Goal: Task Accomplishment & Management: Manage account settings

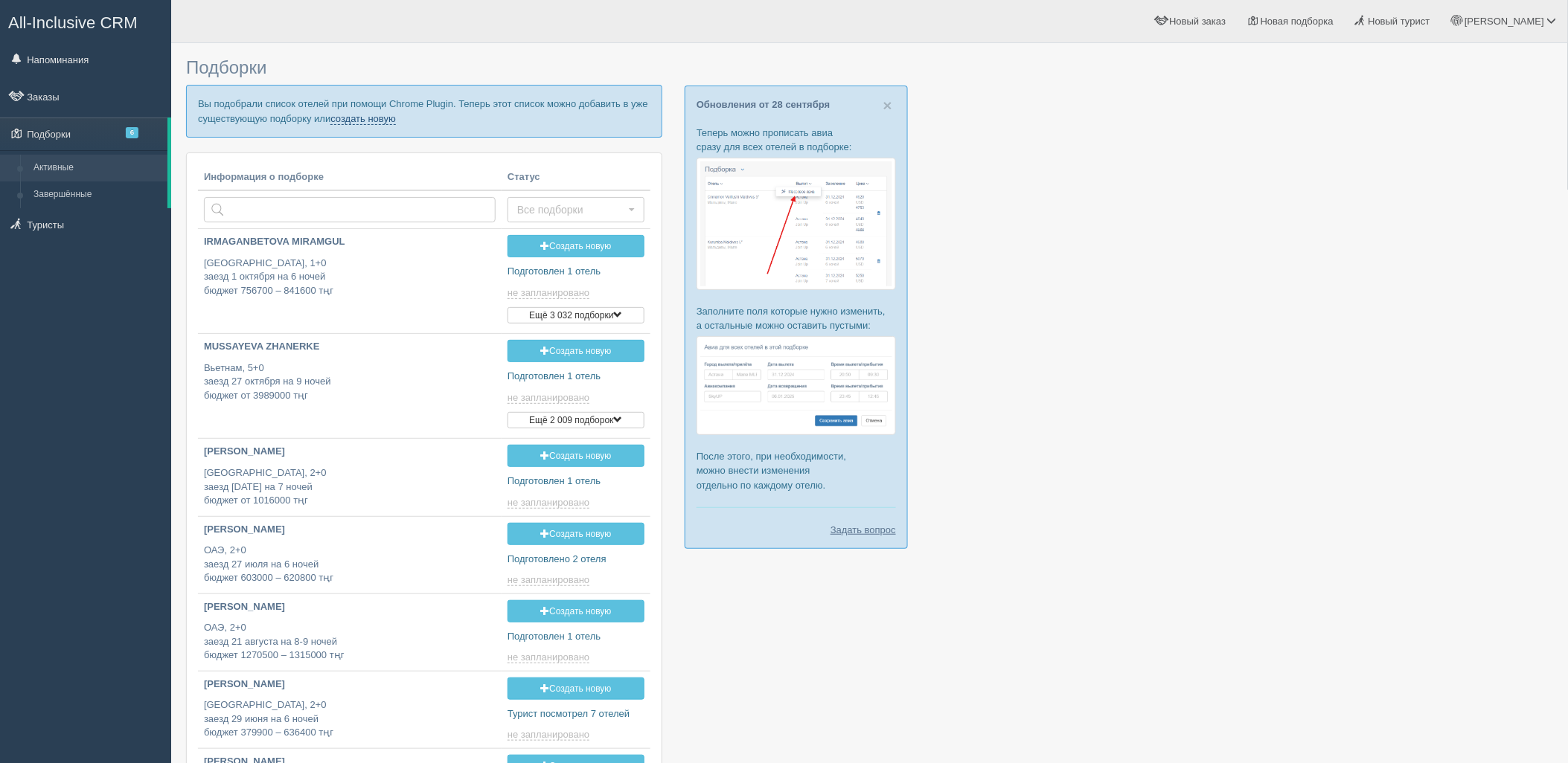
click at [373, 113] on link "создать новую" at bounding box center [363, 119] width 65 height 12
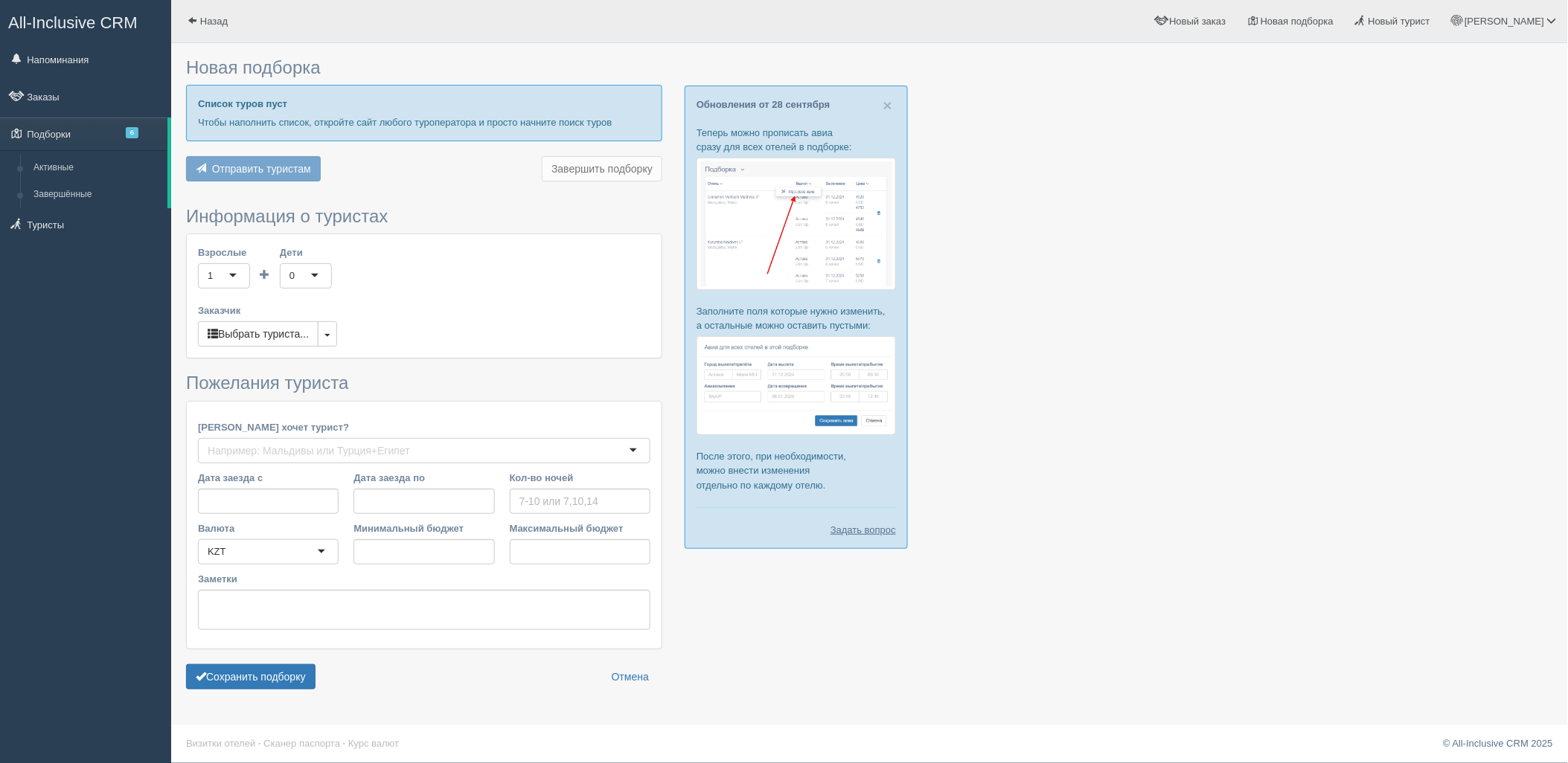
type input "6-8"
type input "859300"
type input "1362300"
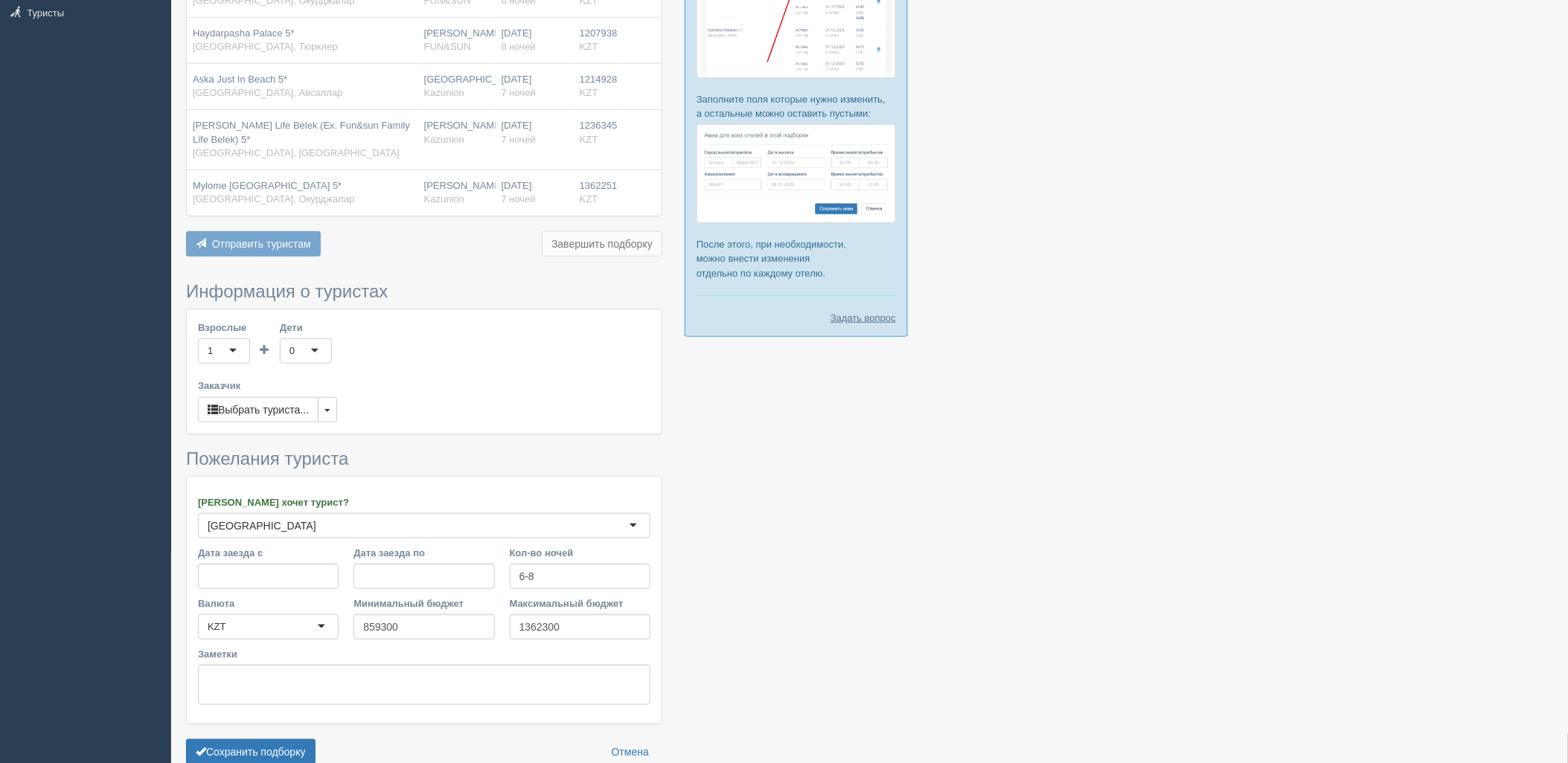
scroll to position [218, 0]
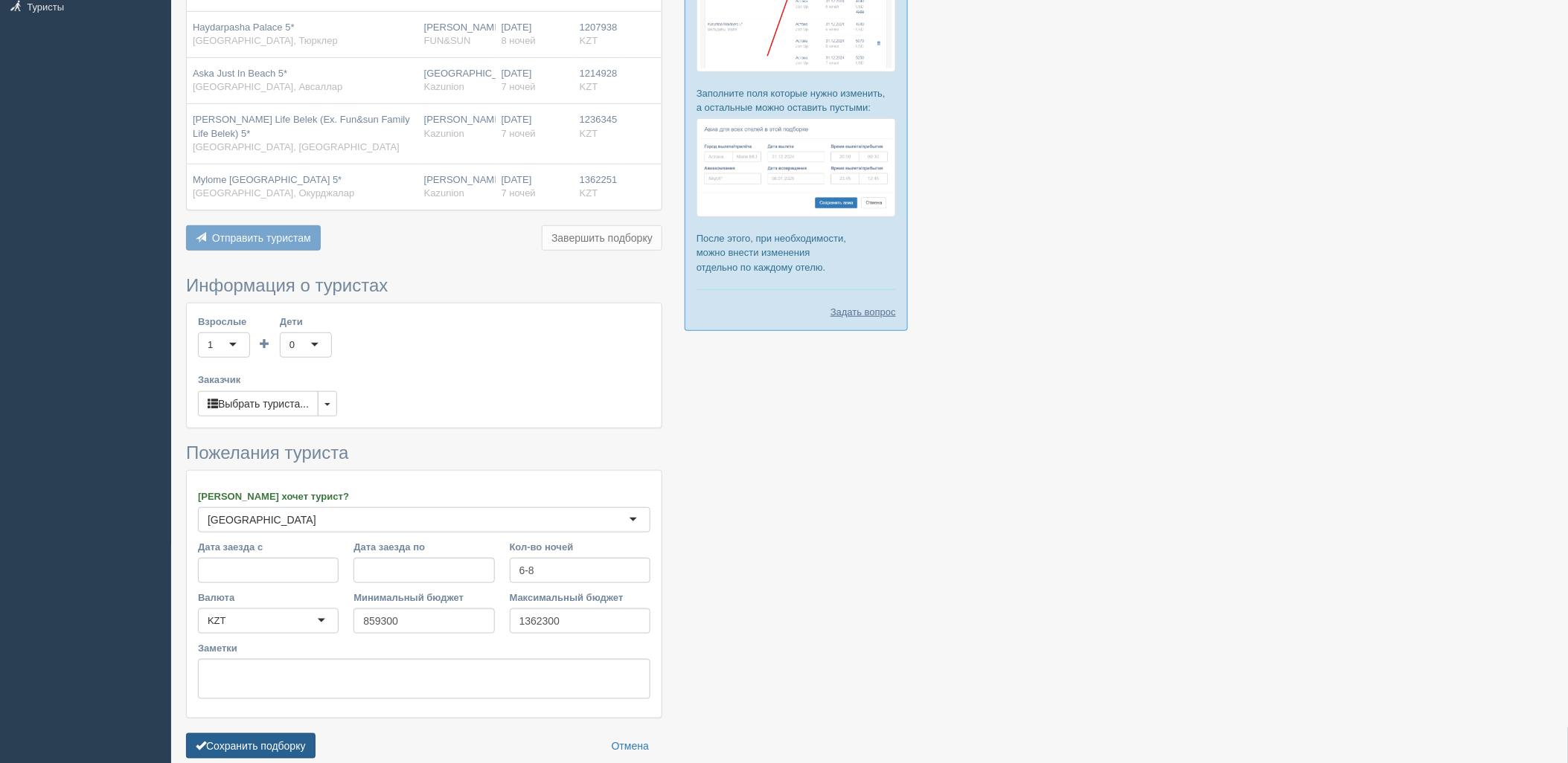
click at [257, 740] on button "Сохранить подборку" at bounding box center [250, 746] width 129 height 25
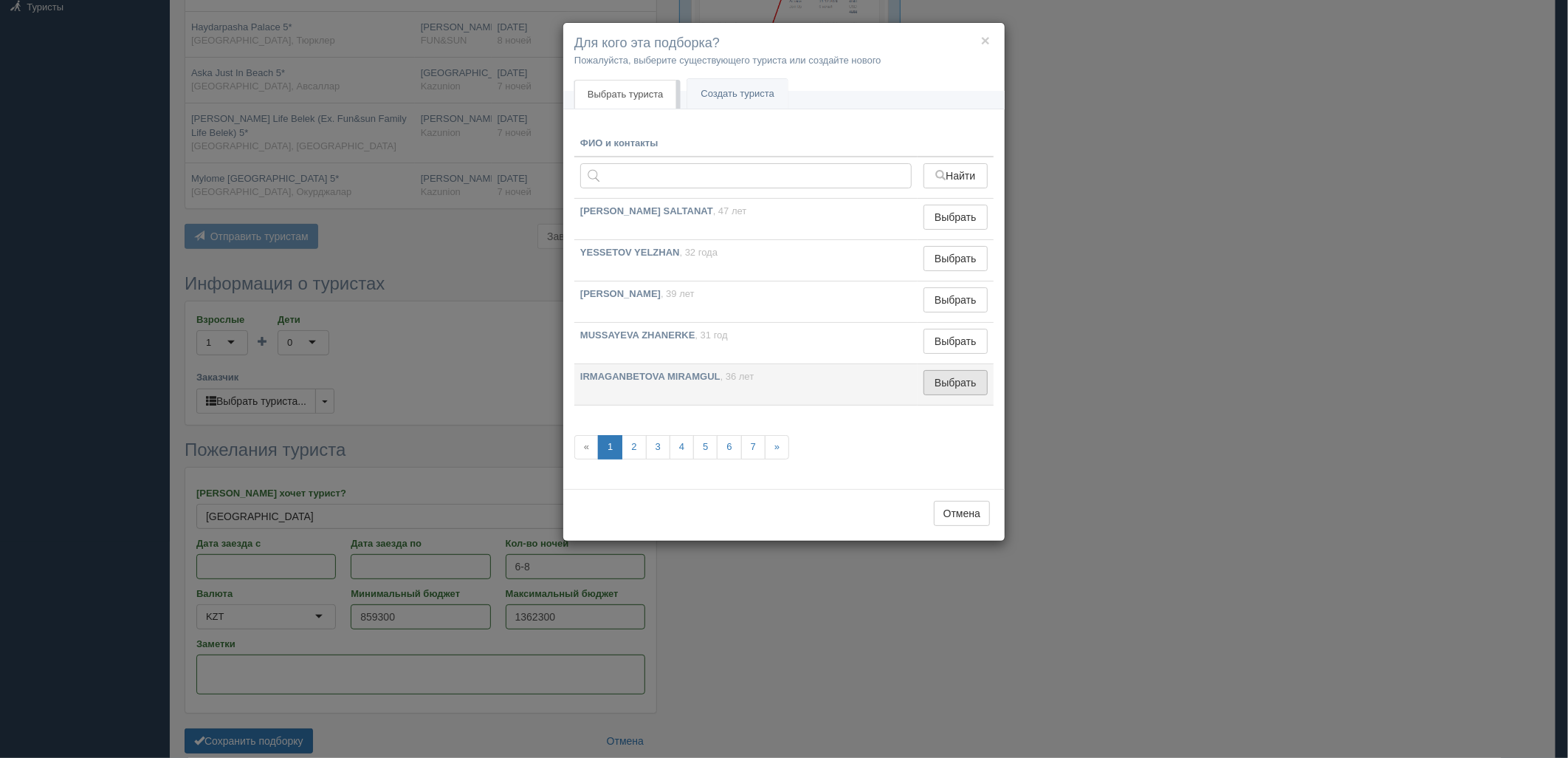
click at [940, 389] on button "Выбрать" at bounding box center [956, 382] width 64 height 25
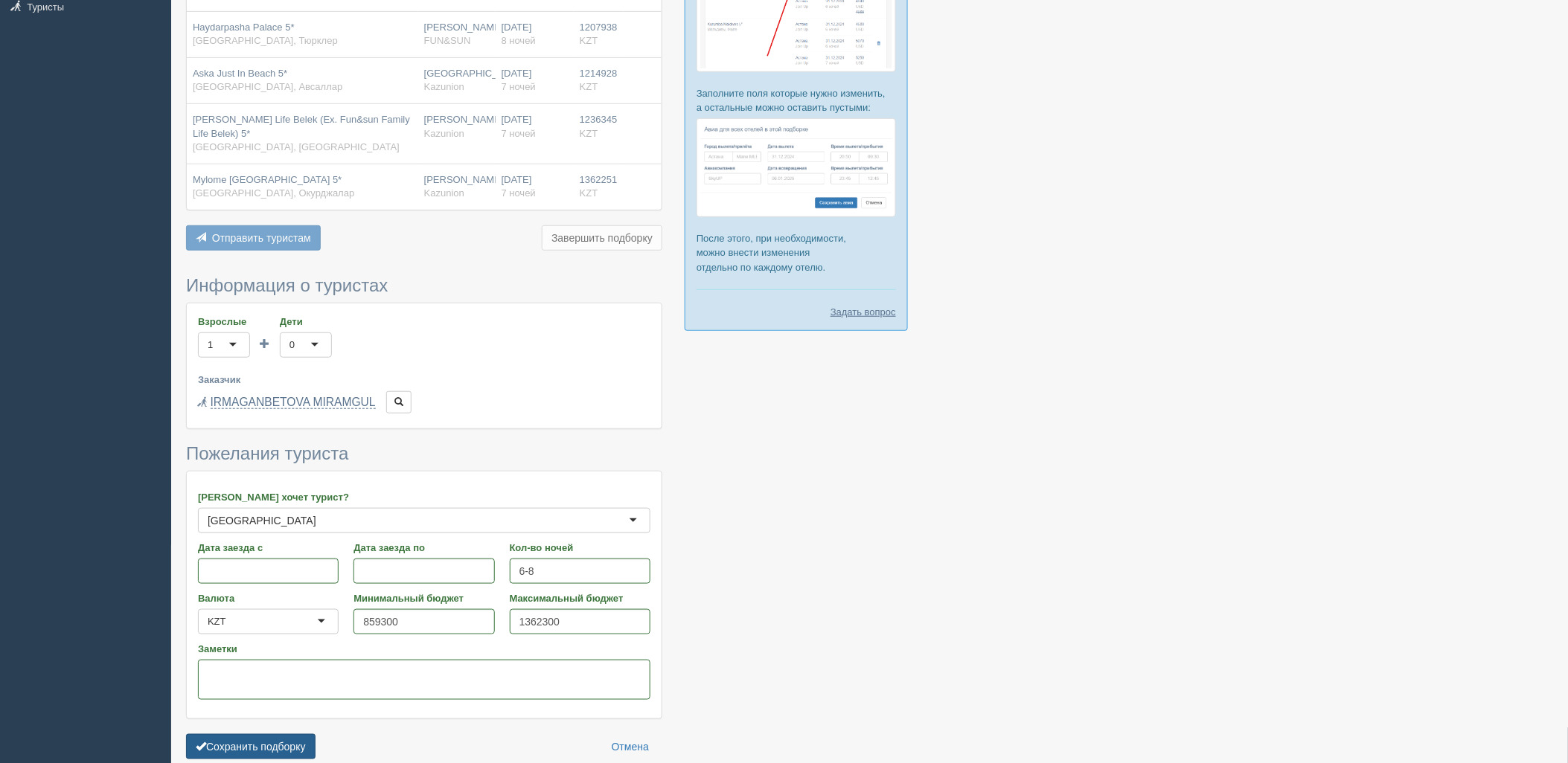
click at [260, 740] on button "Сохранить подборку" at bounding box center [250, 746] width 129 height 25
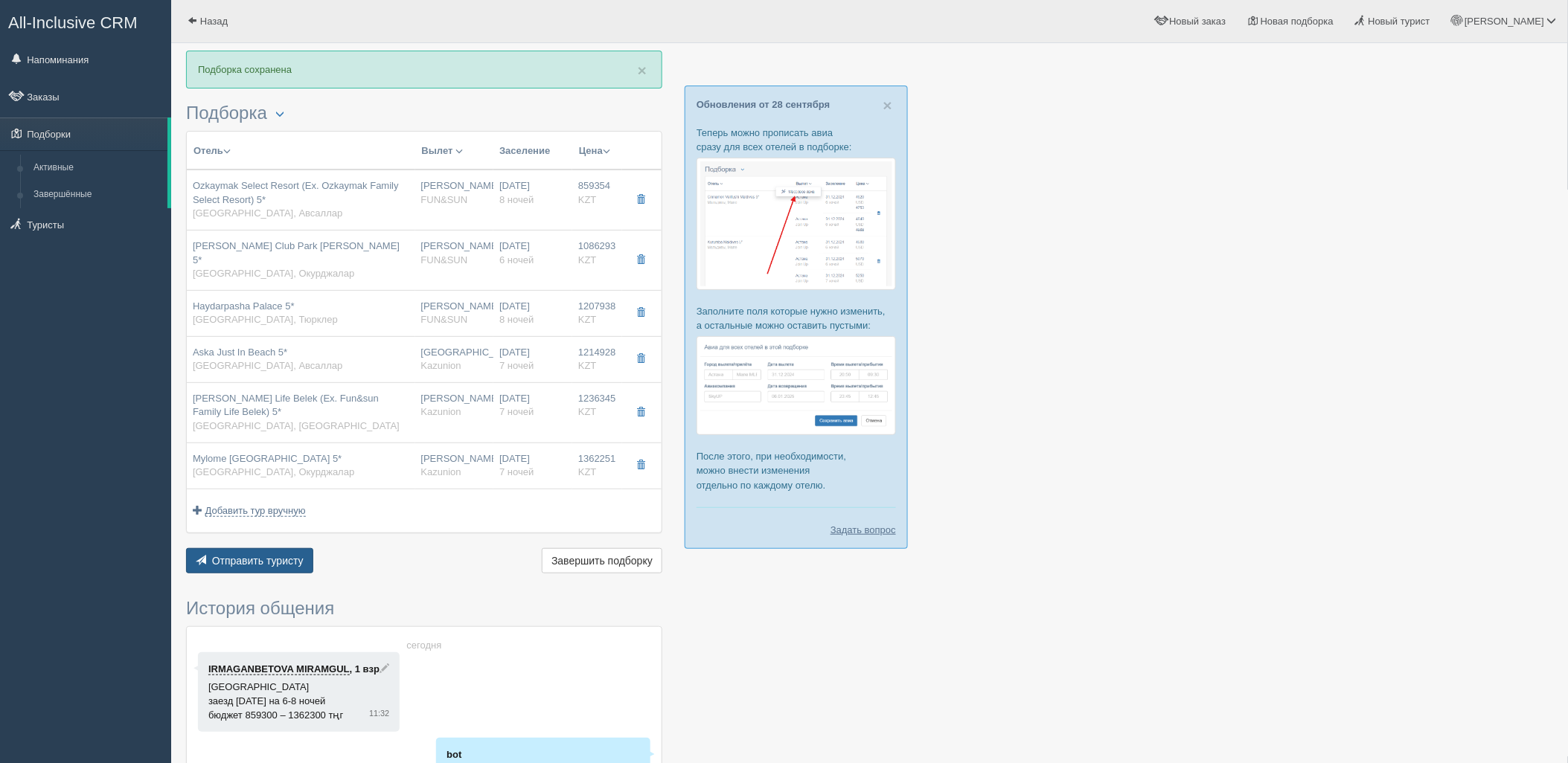
click at [300, 548] on button "Отправить туристу Отправить" at bounding box center [250, 560] width 127 height 25
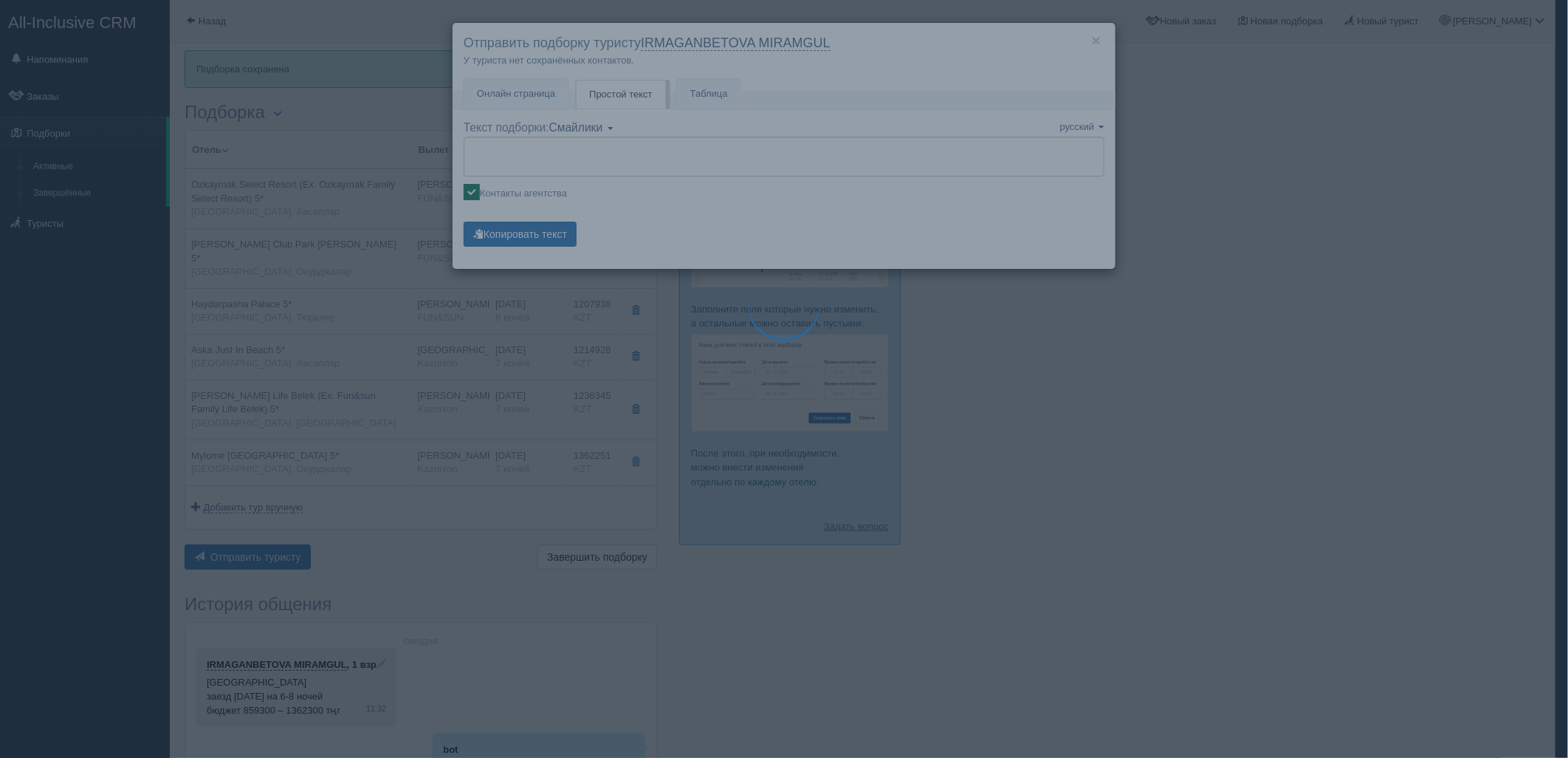
type textarea "🌞 Добрый день! Предлагаем Вам рассмотреть следующие варианты: 🌎 Турция, Авсалла…"
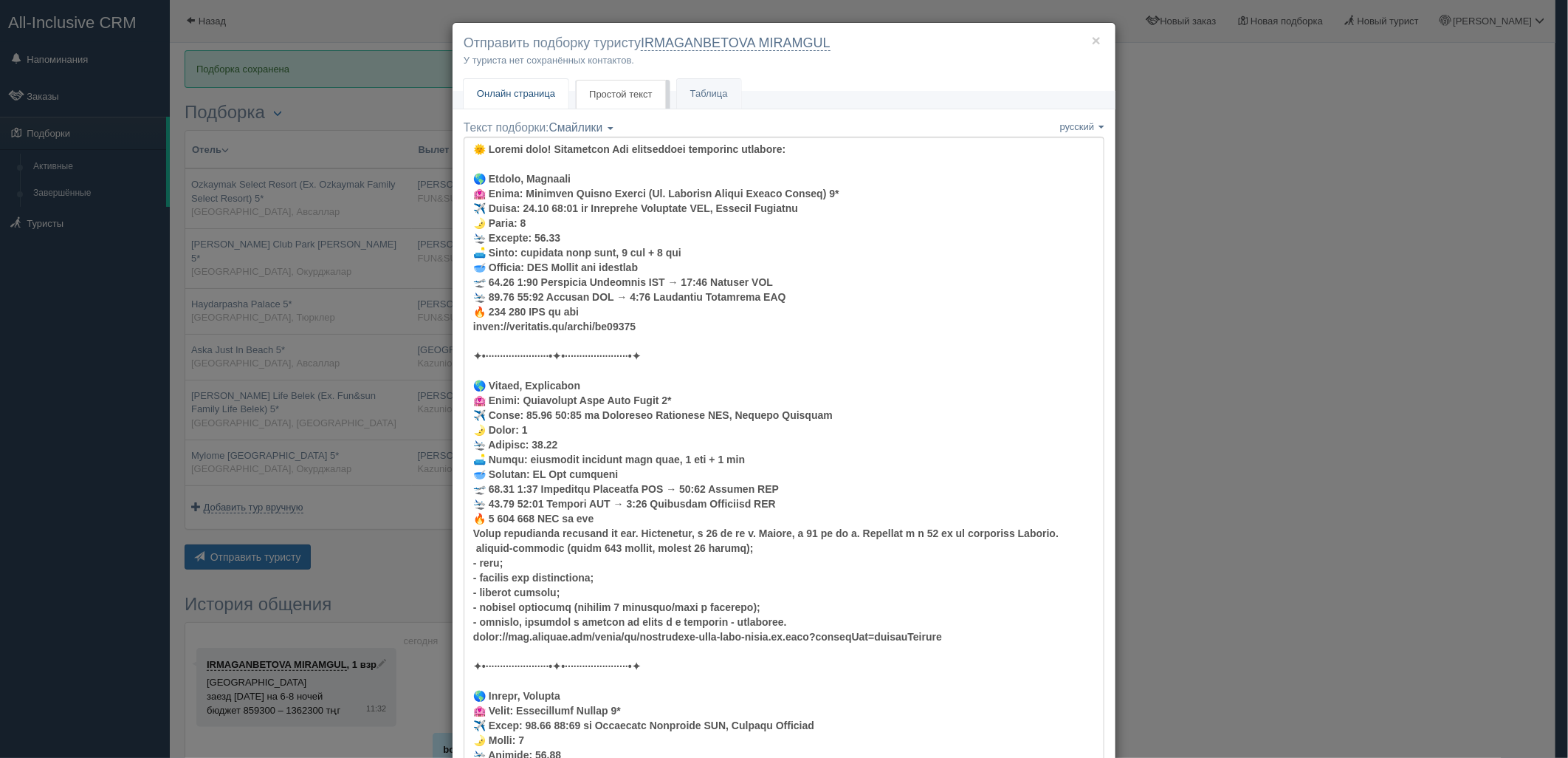
click at [532, 107] on link "Онлайн страница Онлайн" at bounding box center [515, 94] width 105 height 30
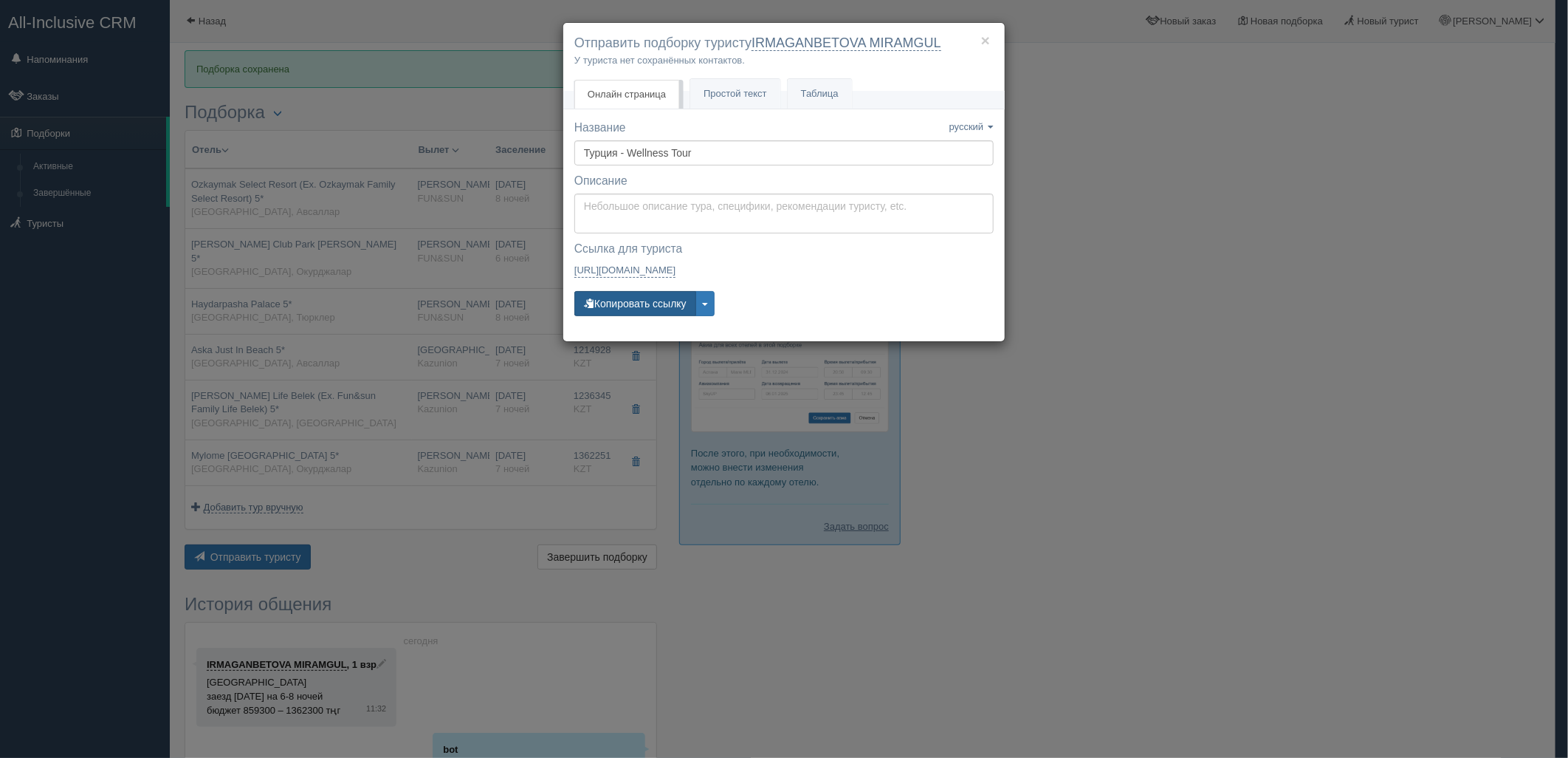
click at [629, 299] on button "Копировать ссылку" at bounding box center [635, 303] width 122 height 25
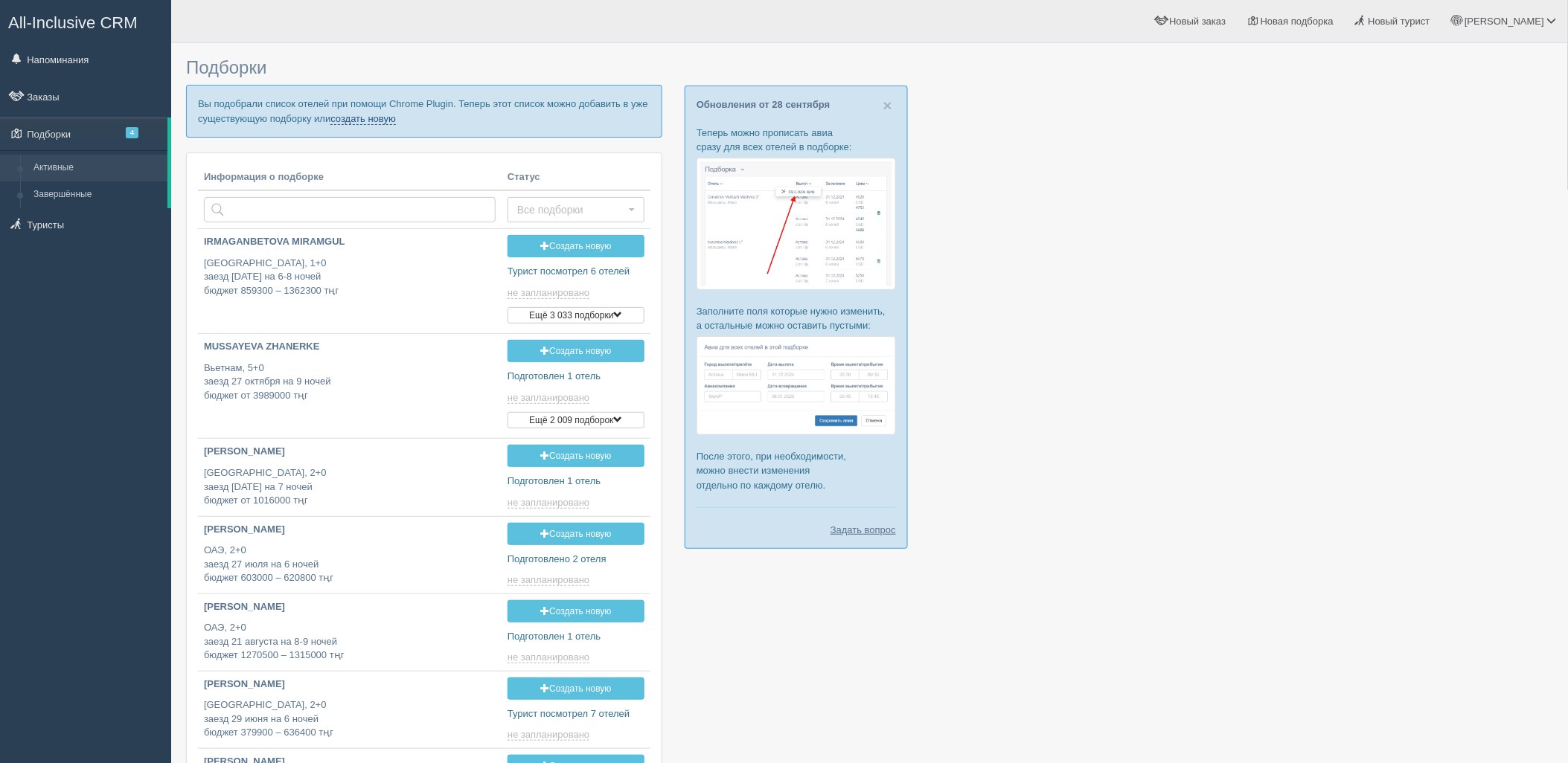
click at [372, 121] on link "создать новую" at bounding box center [363, 119] width 65 height 12
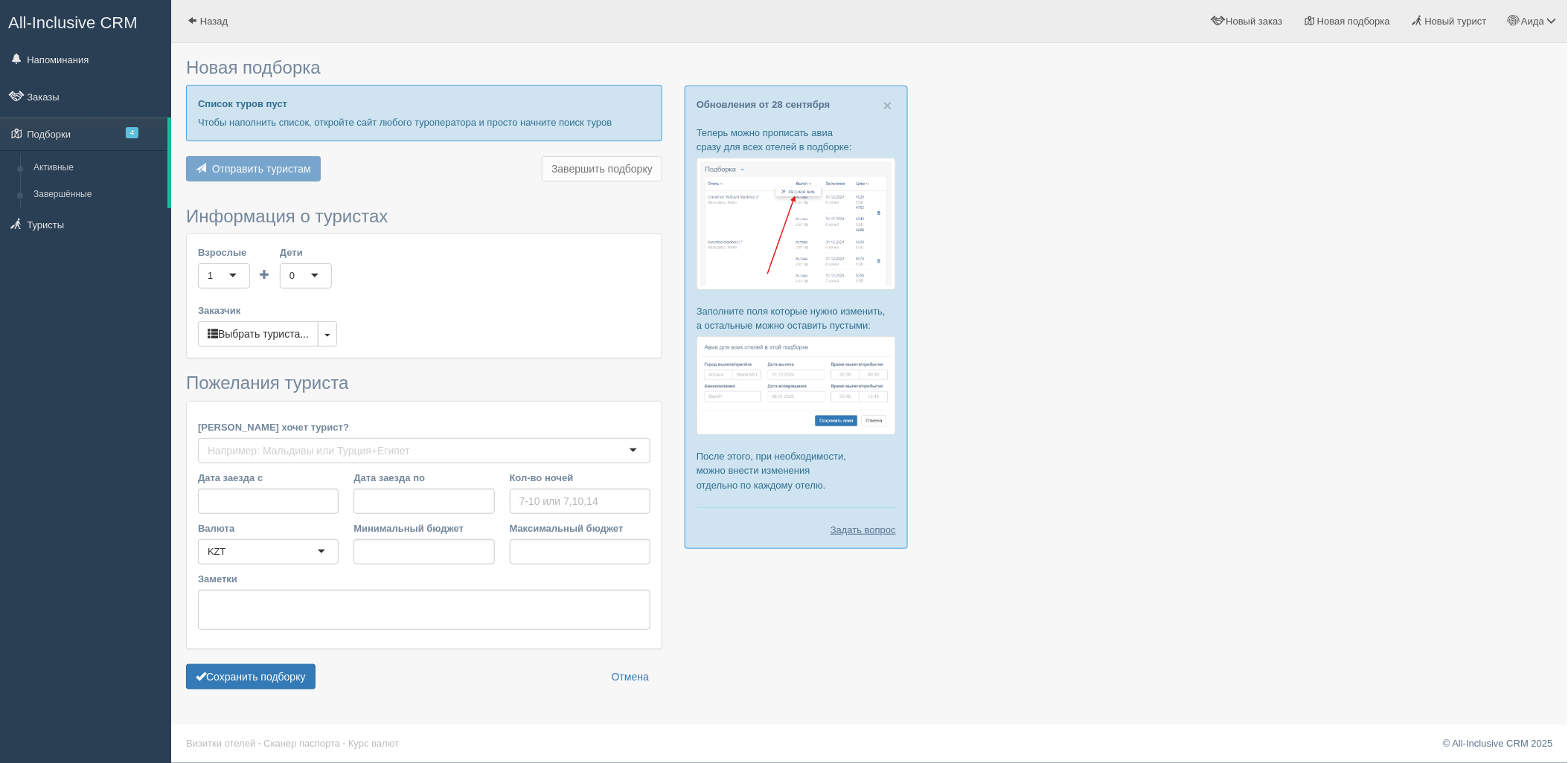
type input "7-10"
type input "1647400"
type input "2654600"
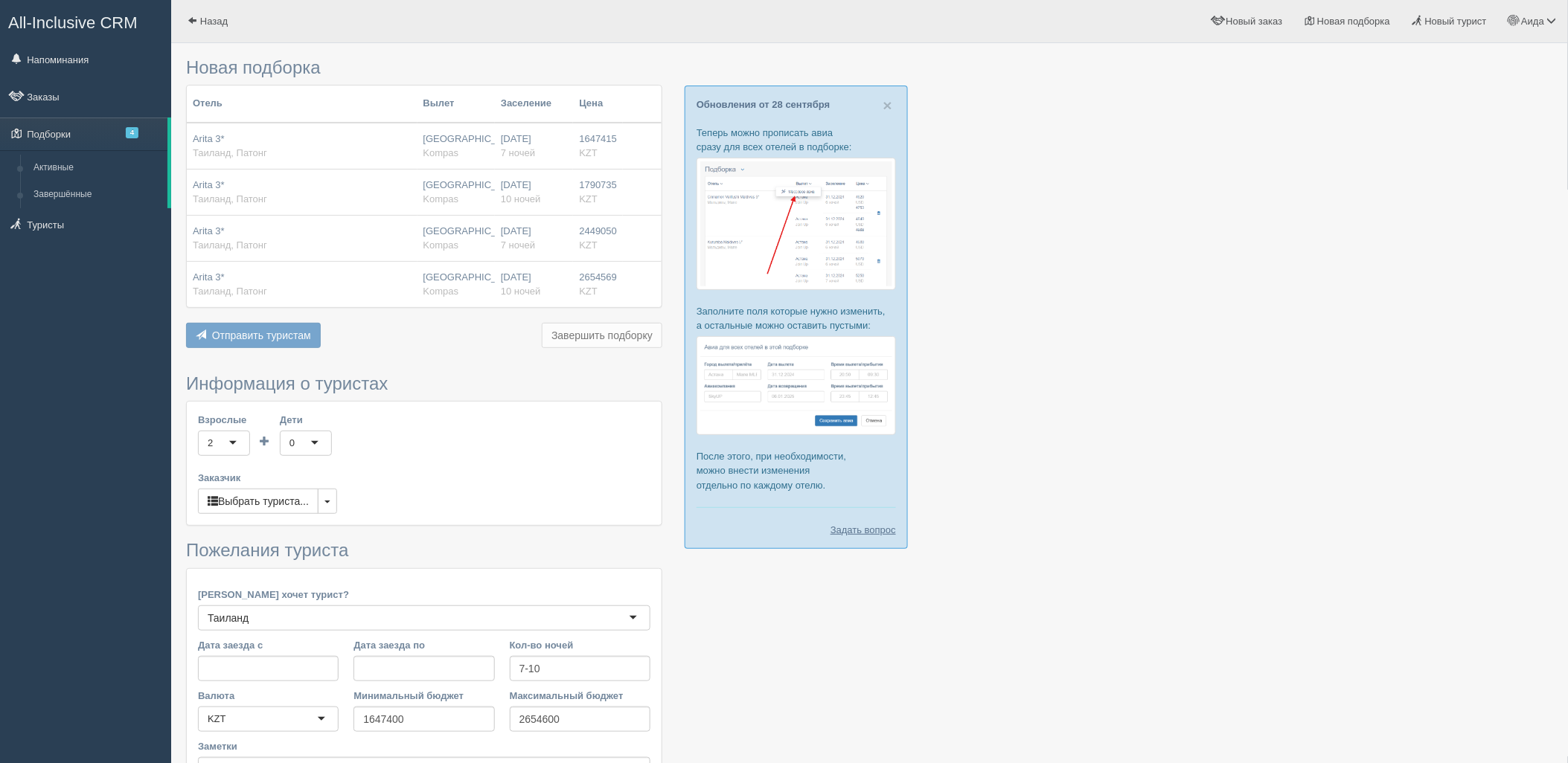
scroll to position [169, 0]
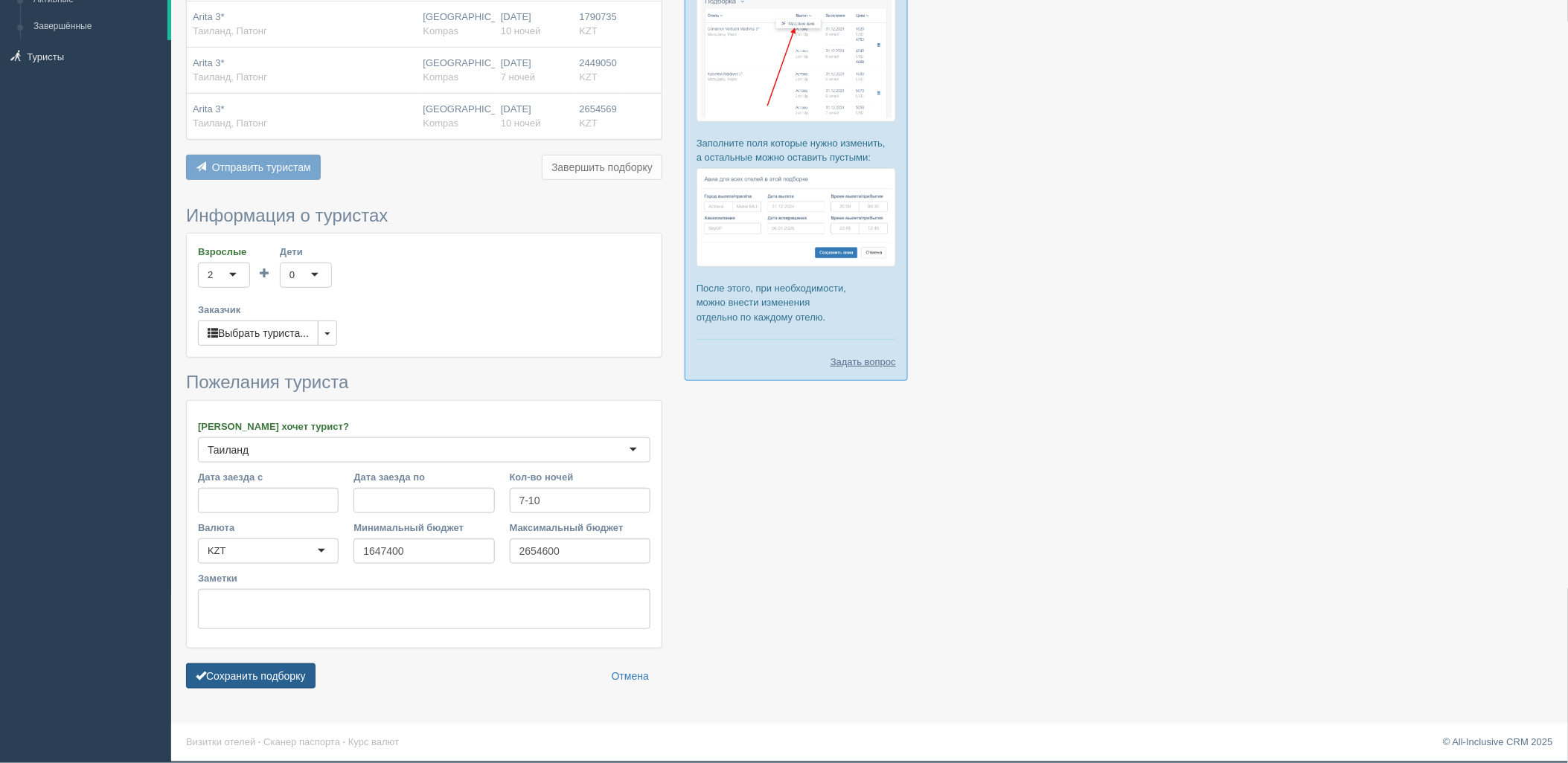
click at [256, 677] on button "Сохранить подборку" at bounding box center [250, 676] width 129 height 25
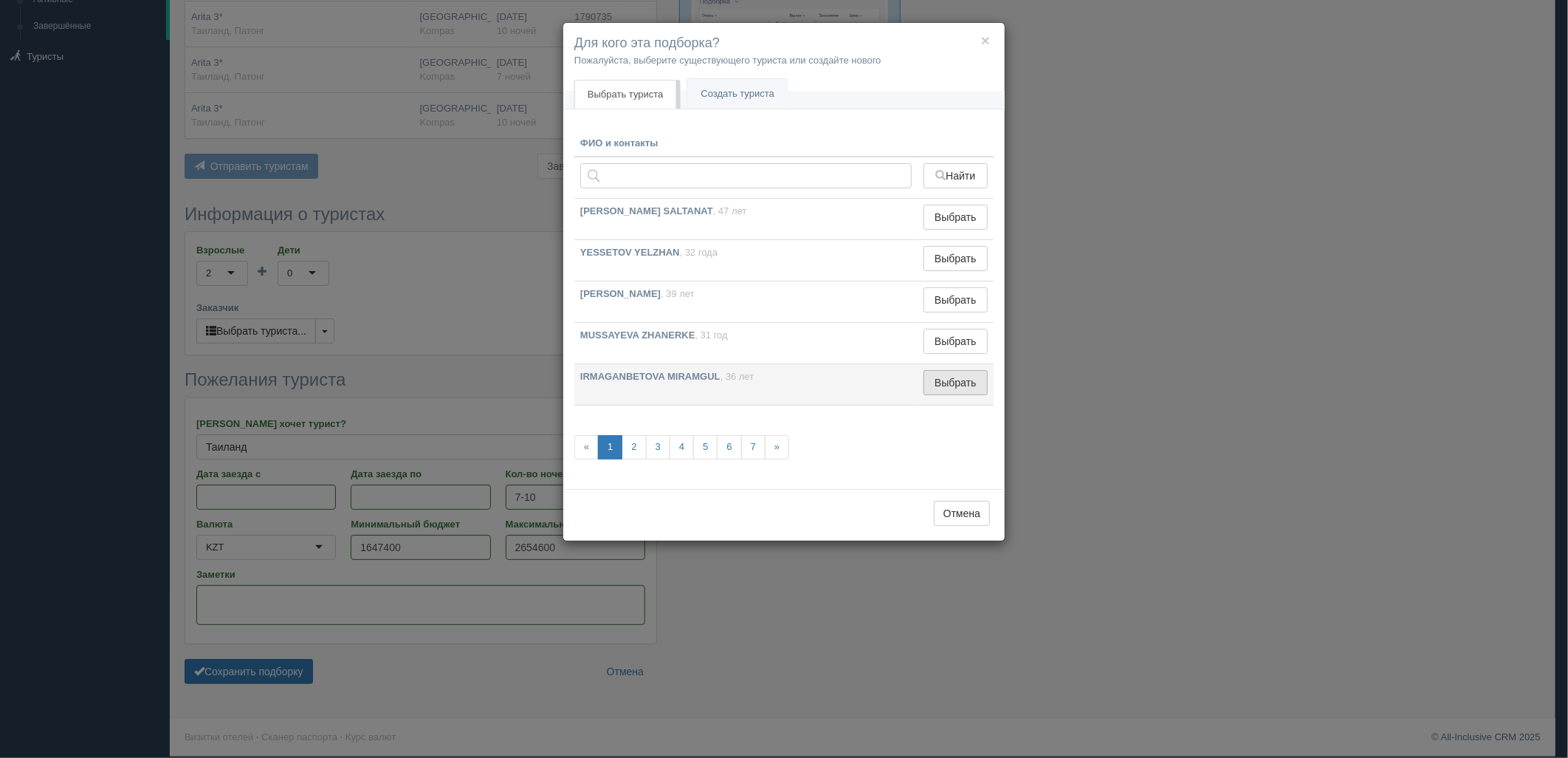
click at [956, 373] on button "Выбрать" at bounding box center [956, 382] width 64 height 25
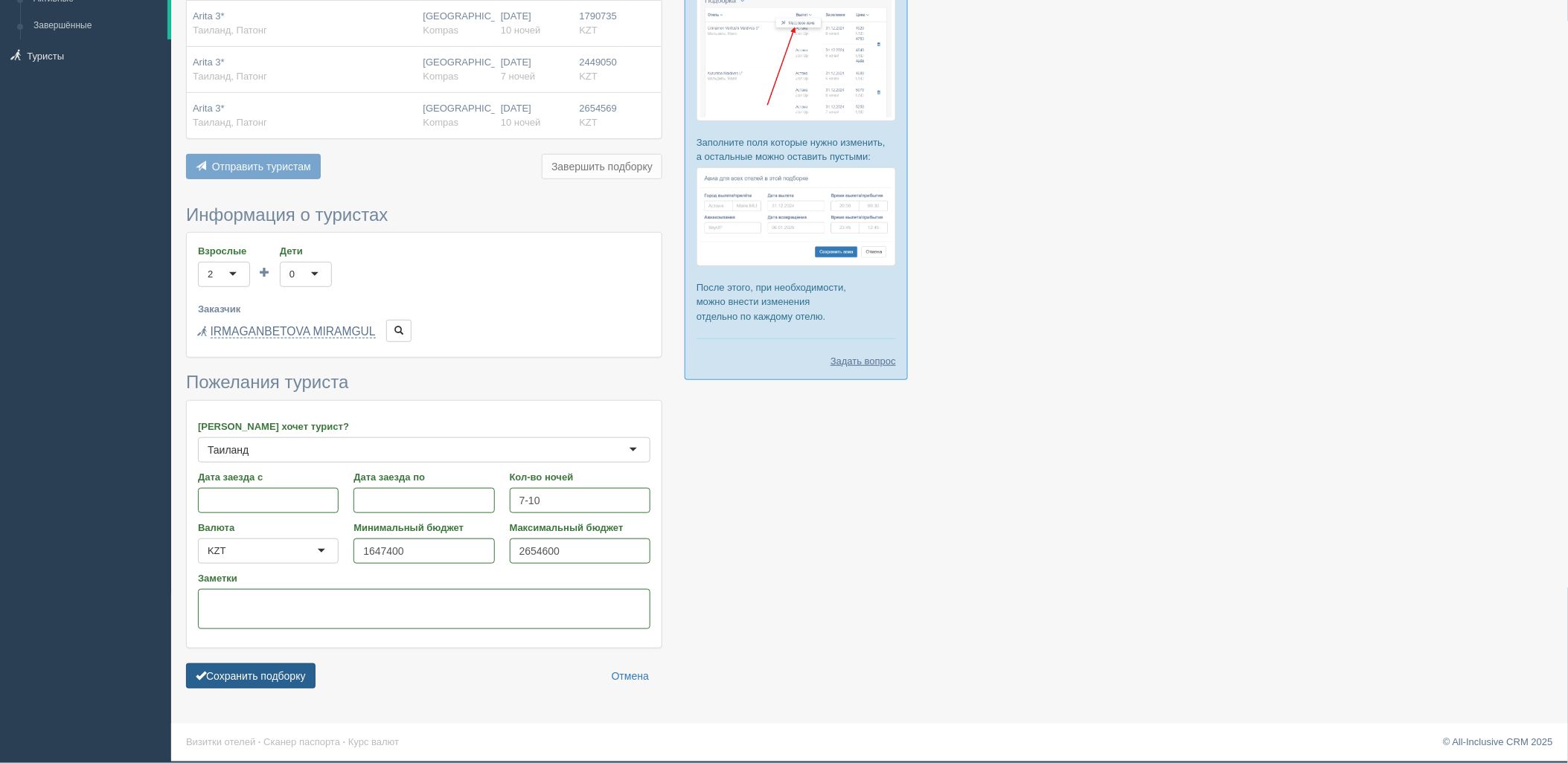
click at [287, 664] on button "Сохранить подборку" at bounding box center [250, 676] width 129 height 25
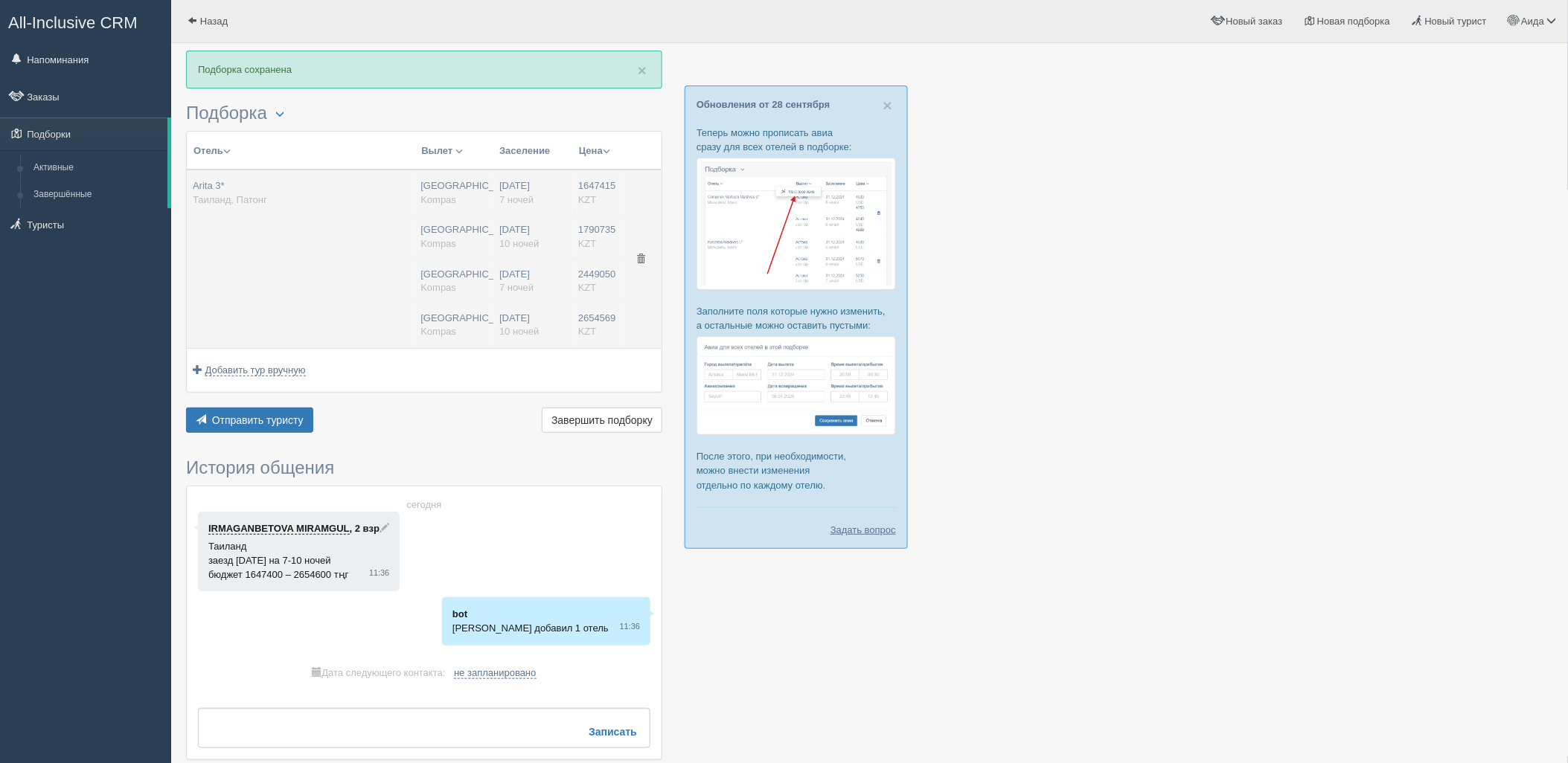
click at [482, 317] on div "Астана Kompas" at bounding box center [454, 325] width 67 height 28
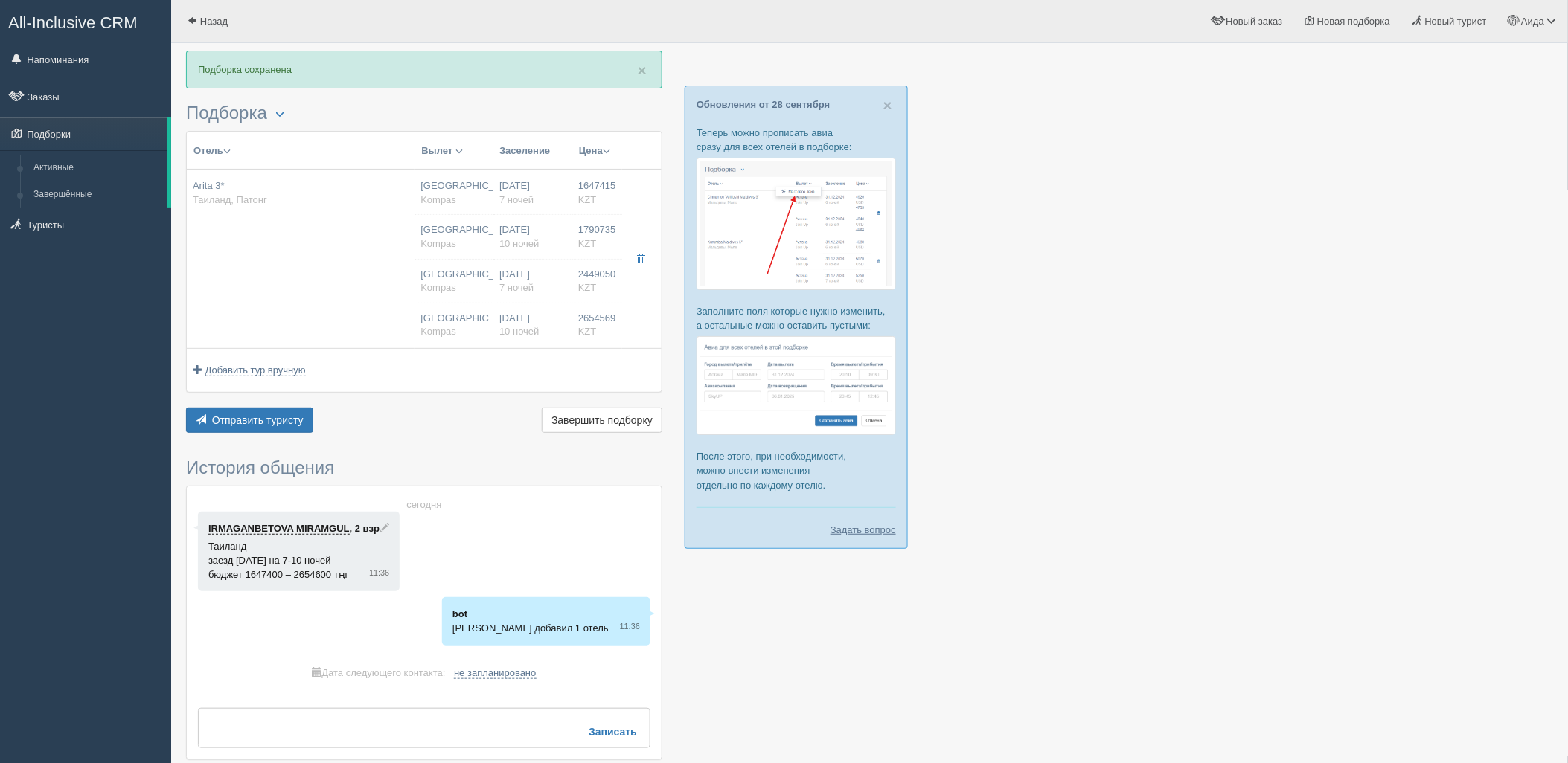
type input "Arita 3*"
type input "https://tophotels.ru/hotel/al61100"
type input "Таиланд"
type input "Патонг"
type input "1647415.00"
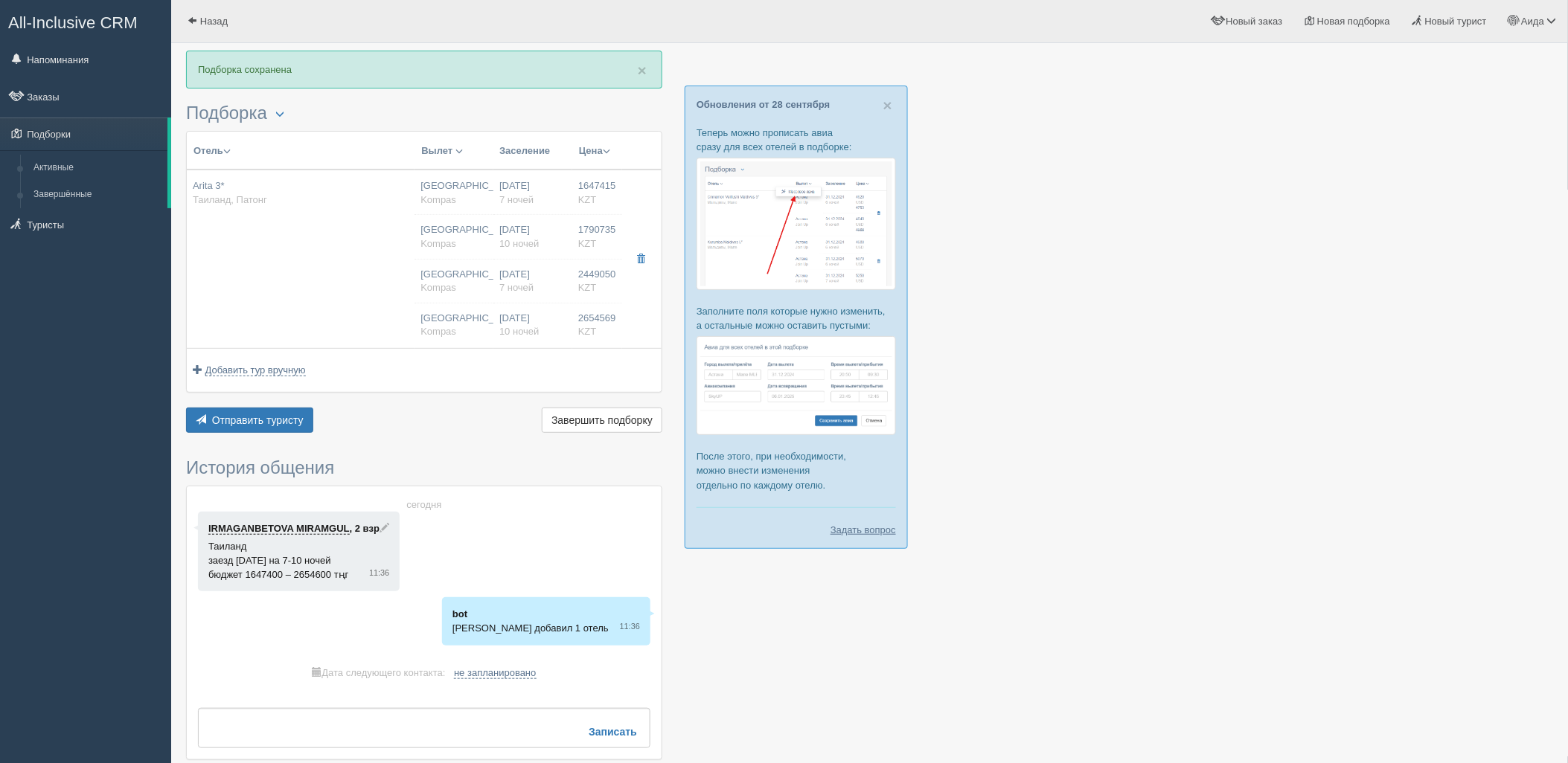
type input "Астана"
type input "7"
type input "superior"
type input "BB - Только завтрак"
type input "Kompas"
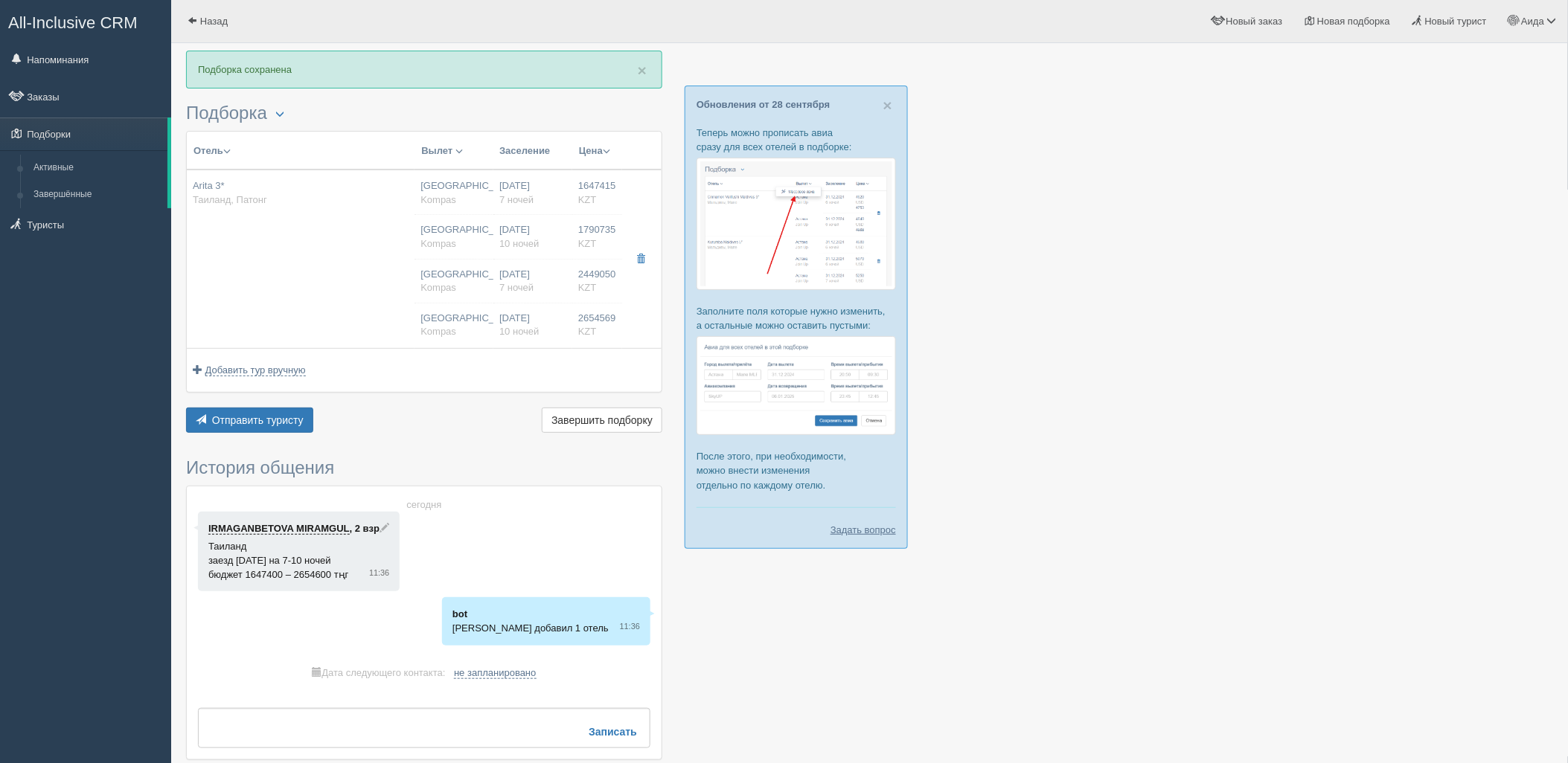
type input "https://tourvisor.ru/countries#!/hotel=arita"
type input "1790735.00"
type input "Астана"
type input "10"
type input "superior"
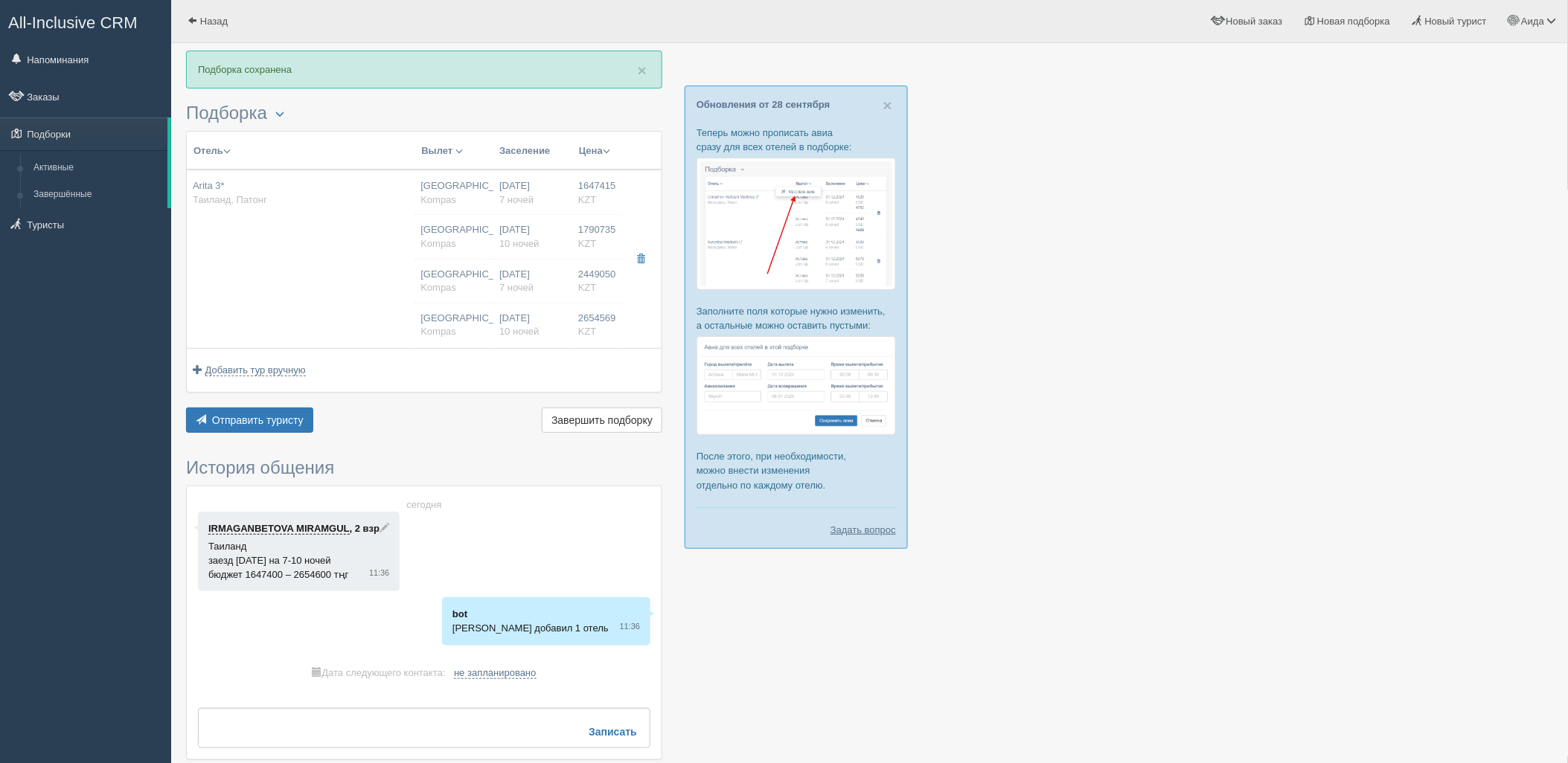
type input "BB - Только завтрак"
type input "Kompas"
type input "https://tourvisor.ru/countries#!/hotel=arita"
type input "2449050.00"
type input "Астана"
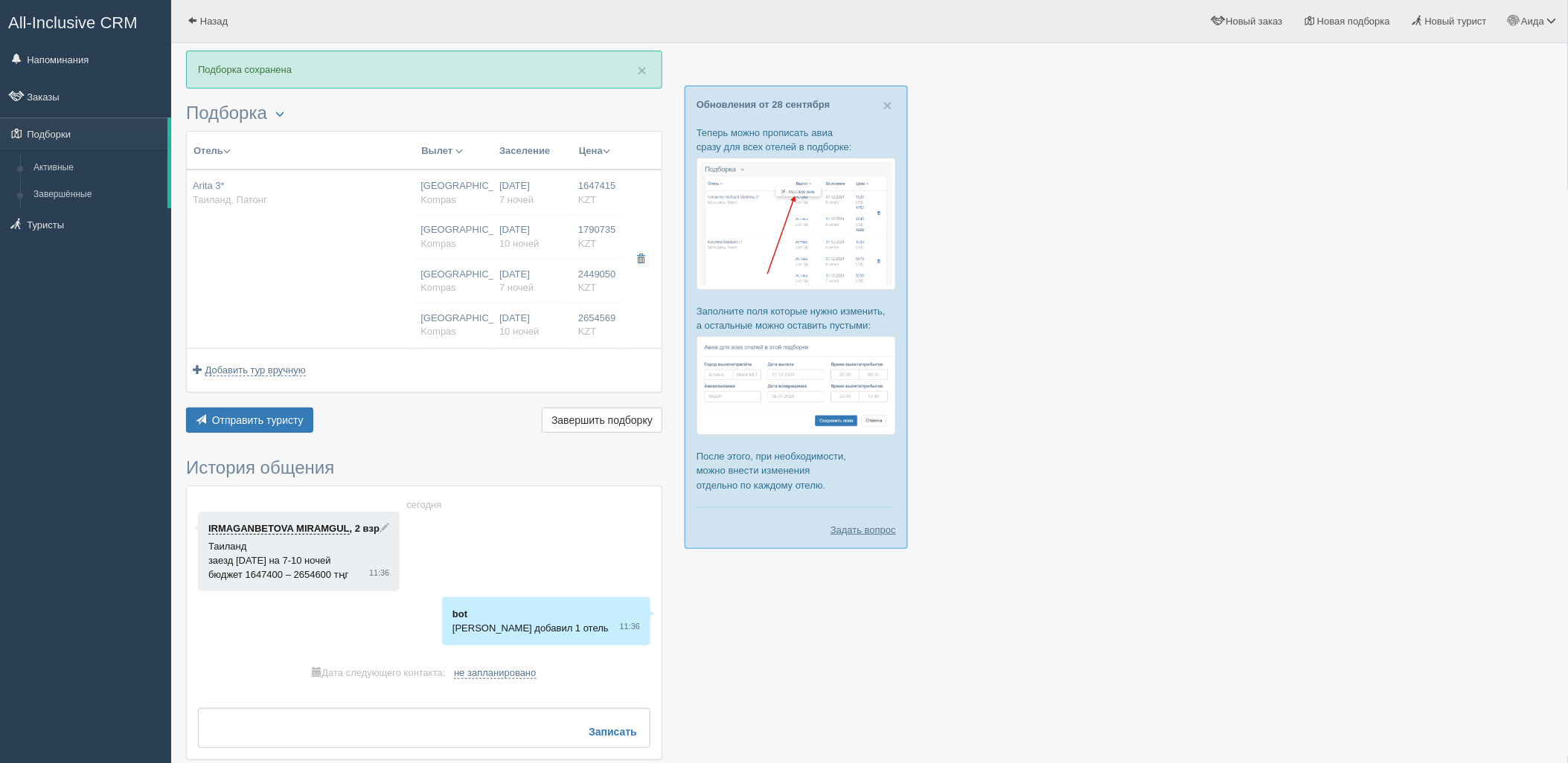
type input "7"
type input "superior"
type input "BB - Только завтрак"
type input "Kompas"
type input "https://tourvisor.ru/countries#!/hotel=arita"
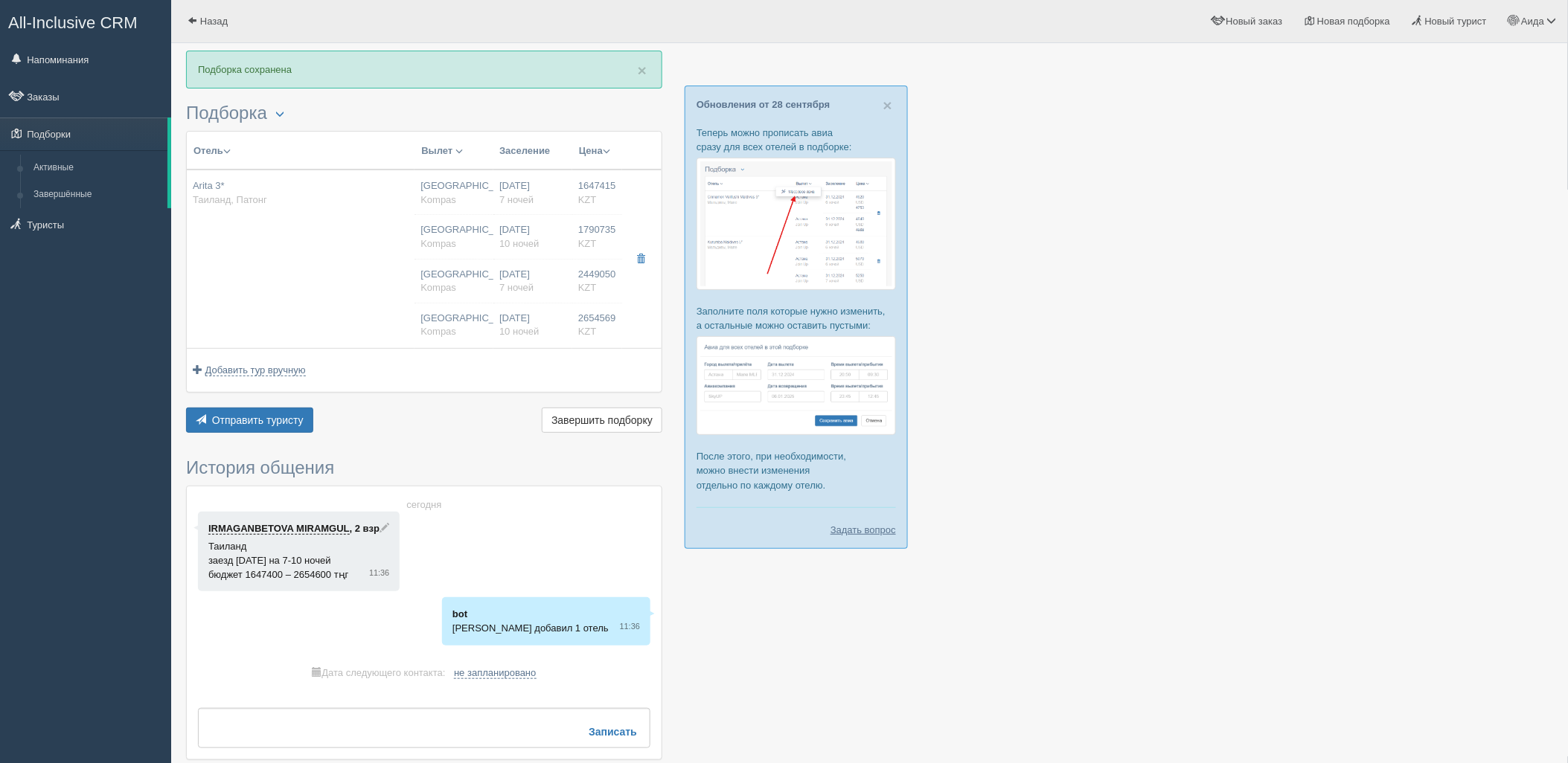
type input "2654569.00"
type input "Астана"
type input "10"
type input "superior"
type input "BB - Только завтрак"
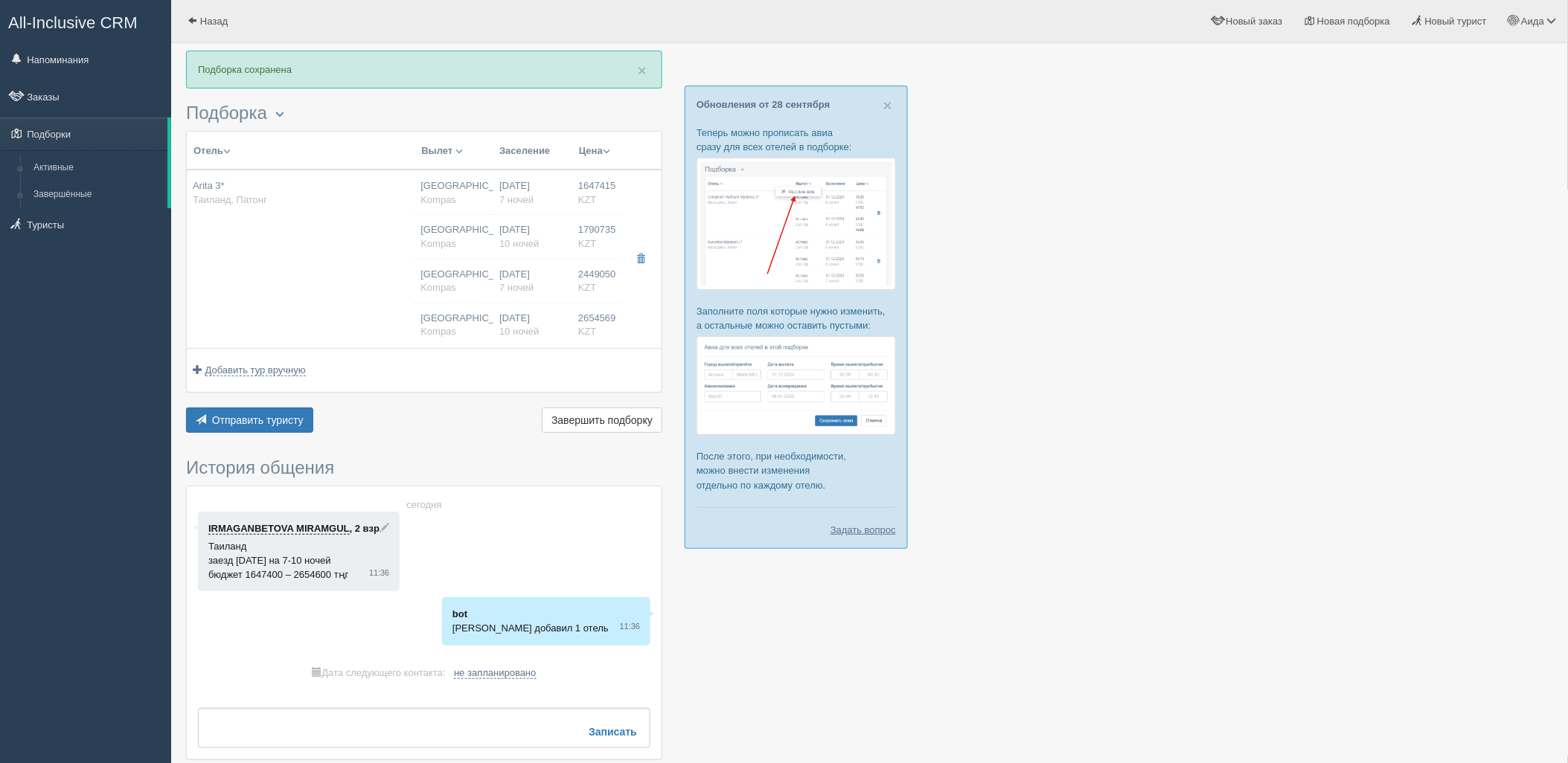
type input "Kompas"
type input "https://tourvisor.ru/countries#!/hotel=arita"
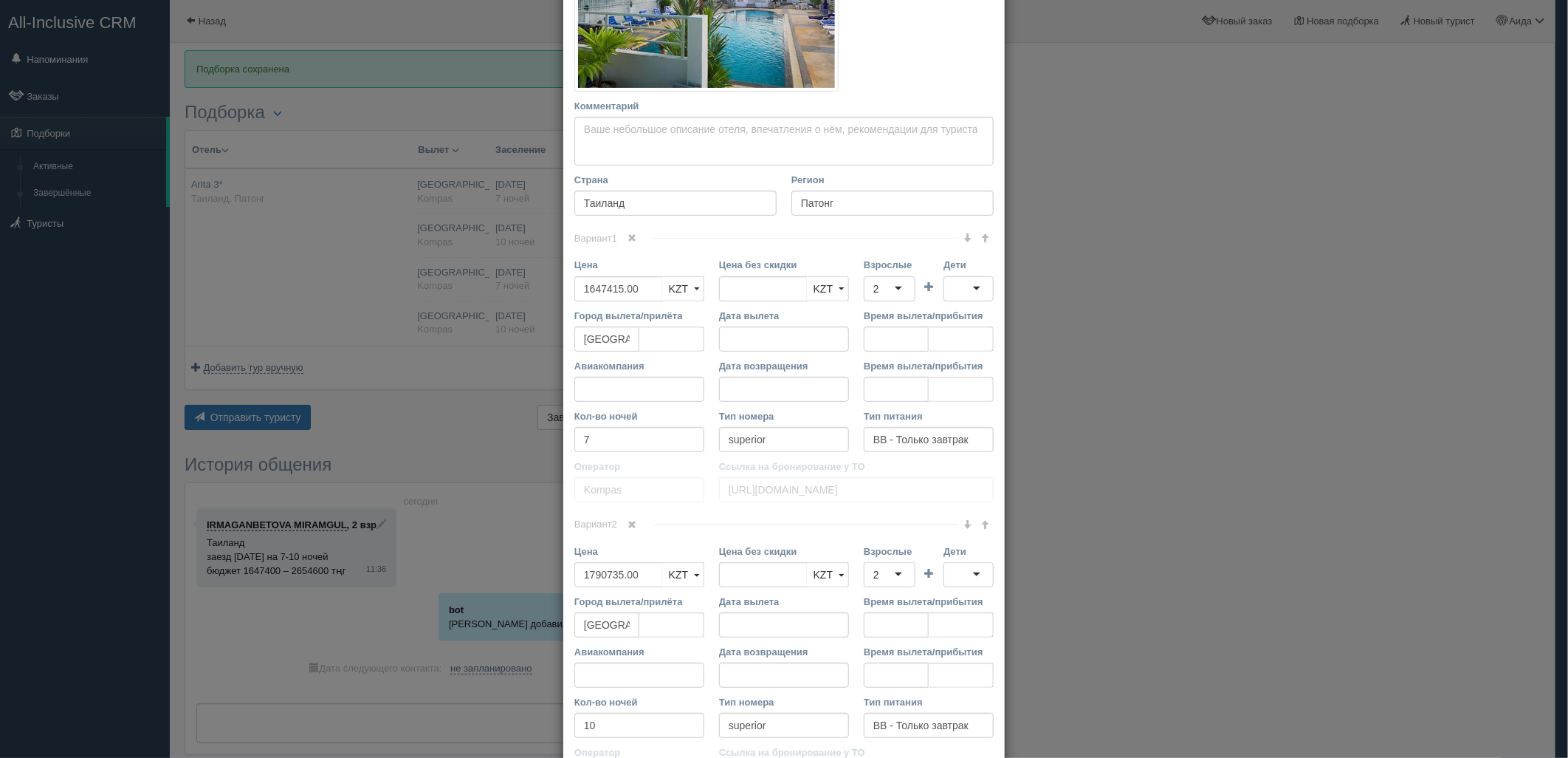
scroll to position [337, 0]
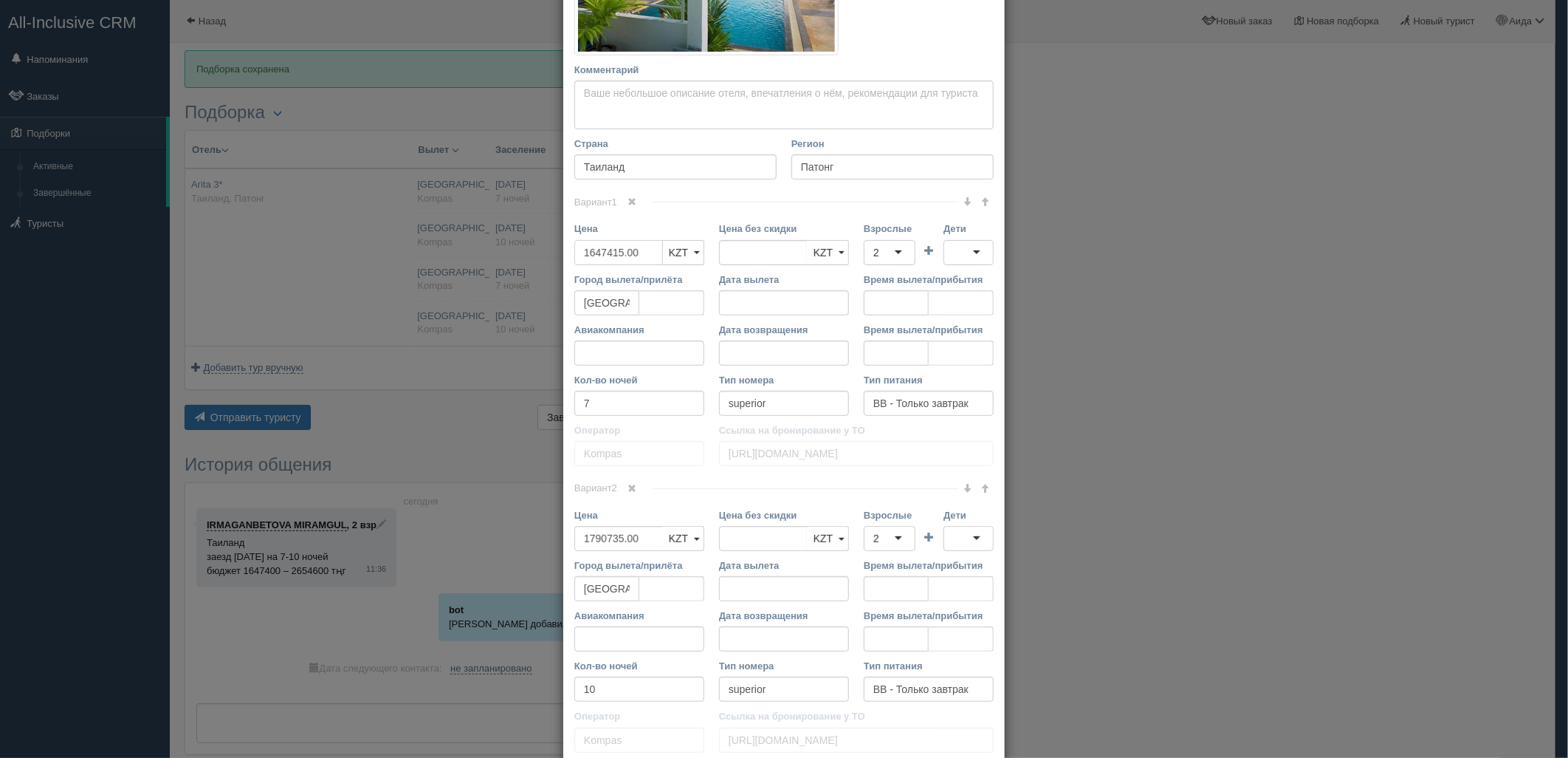
drag, startPoint x: 590, startPoint y: 253, endPoint x: 543, endPoint y: 254, distance: 47.0
click at [543, 254] on div "× Редактировать тур Название отеля Arita 3* Ссылка на отель для туриста https:/…" at bounding box center [784, 379] width 1568 height 758
type input "1647415.00"
type input "1614500"
drag, startPoint x: 646, startPoint y: 534, endPoint x: 592, endPoint y: 541, distance: 54.5
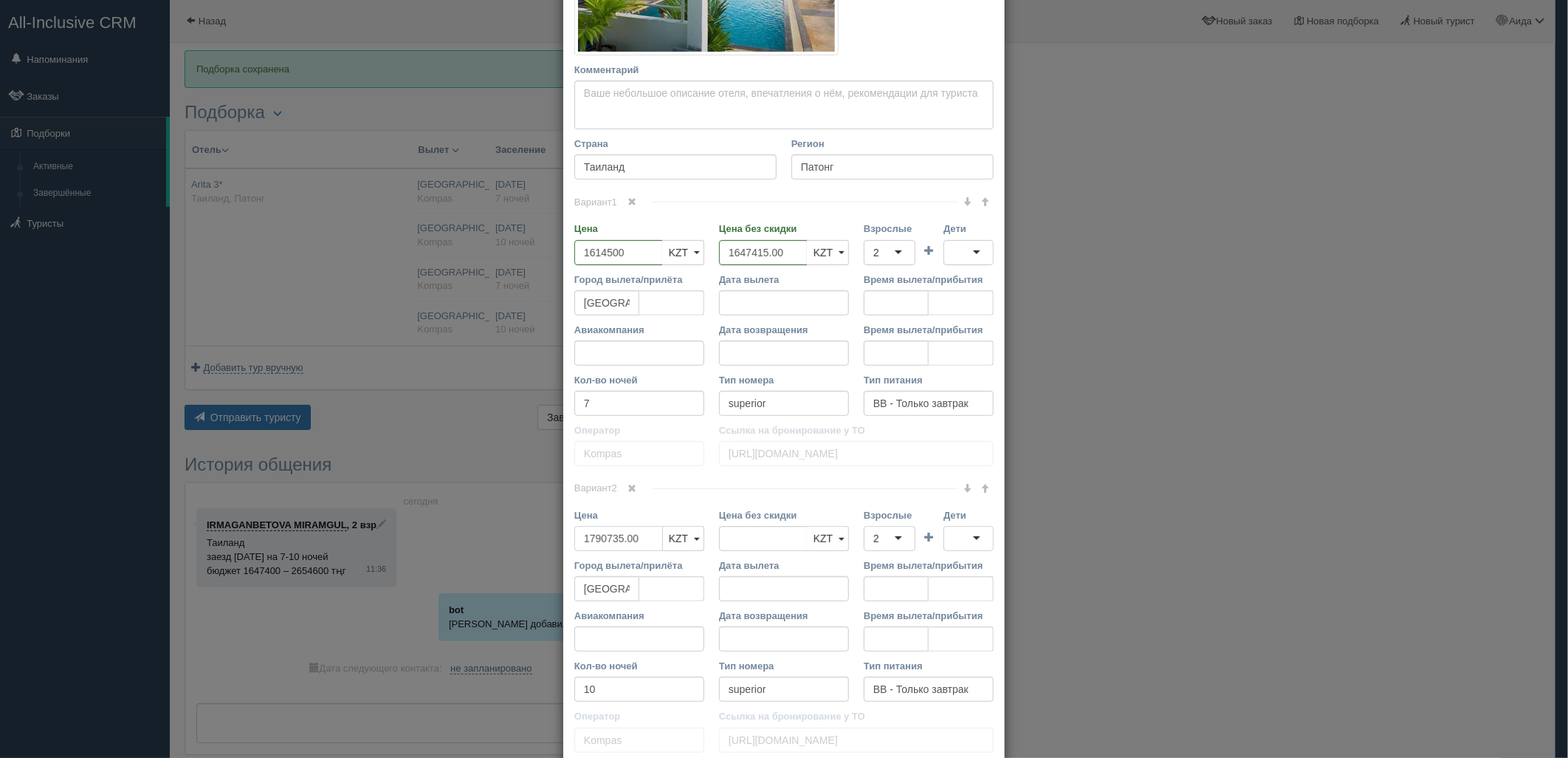
click at [592, 541] on input "1790735.00" at bounding box center [618, 538] width 88 height 25
type input "17"
type input "1790735.00"
type input "1"
type input "1754920"
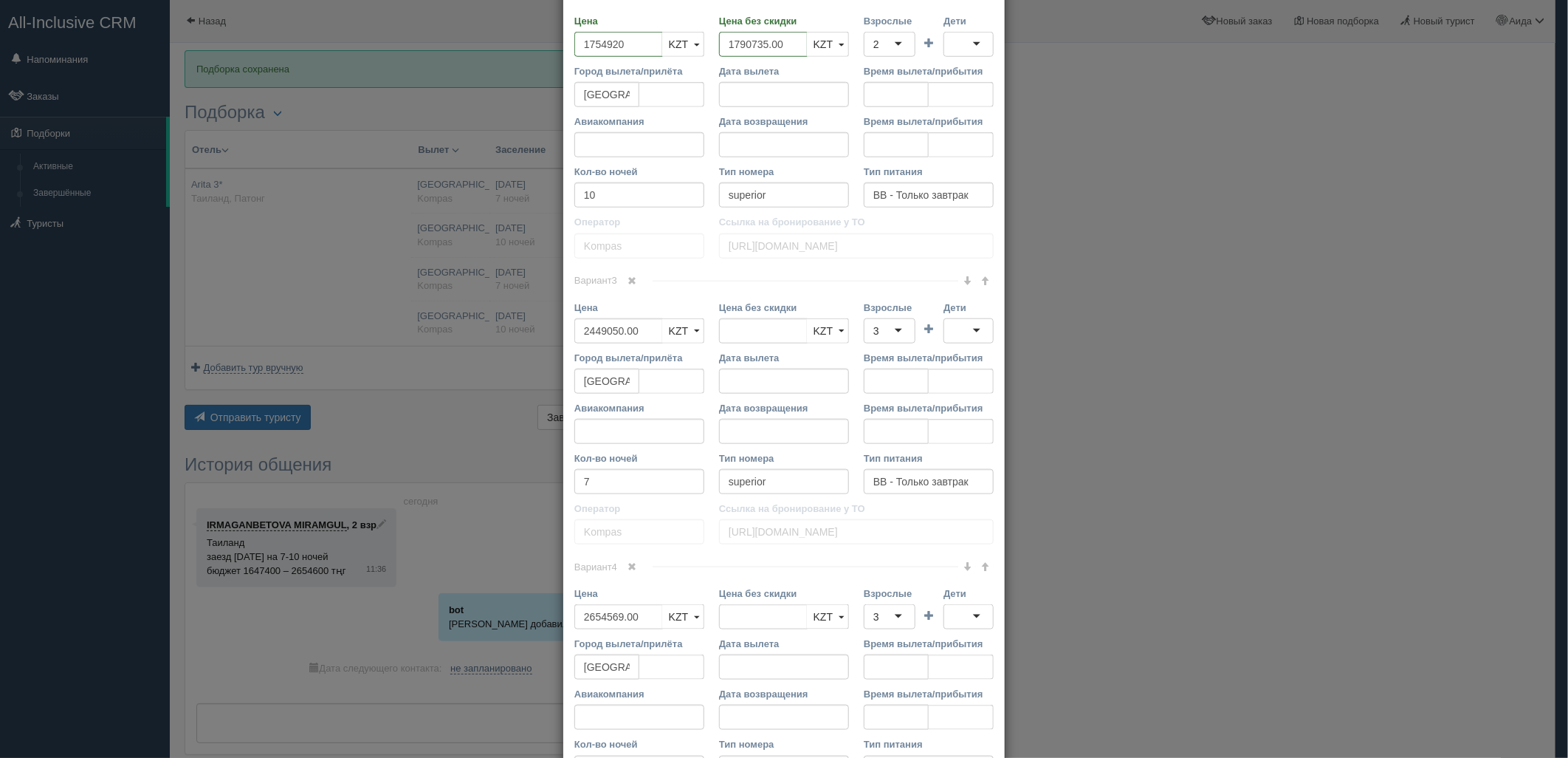
scroll to position [845, 0]
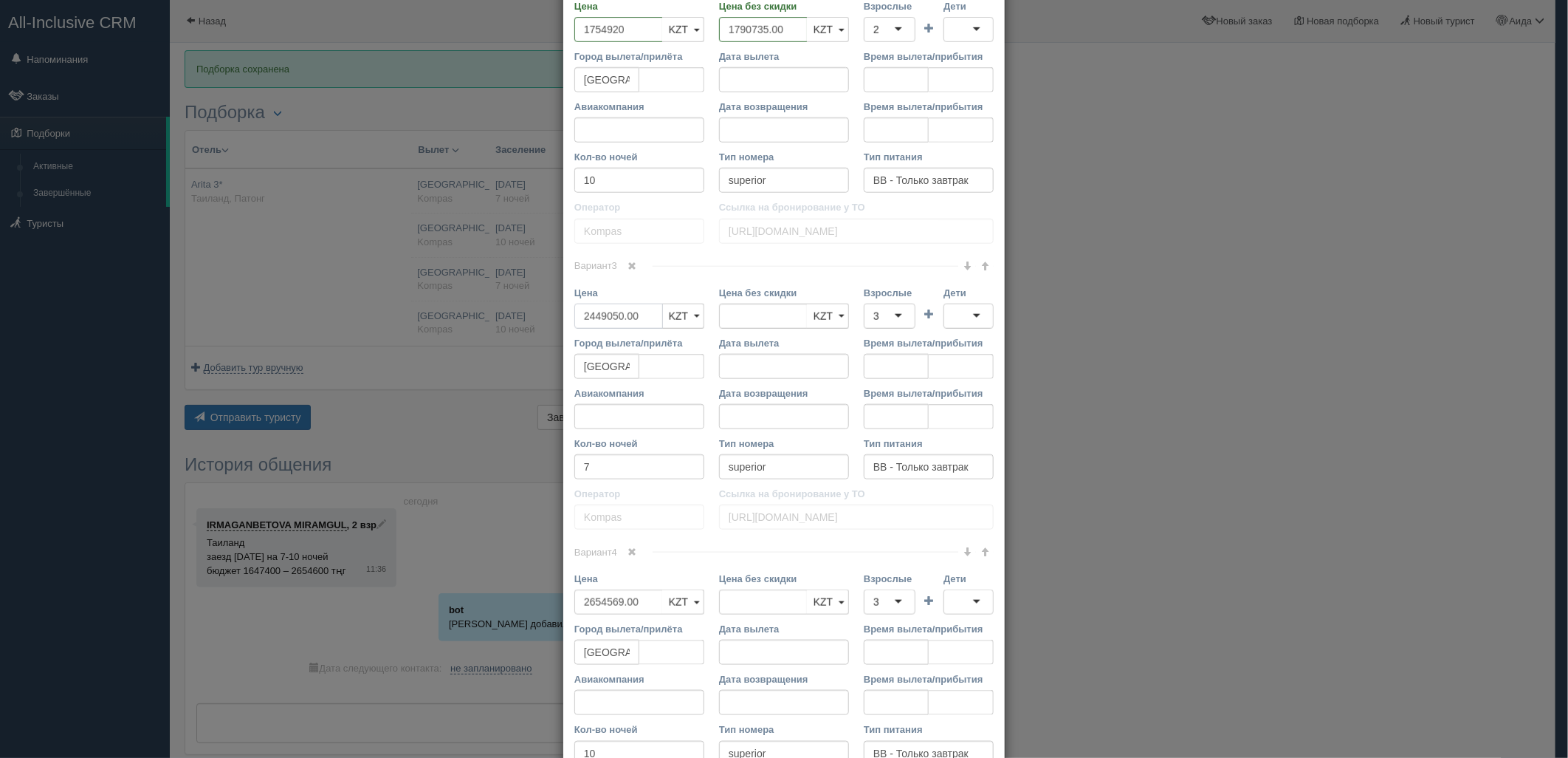
drag, startPoint x: 639, startPoint y: 320, endPoint x: 571, endPoint y: 318, distance: 68.0
click at [574, 318] on input "2449050.00" at bounding box center [618, 315] width 88 height 25
type input "2449050.00"
type input "5400000"
drag, startPoint x: 636, startPoint y: 596, endPoint x: 566, endPoint y: 600, distance: 70.1
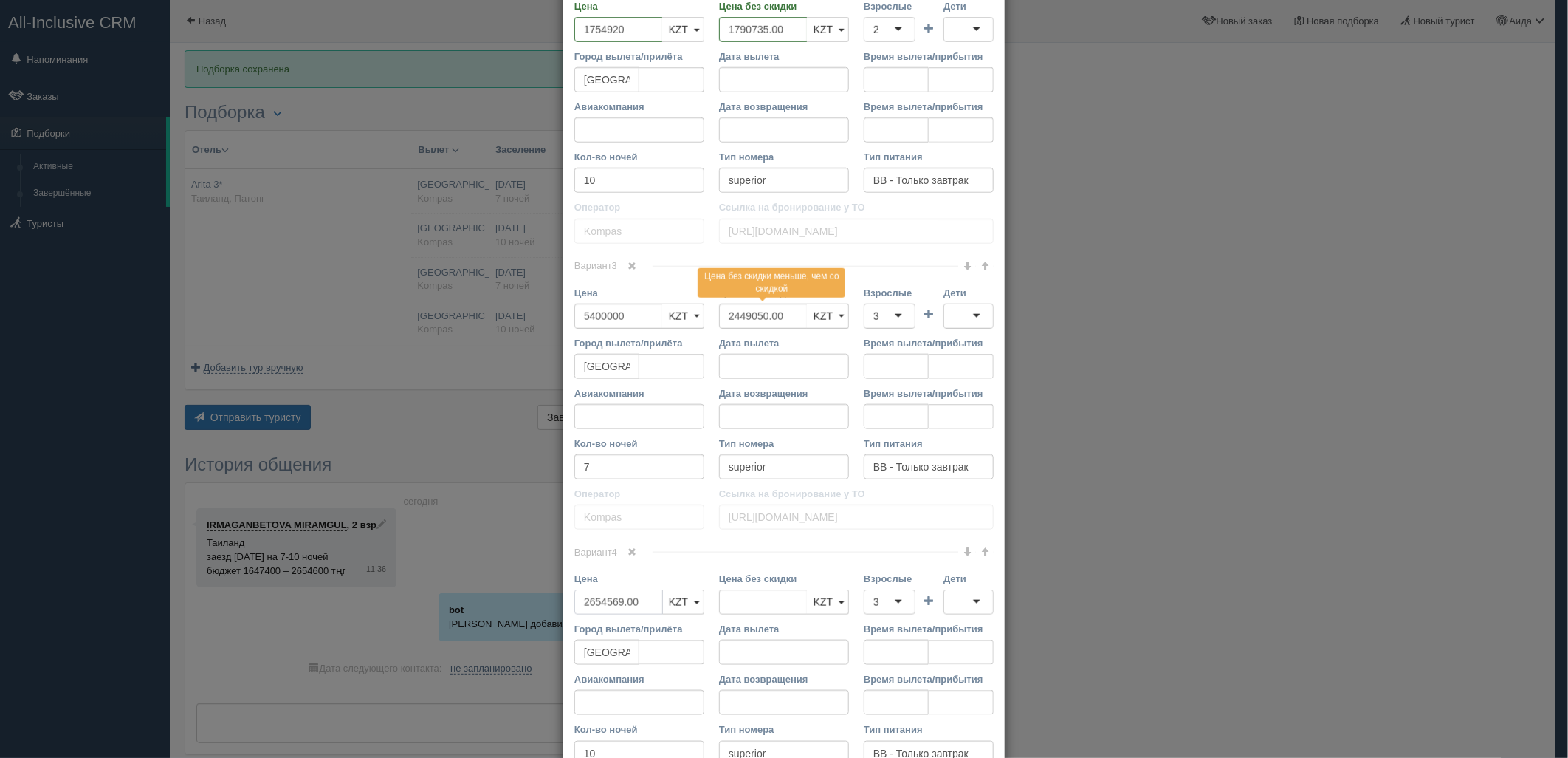
click at [567, 603] on div "Цена 2654569.00 KZT USD EUR KZT KZT USD EUR" at bounding box center [639, 597] width 145 height 50
type input "2654569.00"
type input "26208023"
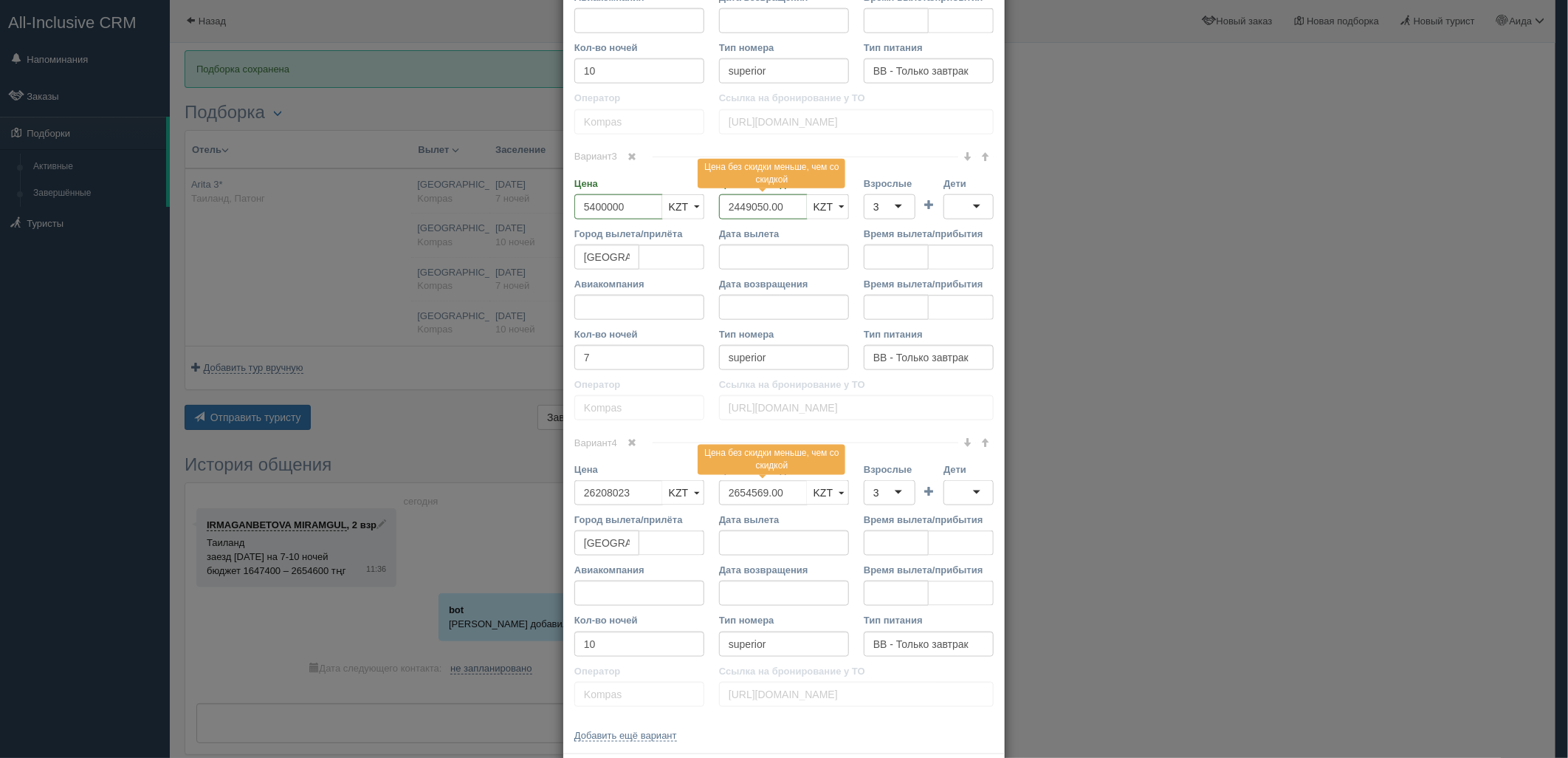
scroll to position [982, 0]
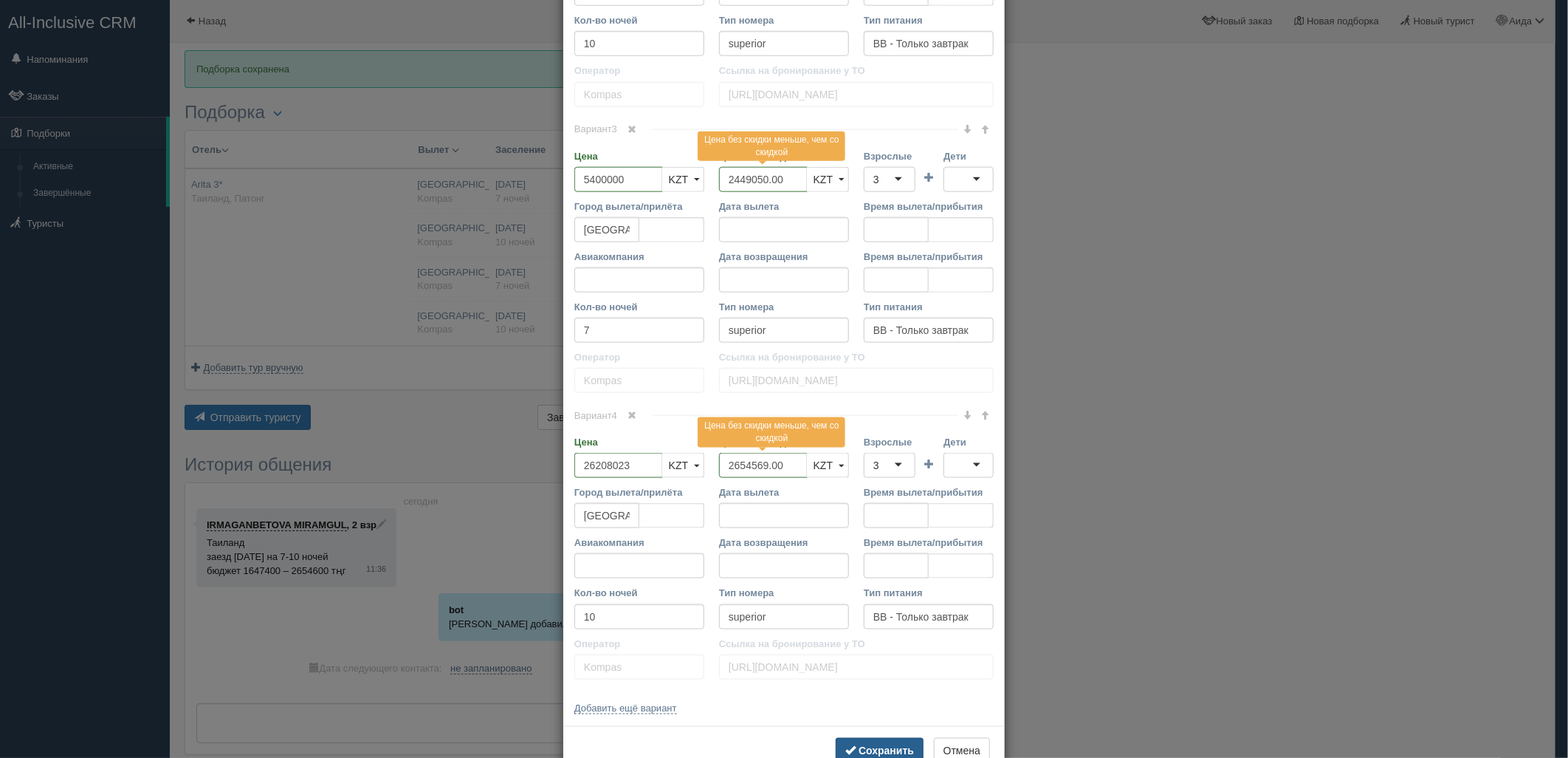
click at [894, 743] on button "Сохранить" at bounding box center [879, 750] width 87 height 25
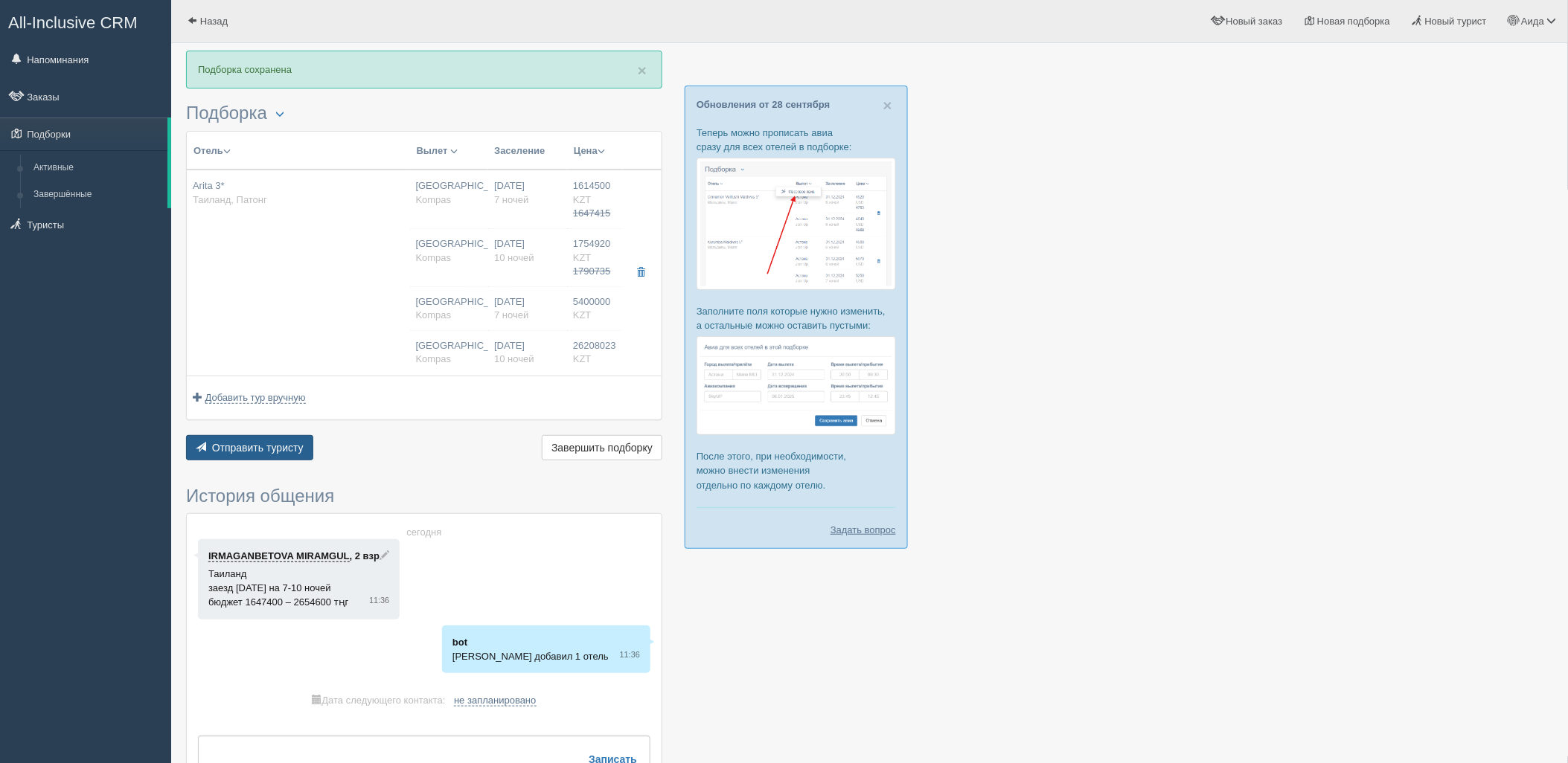
click at [295, 449] on span "Отправить туристу" at bounding box center [257, 447] width 92 height 12
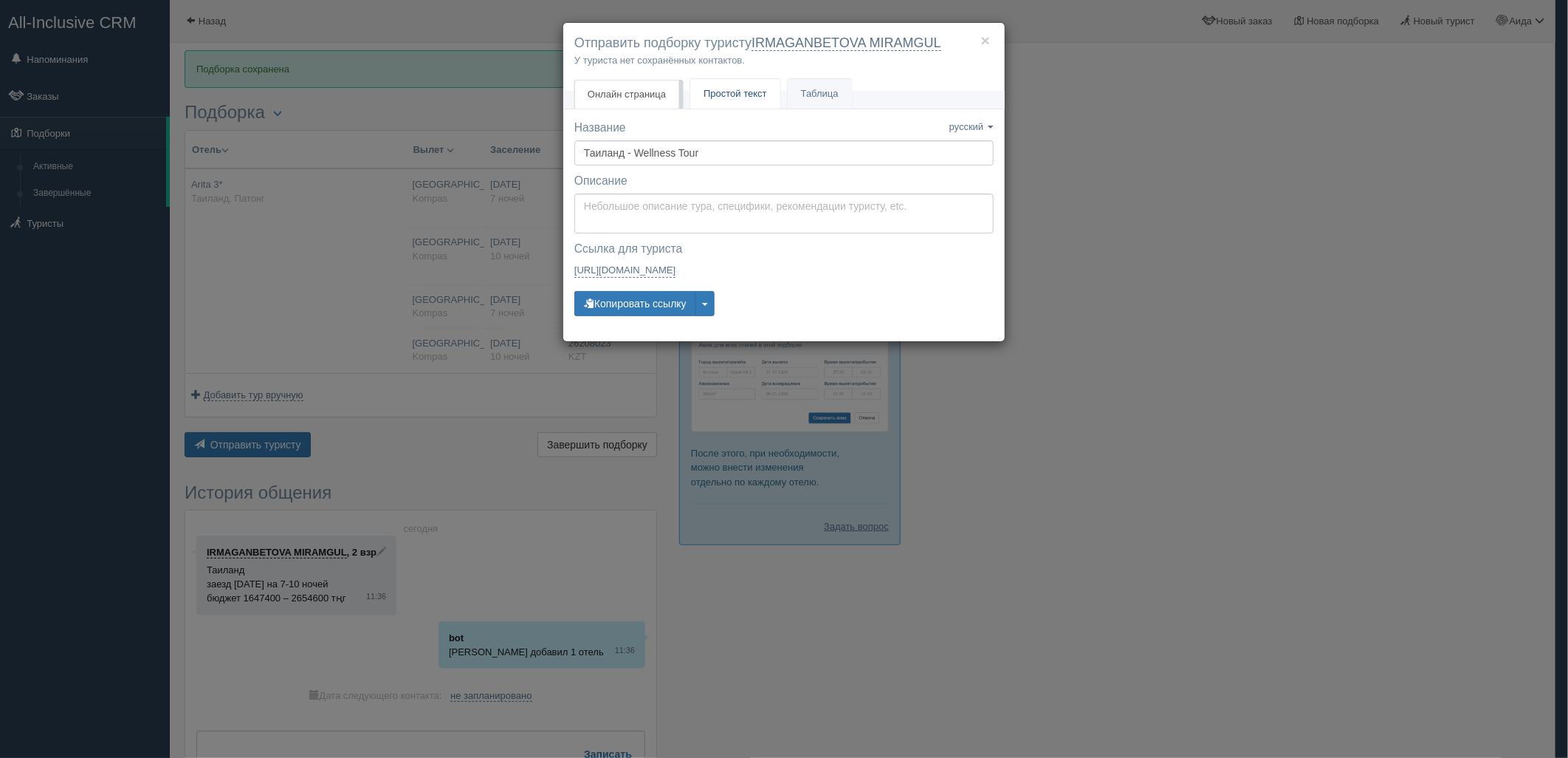
click at [765, 98] on span "Простой текст" at bounding box center [735, 93] width 63 height 11
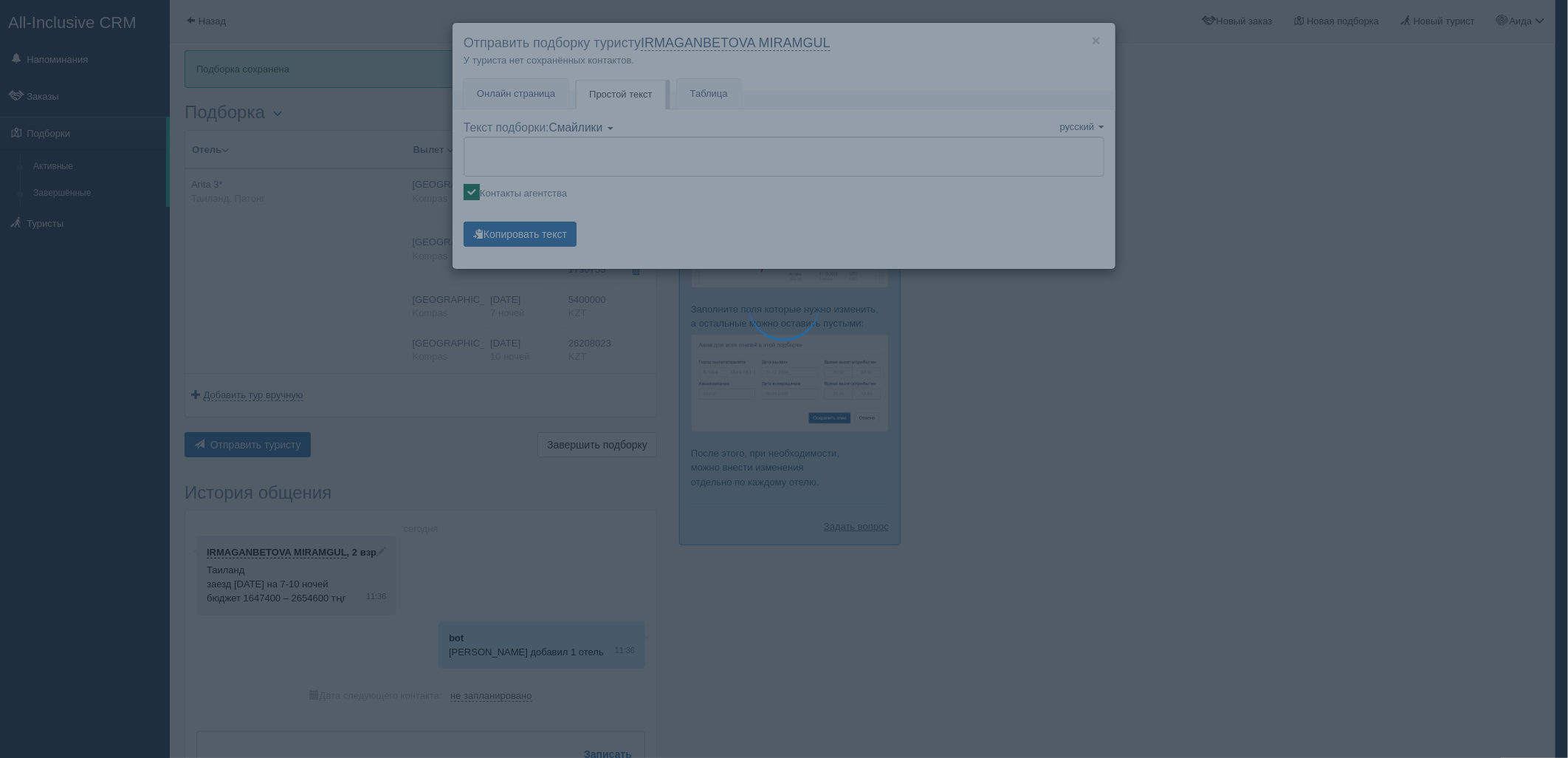
type textarea "🌞 Добрый день! Предлагаем Вам рассмотреть следующие варианты: 🌎 Таиланд, Патонг…"
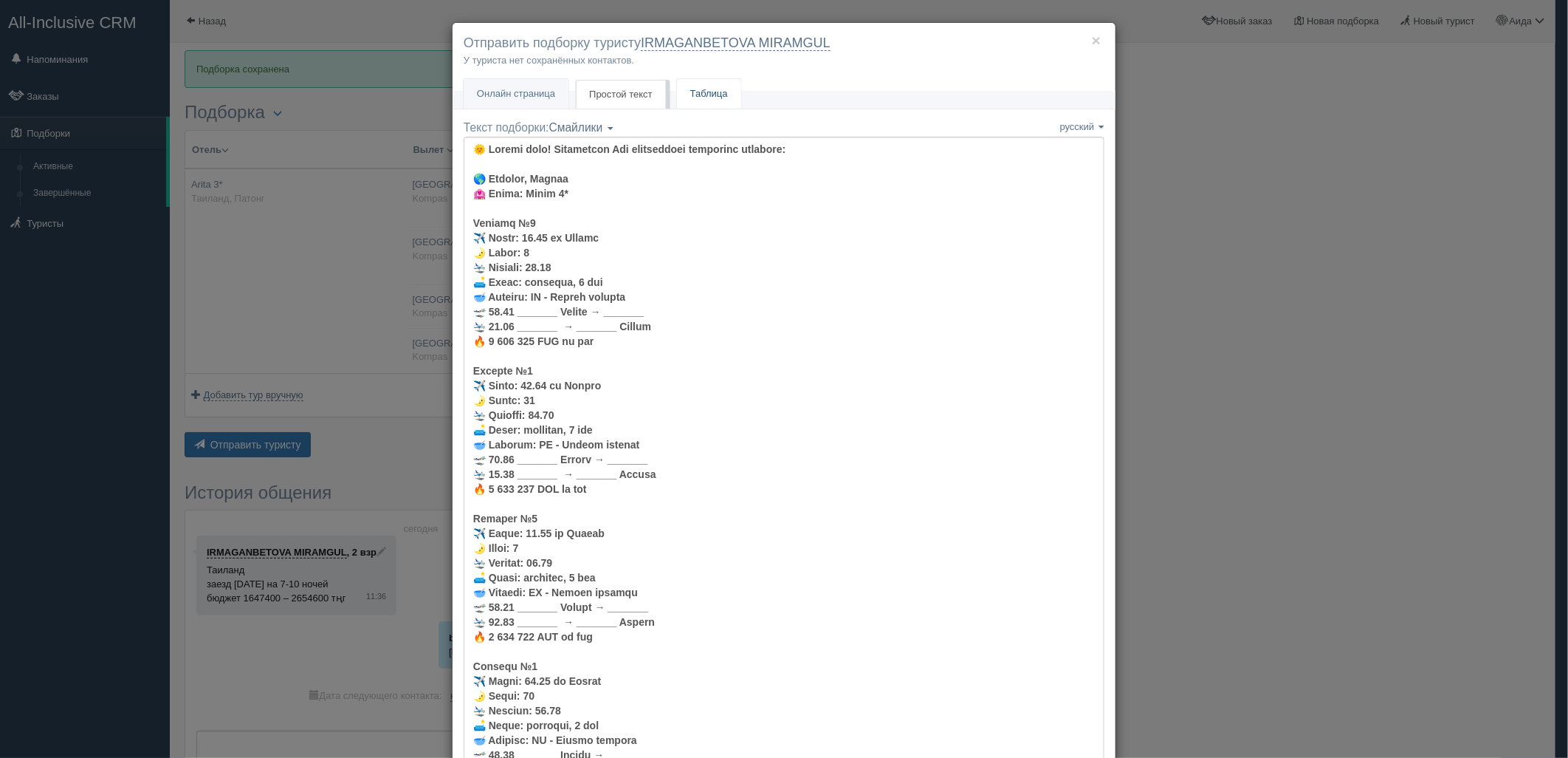
click at [698, 96] on link "Таблица" at bounding box center [709, 94] width 64 height 30
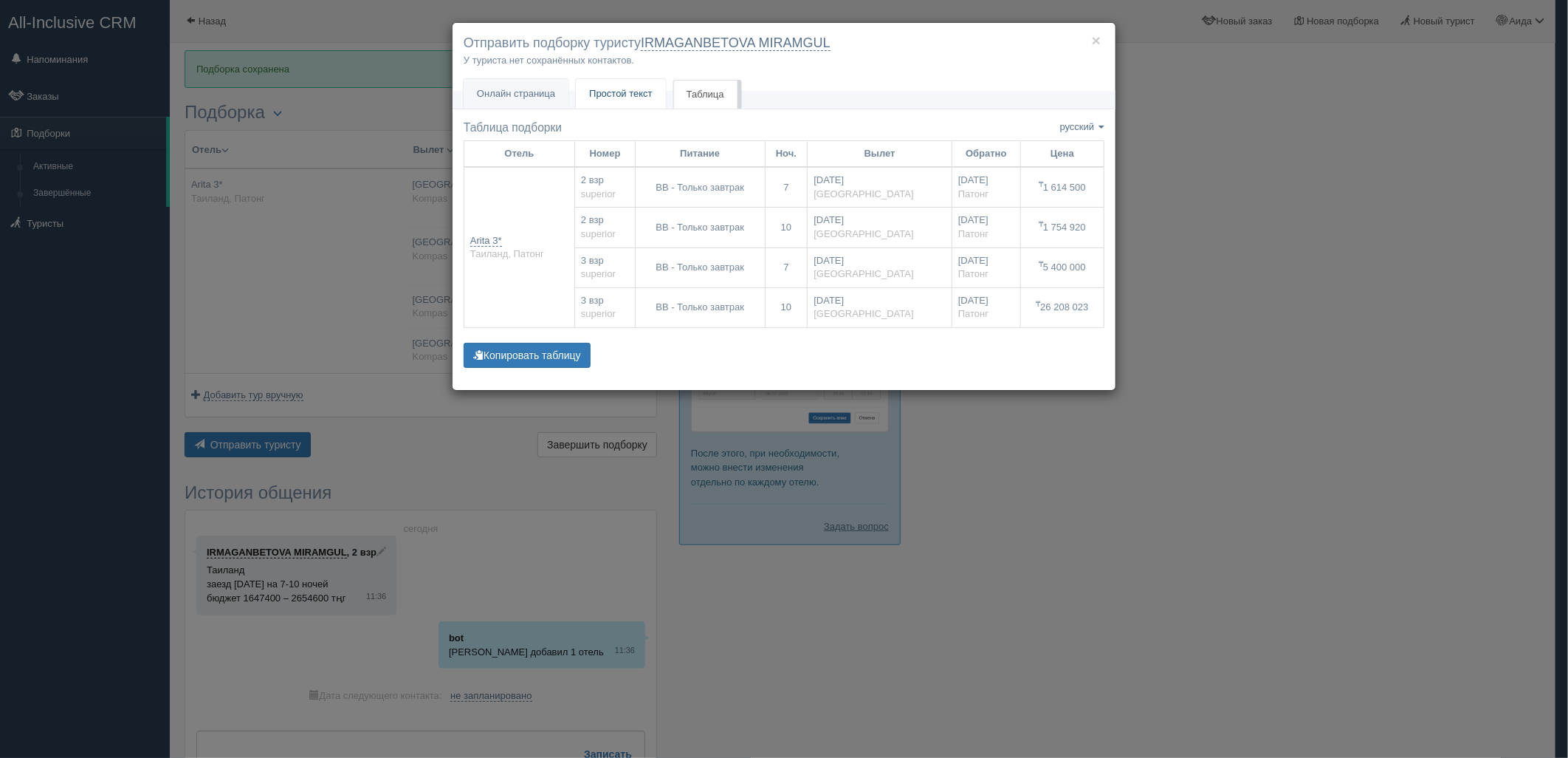
click at [585, 92] on link "Простой текст Текст" at bounding box center [621, 94] width 90 height 30
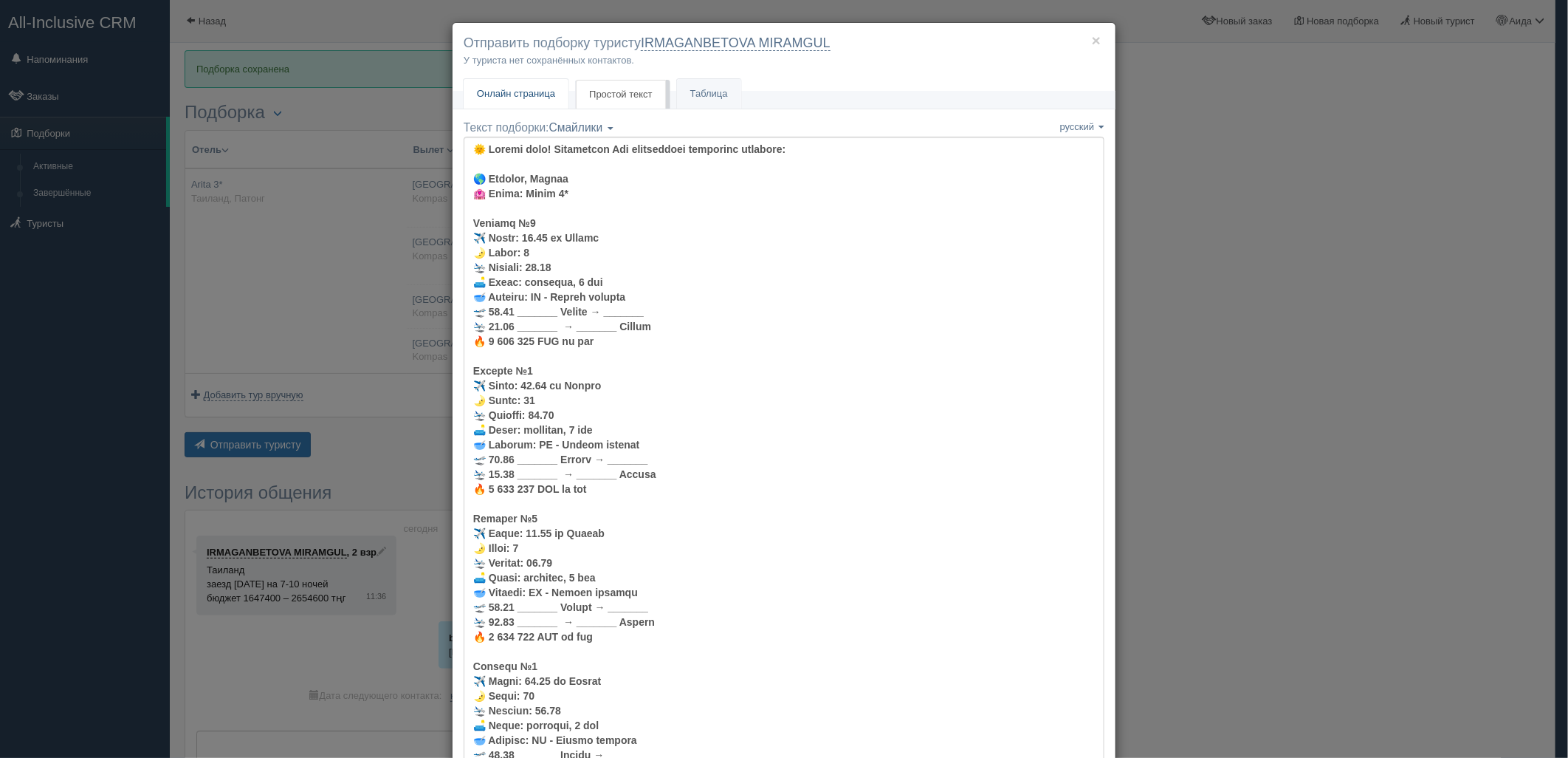
click at [499, 94] on span "Онлайн страница" at bounding box center [516, 93] width 78 height 11
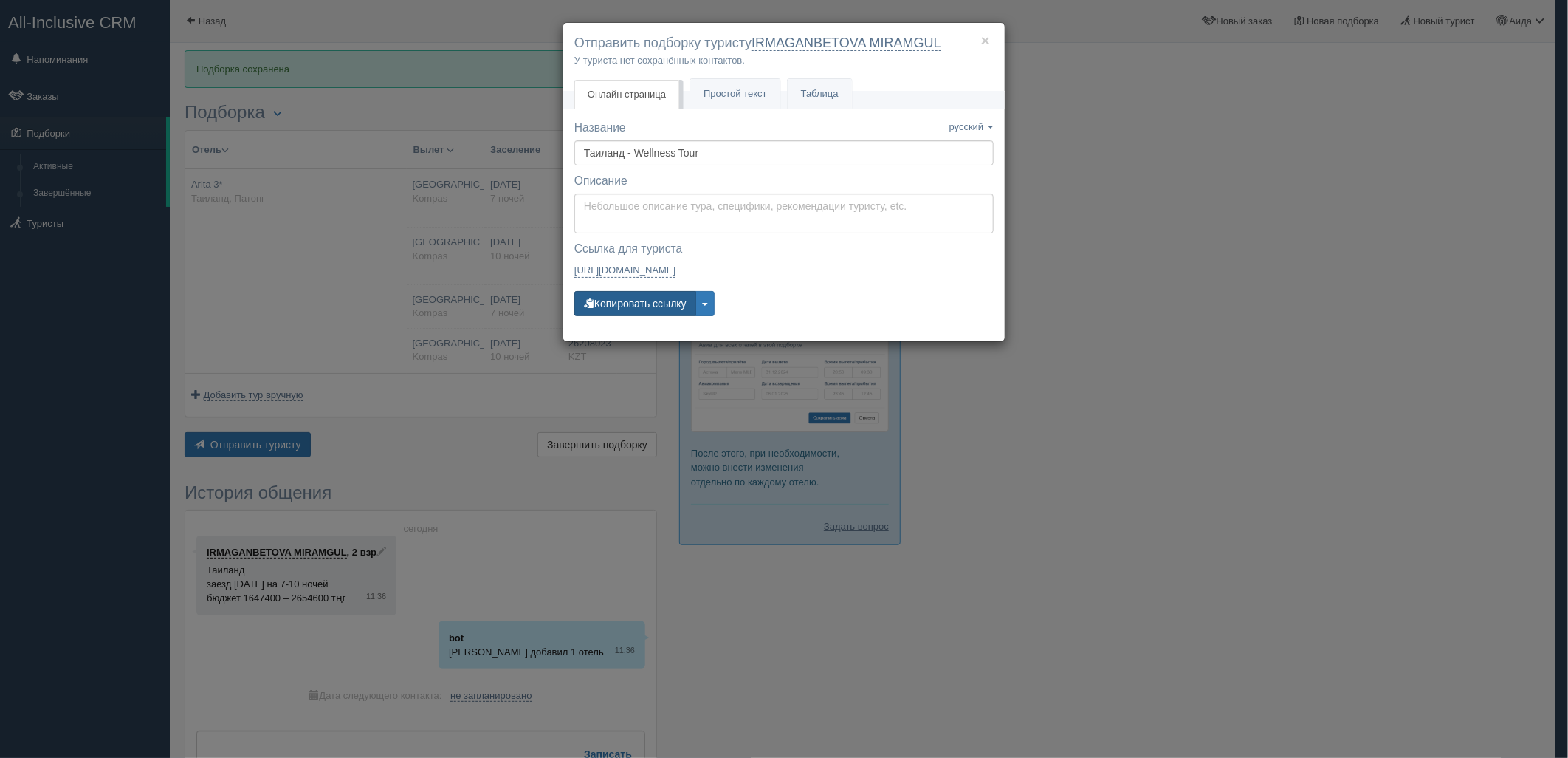
click at [635, 298] on button "Копировать ссылку" at bounding box center [635, 303] width 122 height 25
click at [1225, 98] on div "× Отправить подборку туристу IRMAGANBETOVA MIRAMGUL У туриста нет сохранённых к…" at bounding box center [784, 379] width 1568 height 758
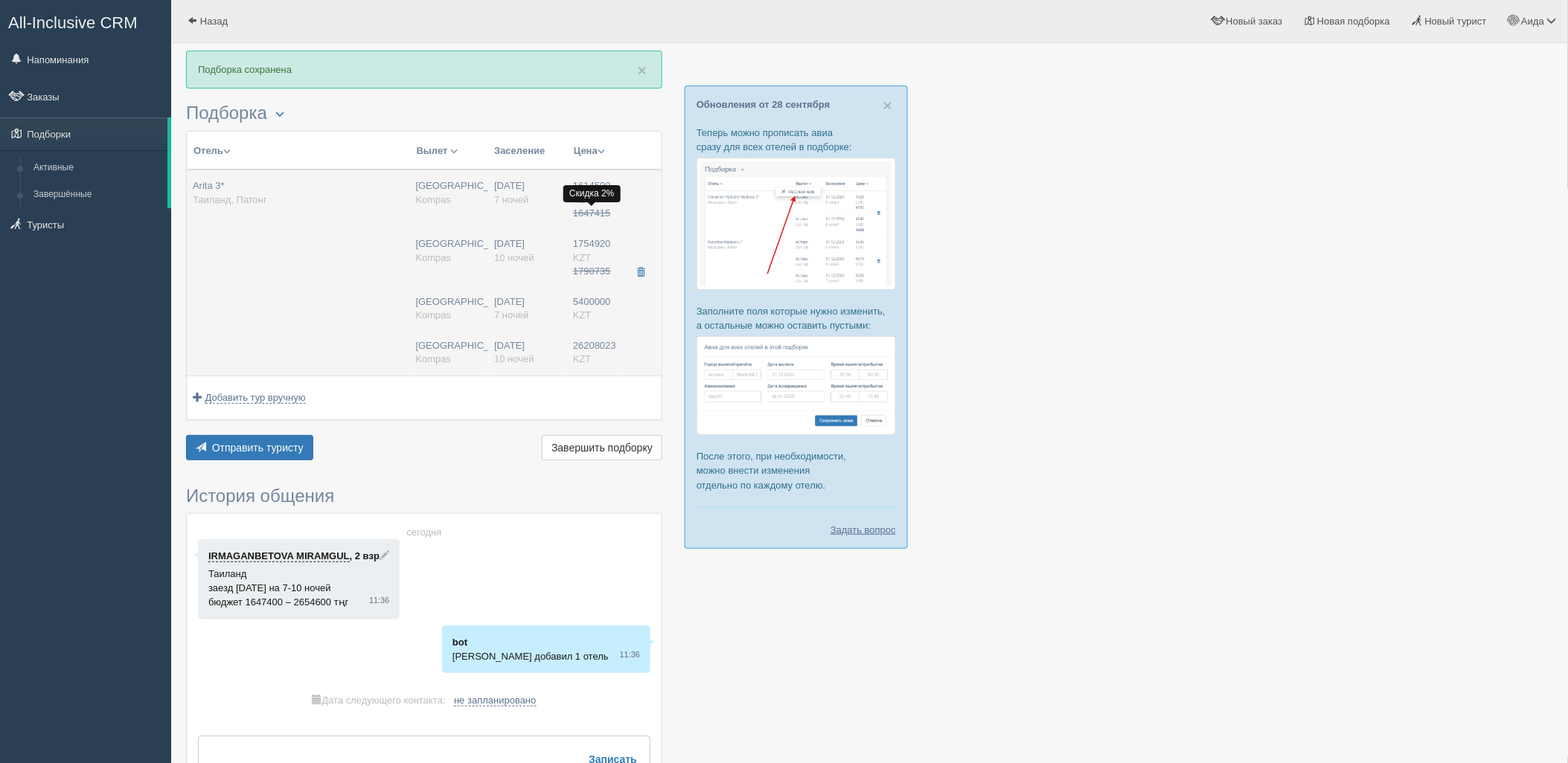
click at [573, 218] on span "1647415" at bounding box center [592, 213] width 38 height 11
type input "1614500.00"
type input "1754920.00"
type input "5400000.00"
type input "26208023.00"
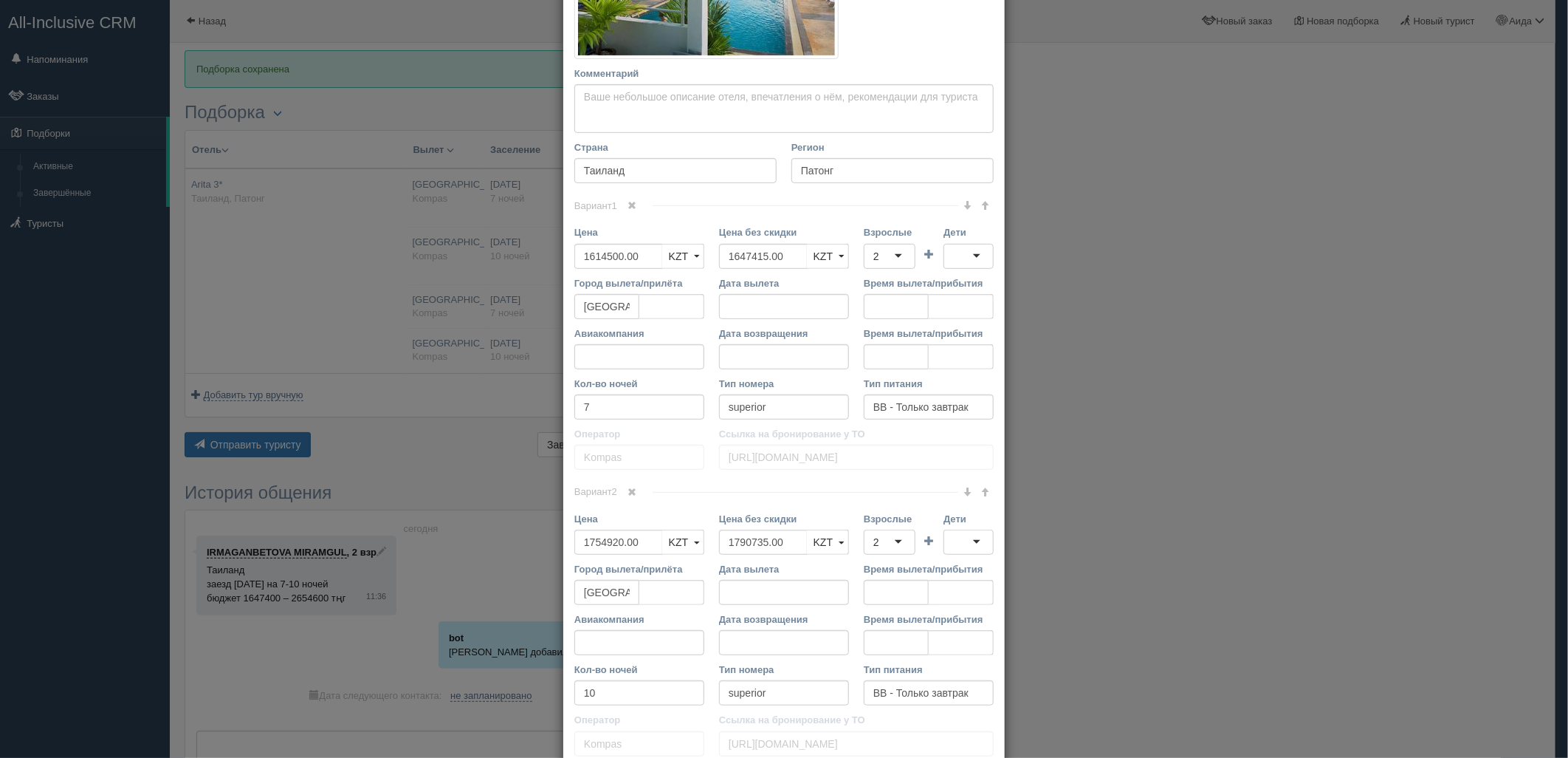
scroll to position [337, 0]
click at [648, 409] on input "7" at bounding box center [639, 403] width 130 height 25
type input "7+1"
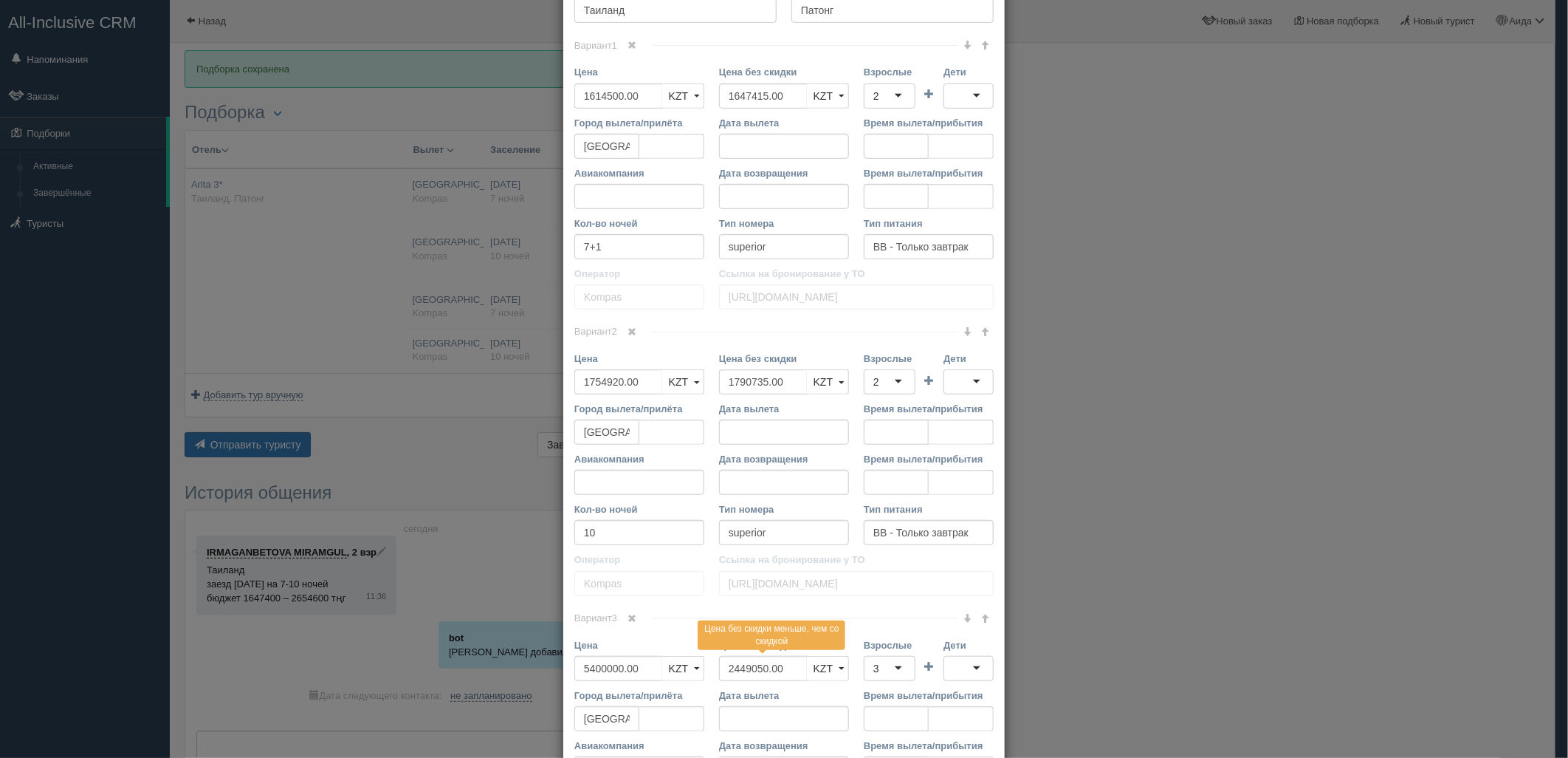
scroll to position [498, 0]
click at [665, 519] on input "10" at bounding box center [639, 528] width 130 height 25
type input "10+1"
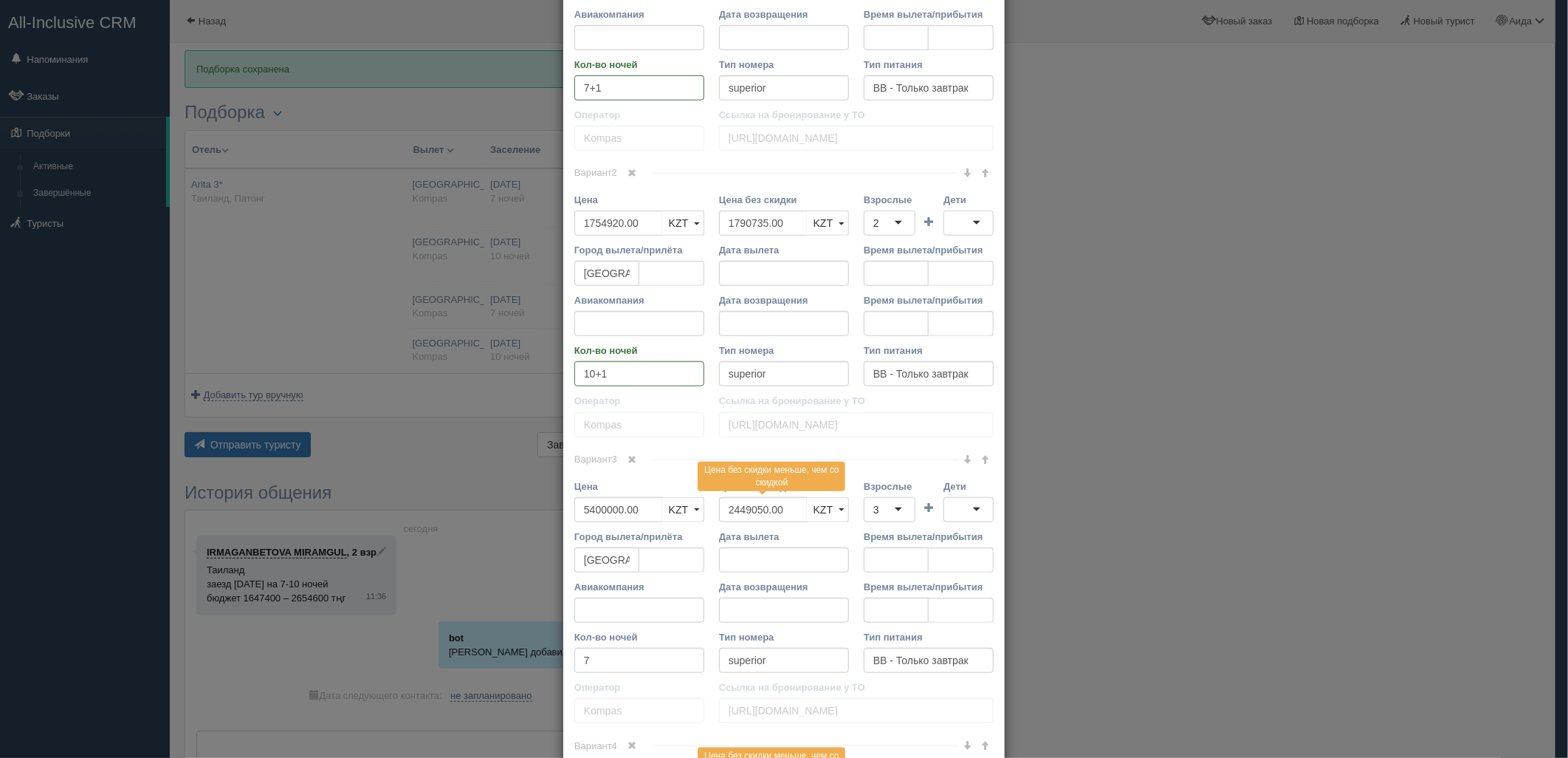
scroll to position [690, 0]
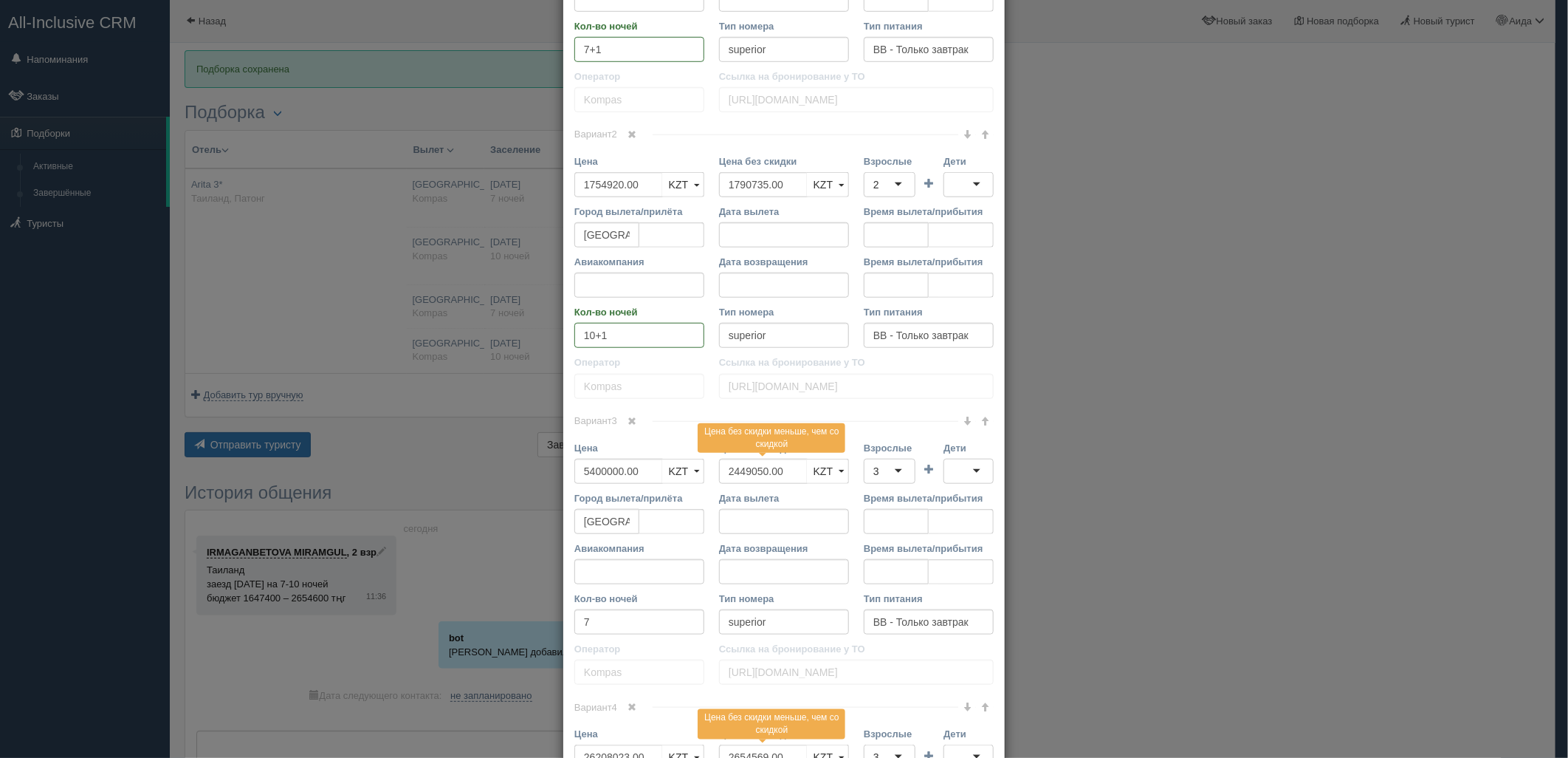
click at [639, 608] on div "Кол-во ночей 7" at bounding box center [639, 612] width 130 height 42
click at [640, 616] on input "7" at bounding box center [639, 621] width 130 height 25
type input "7+1"
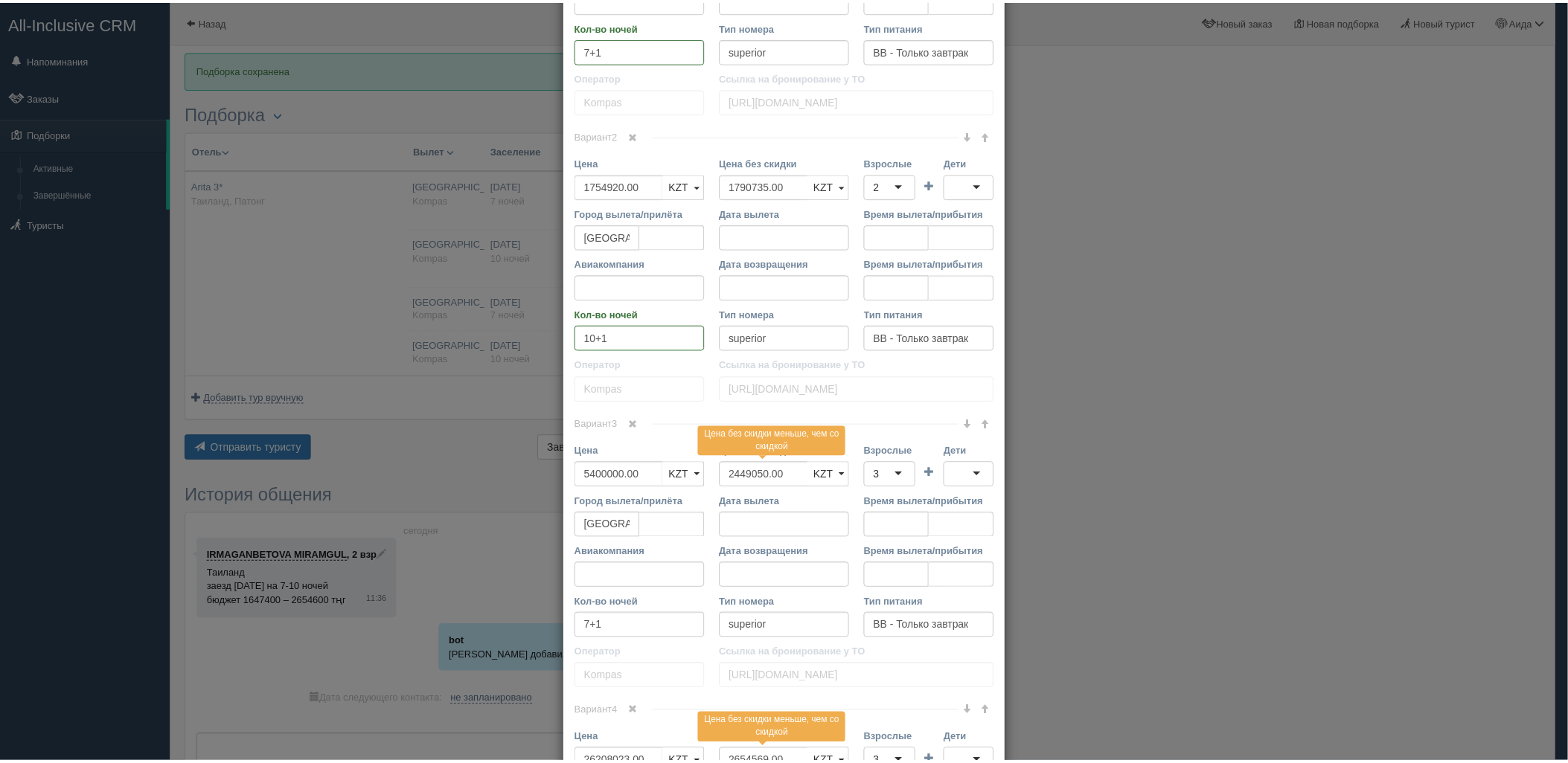
scroll to position [1008, 0]
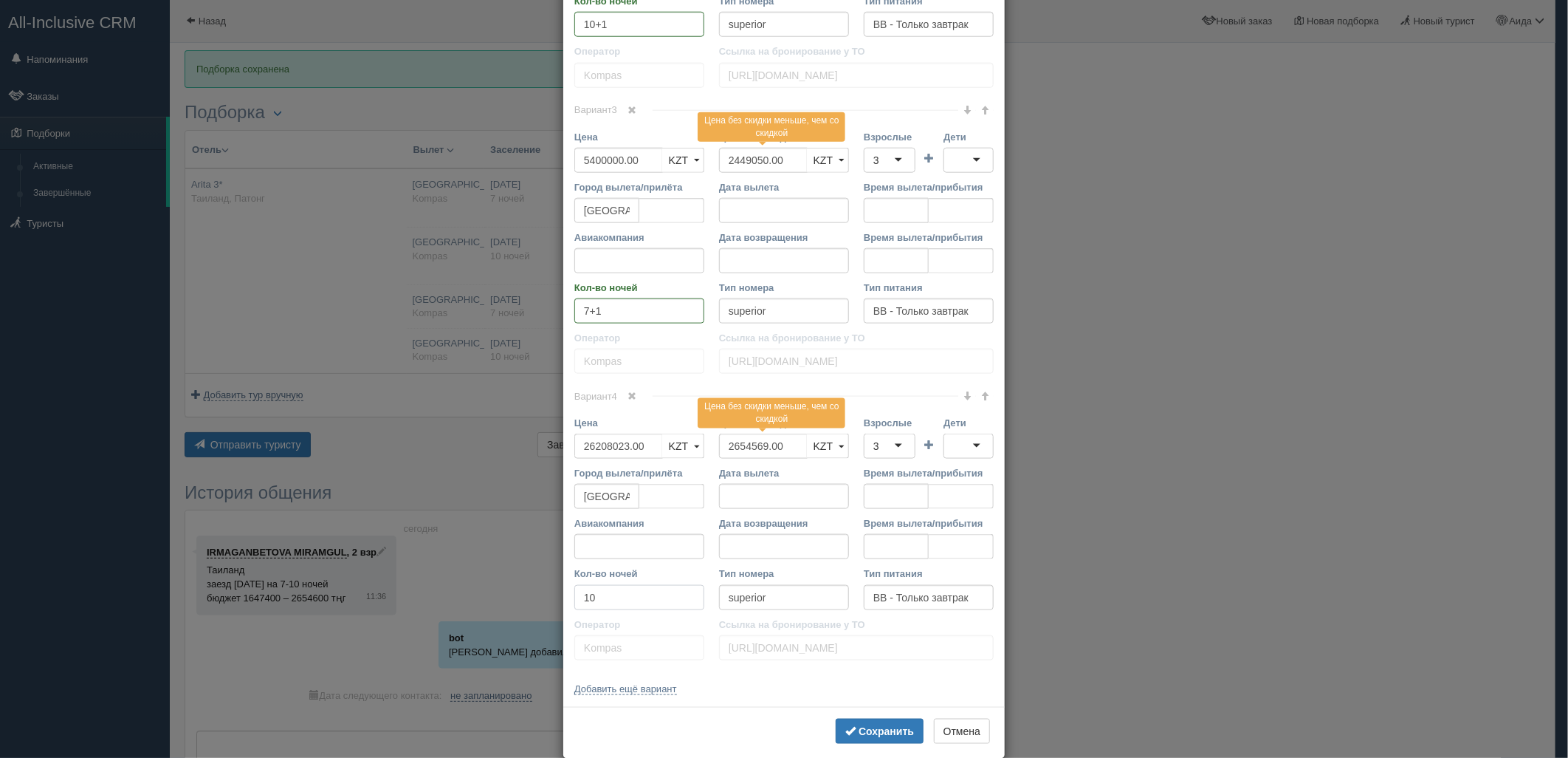
click at [635, 594] on input "10" at bounding box center [639, 597] width 130 height 25
type input "10+1"
click at [859, 729] on b "Сохранить" at bounding box center [887, 731] width 55 height 12
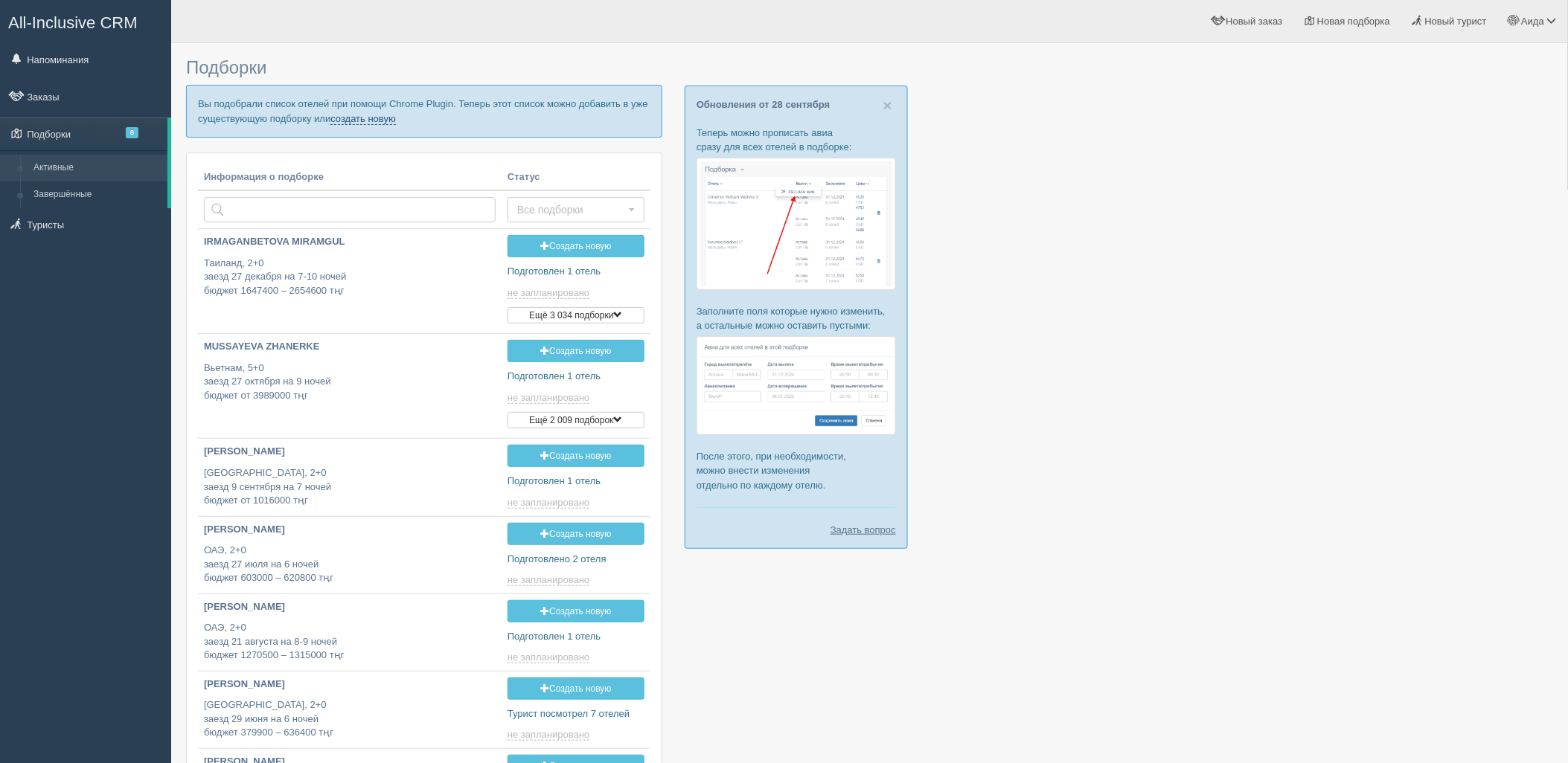
click at [367, 121] on link "создать новую" at bounding box center [363, 119] width 65 height 12
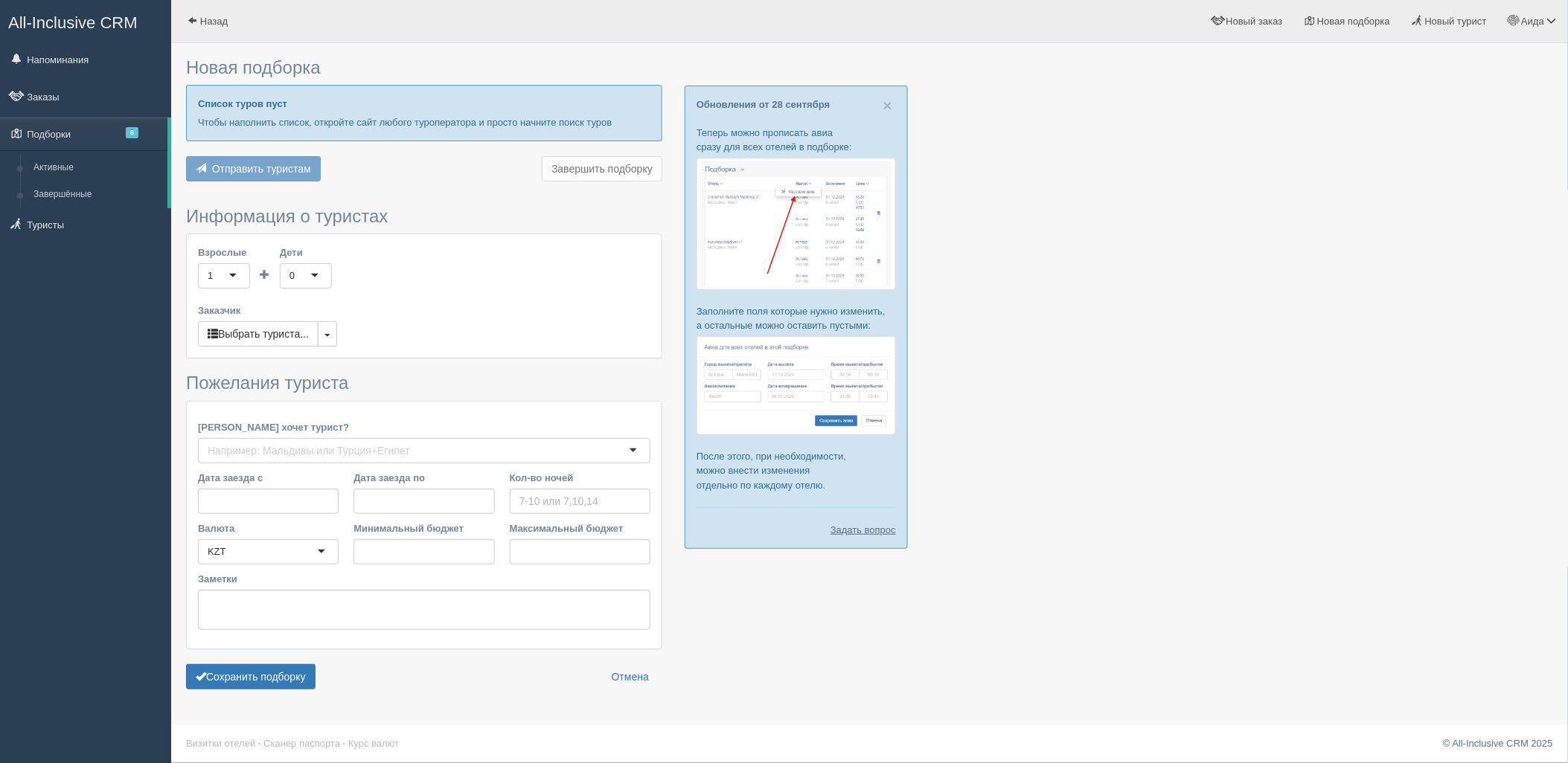
type input "9"
type input "1143900"
type input "1304100"
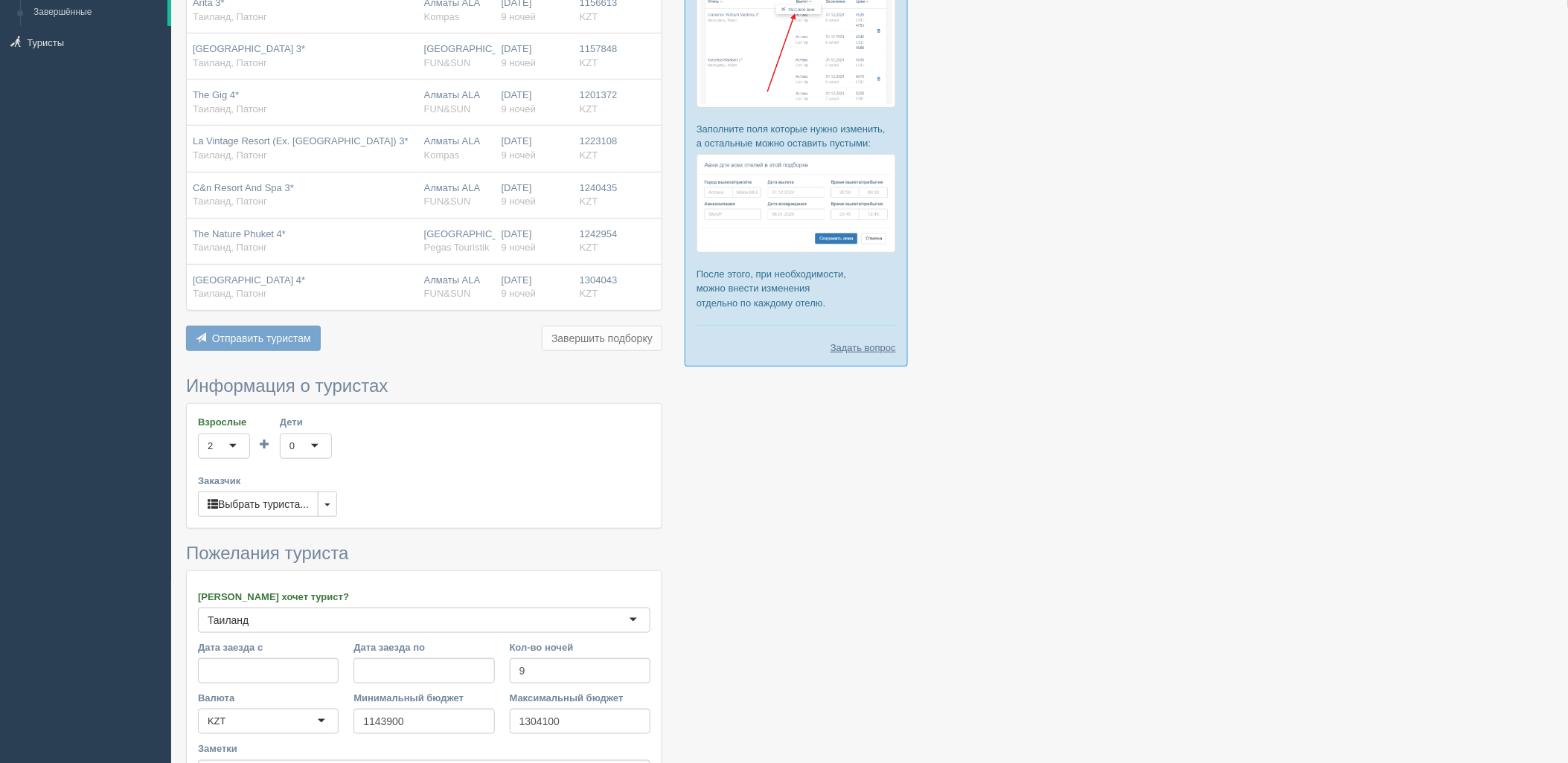
scroll to position [354, 0]
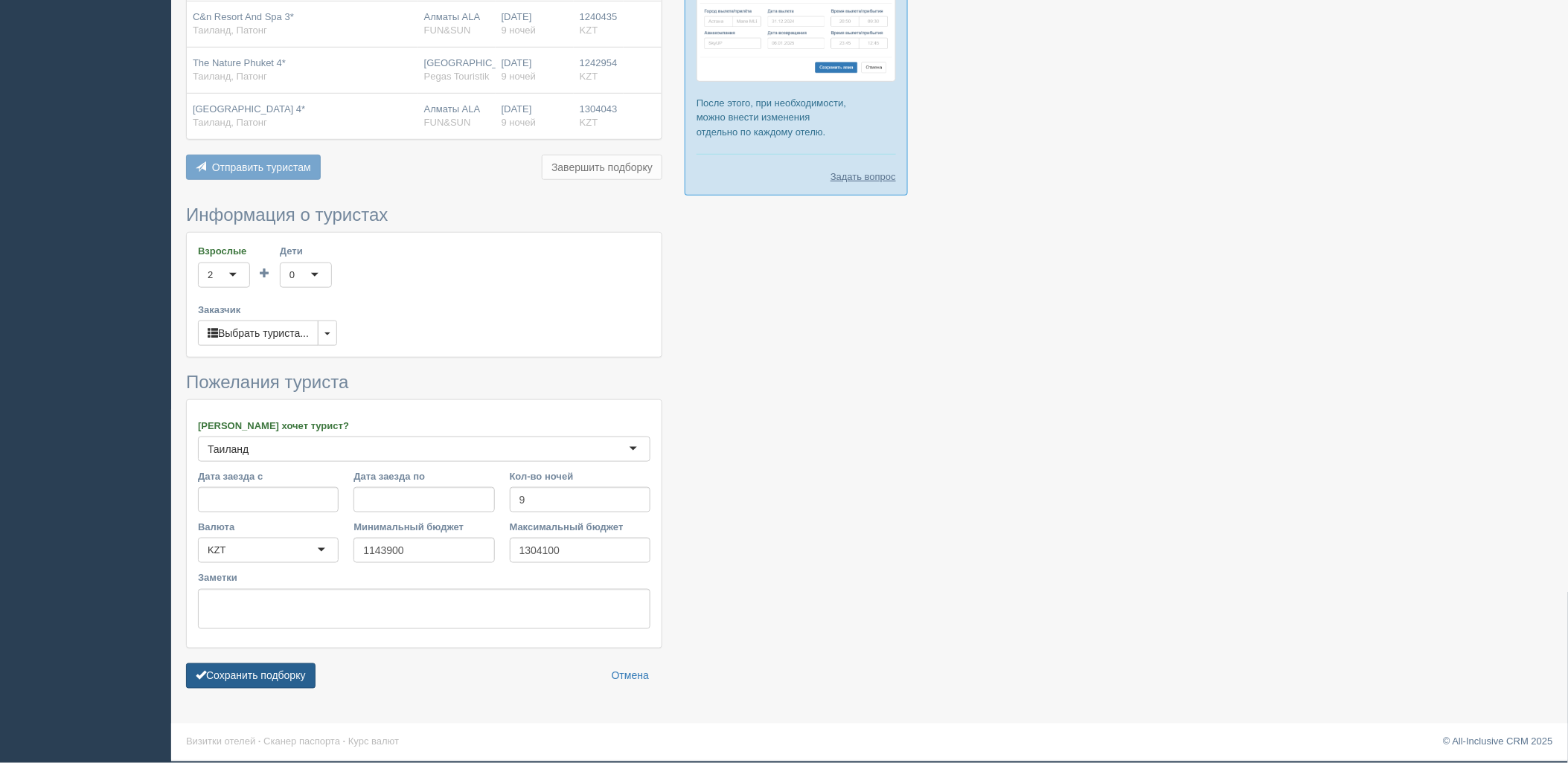
click at [270, 678] on button "Сохранить подборку" at bounding box center [250, 676] width 129 height 25
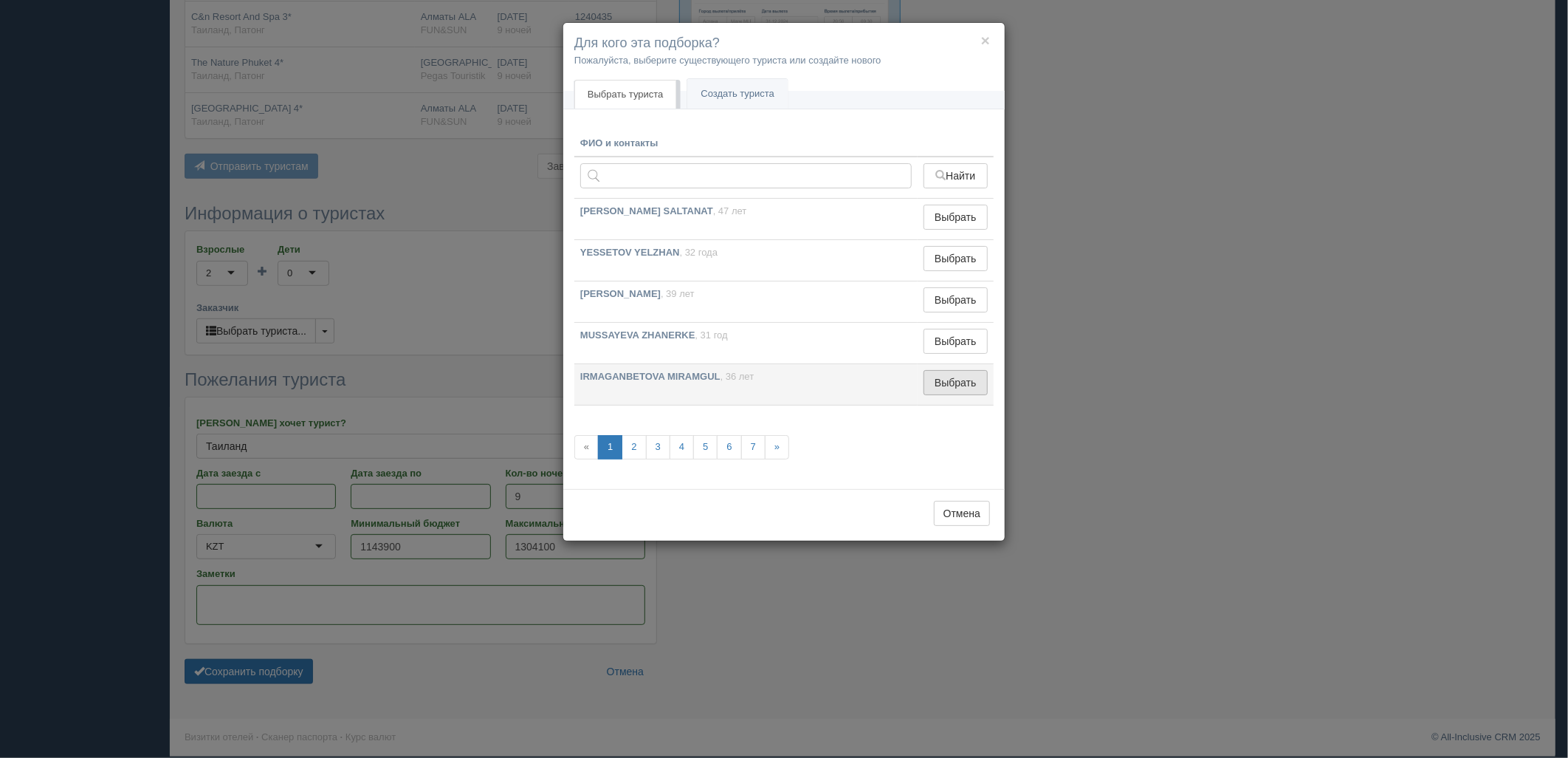
click at [939, 385] on button "Выбрать" at bounding box center [956, 382] width 64 height 25
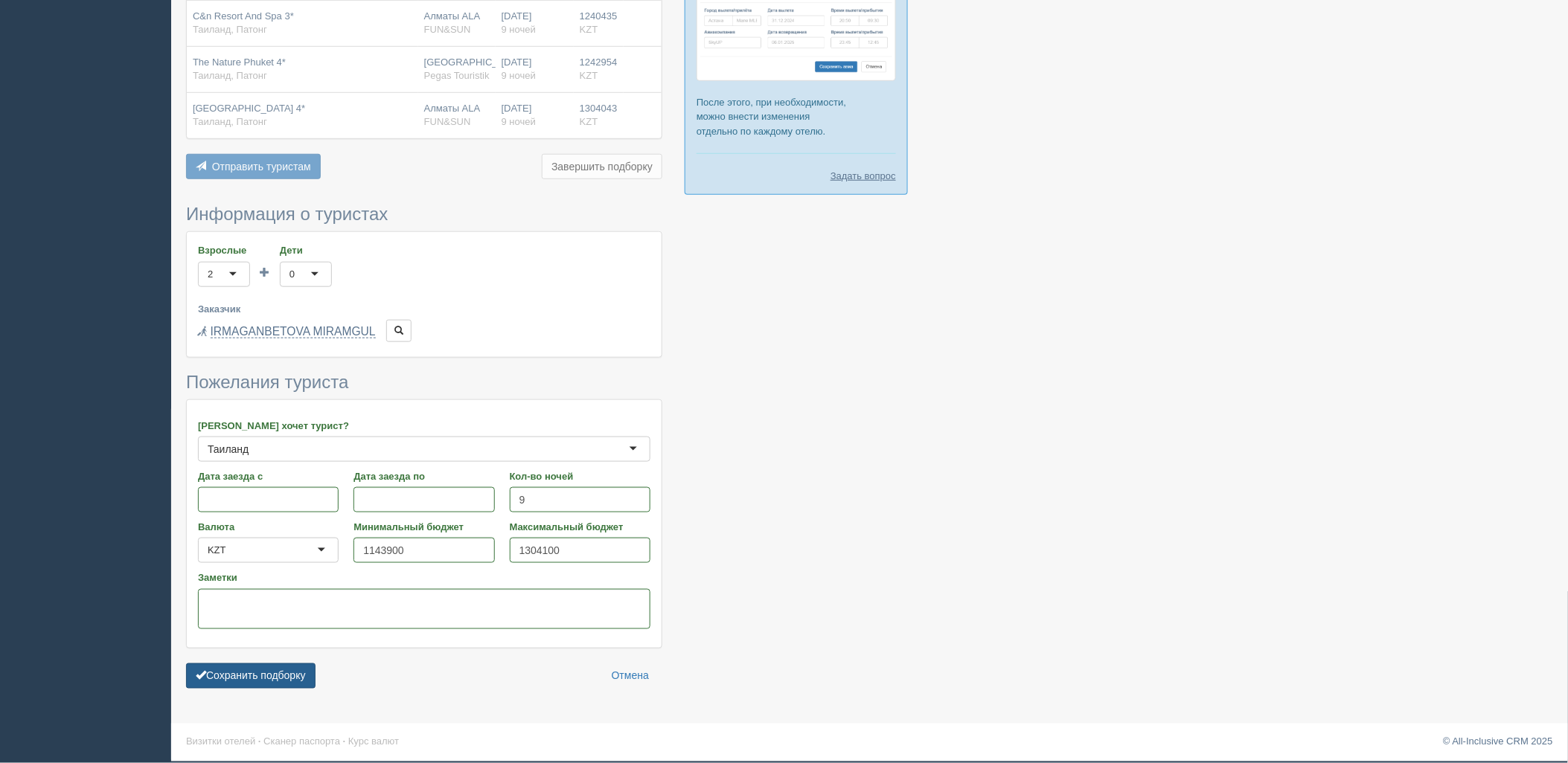
click at [299, 673] on button "Сохранить подборку" at bounding box center [250, 676] width 129 height 25
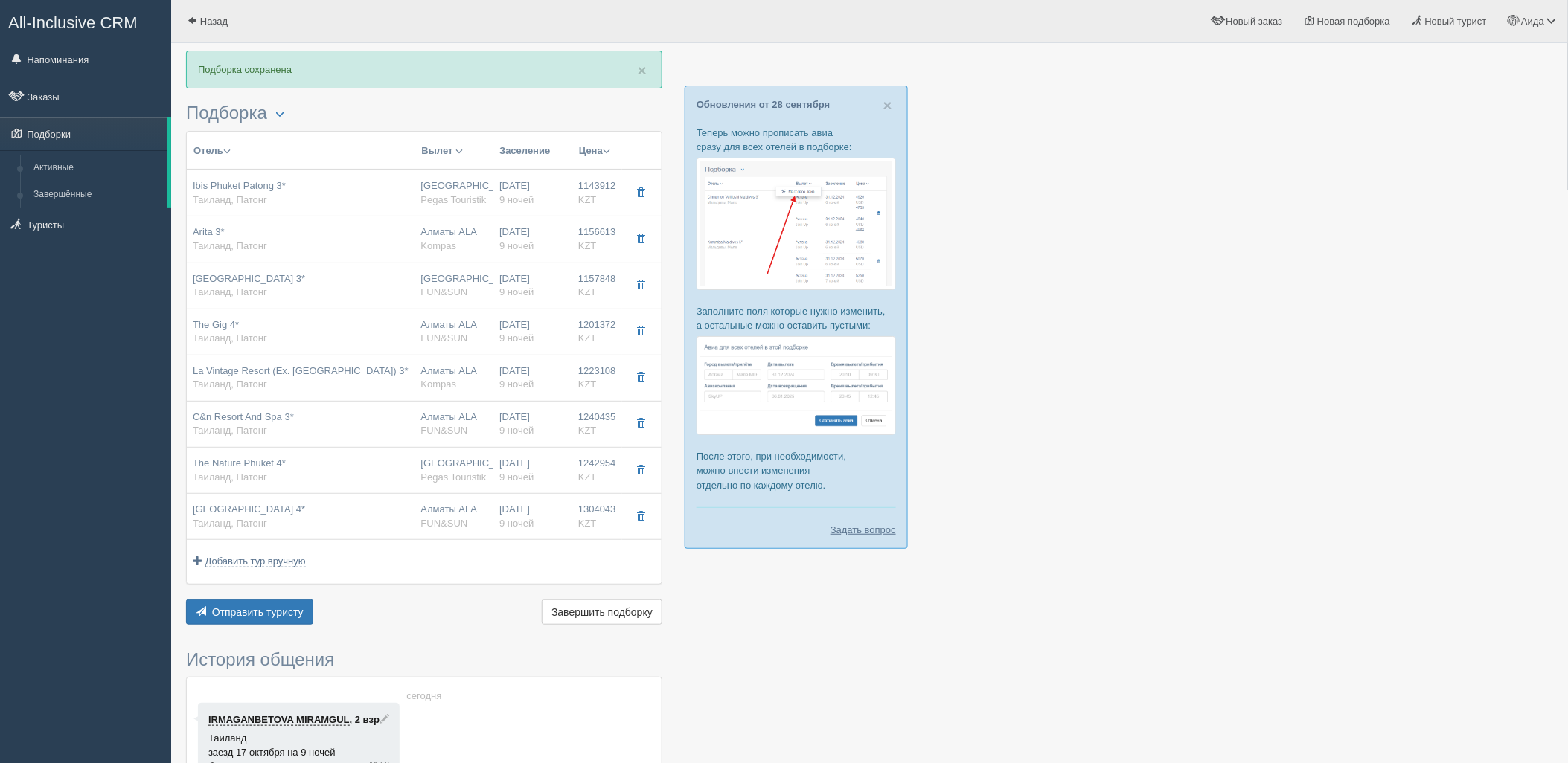
click at [283, 626] on div "Отправить туристу Отправить Завершить подборку Активировать подборку Добавить и…" at bounding box center [424, 613] width 476 height 29
click at [289, 619] on button "Отправить туристу Отправить" at bounding box center [250, 611] width 127 height 25
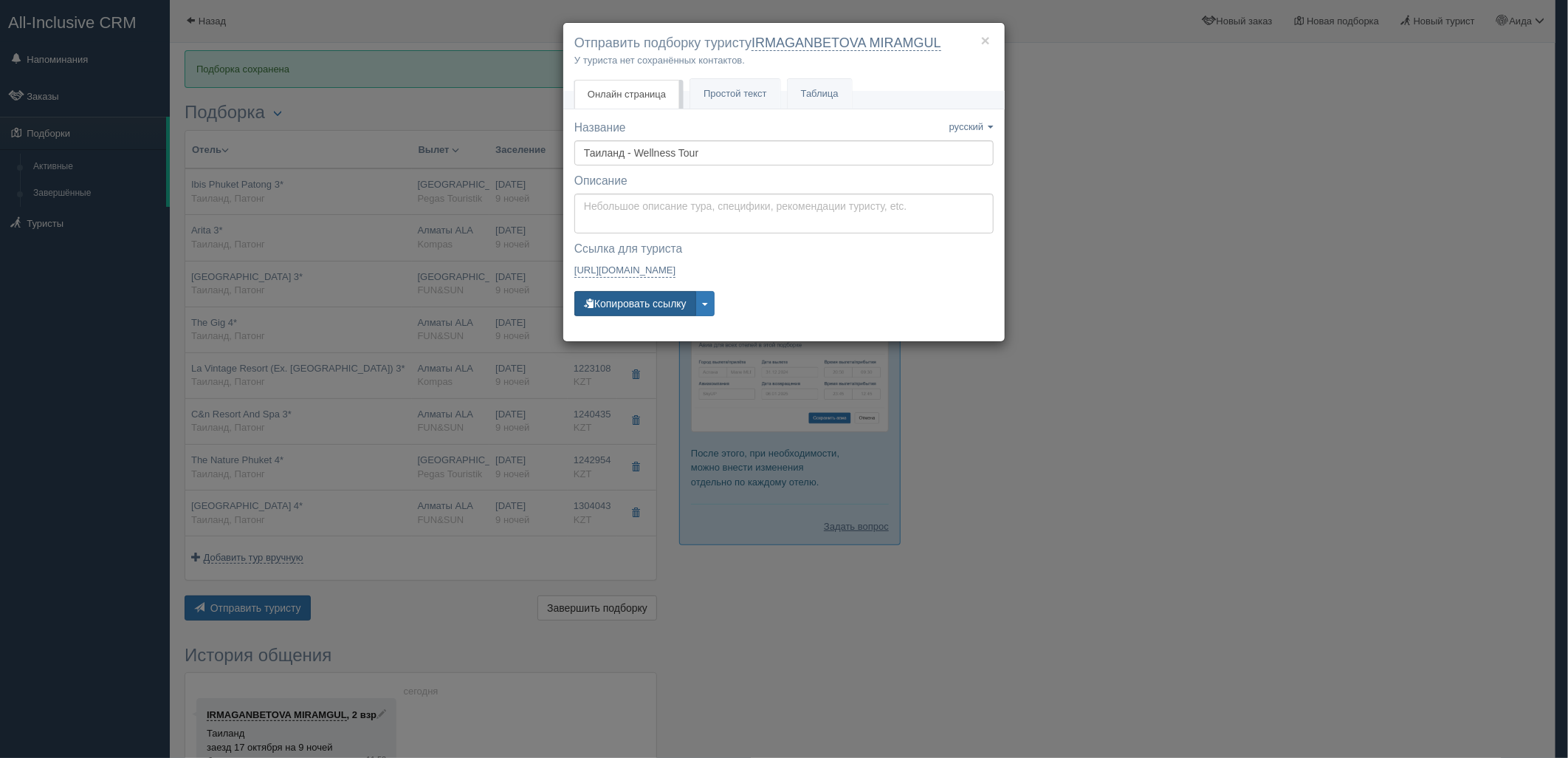
click at [635, 307] on button "Копировать ссылку" at bounding box center [635, 303] width 122 height 25
click at [639, 308] on button "Копировать ссылку" at bounding box center [635, 303] width 122 height 25
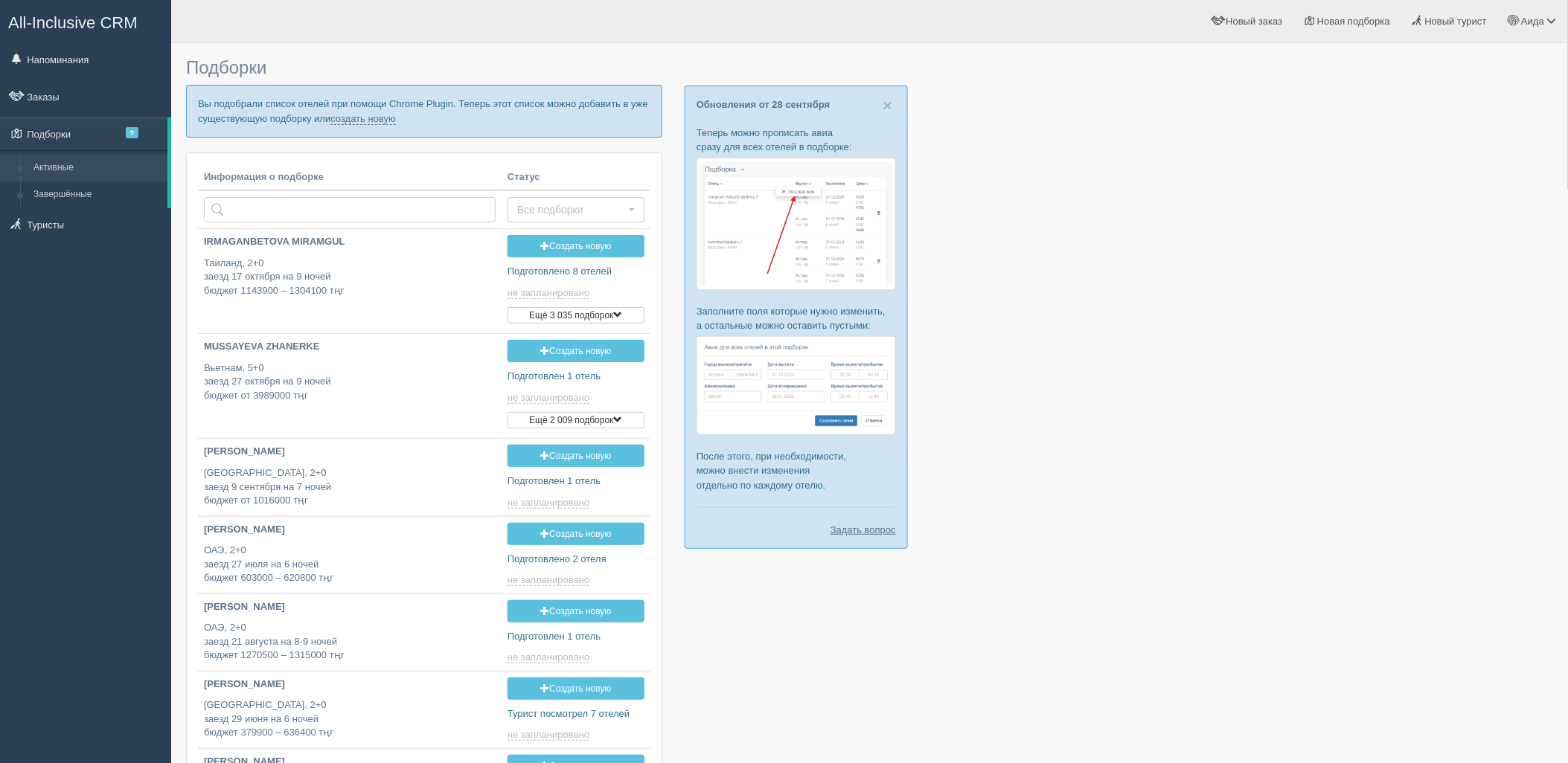
click at [367, 124] on p "Вы подобрали список отелей при помощи Chrome Plugin. Теперь этот список можно д…" at bounding box center [424, 111] width 476 height 52
click at [367, 123] on link "создать новую" at bounding box center [363, 119] width 65 height 12
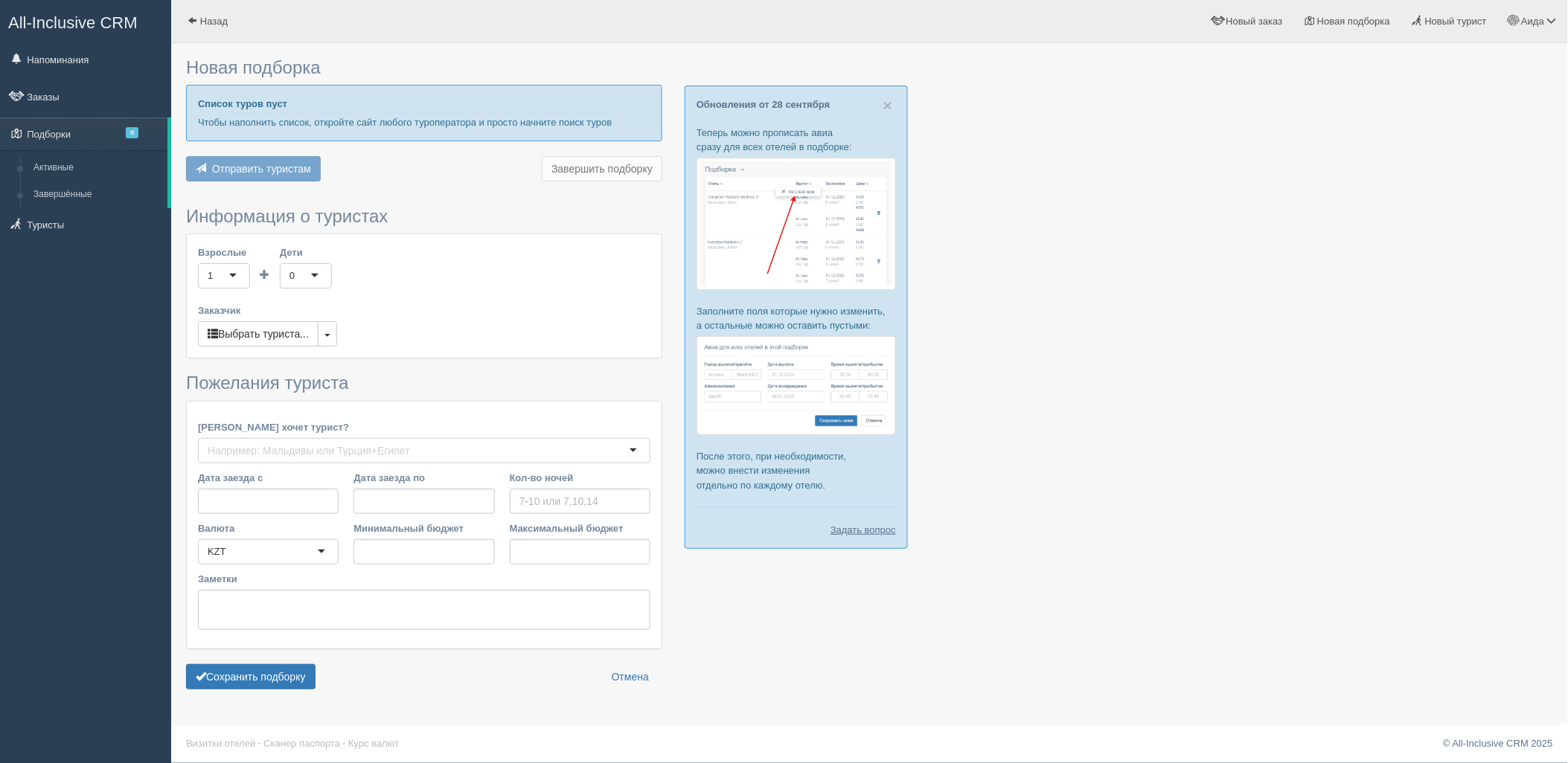
type input "9"
type input "1627700"
type input "1795200"
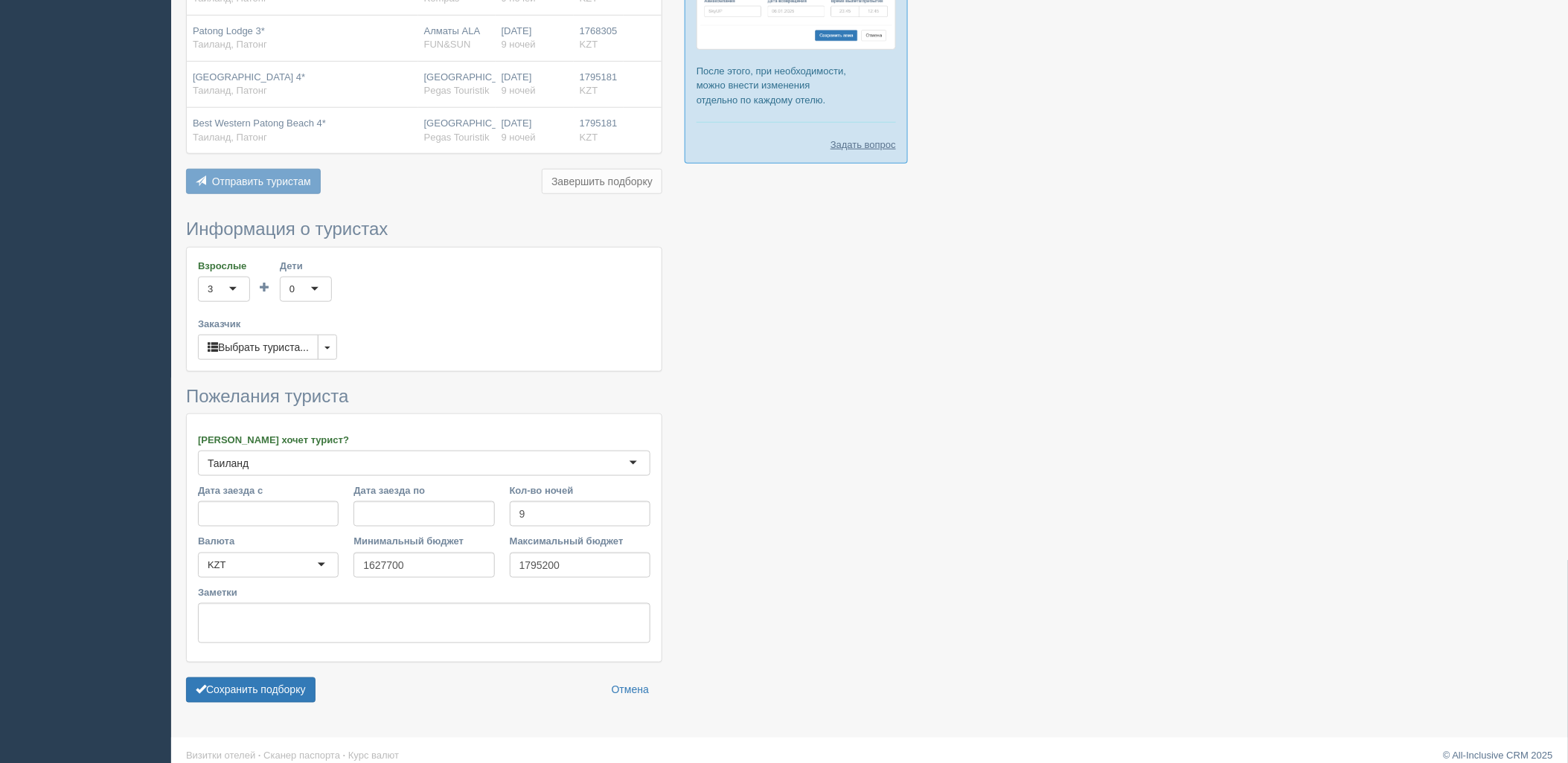
scroll to position [389, 0]
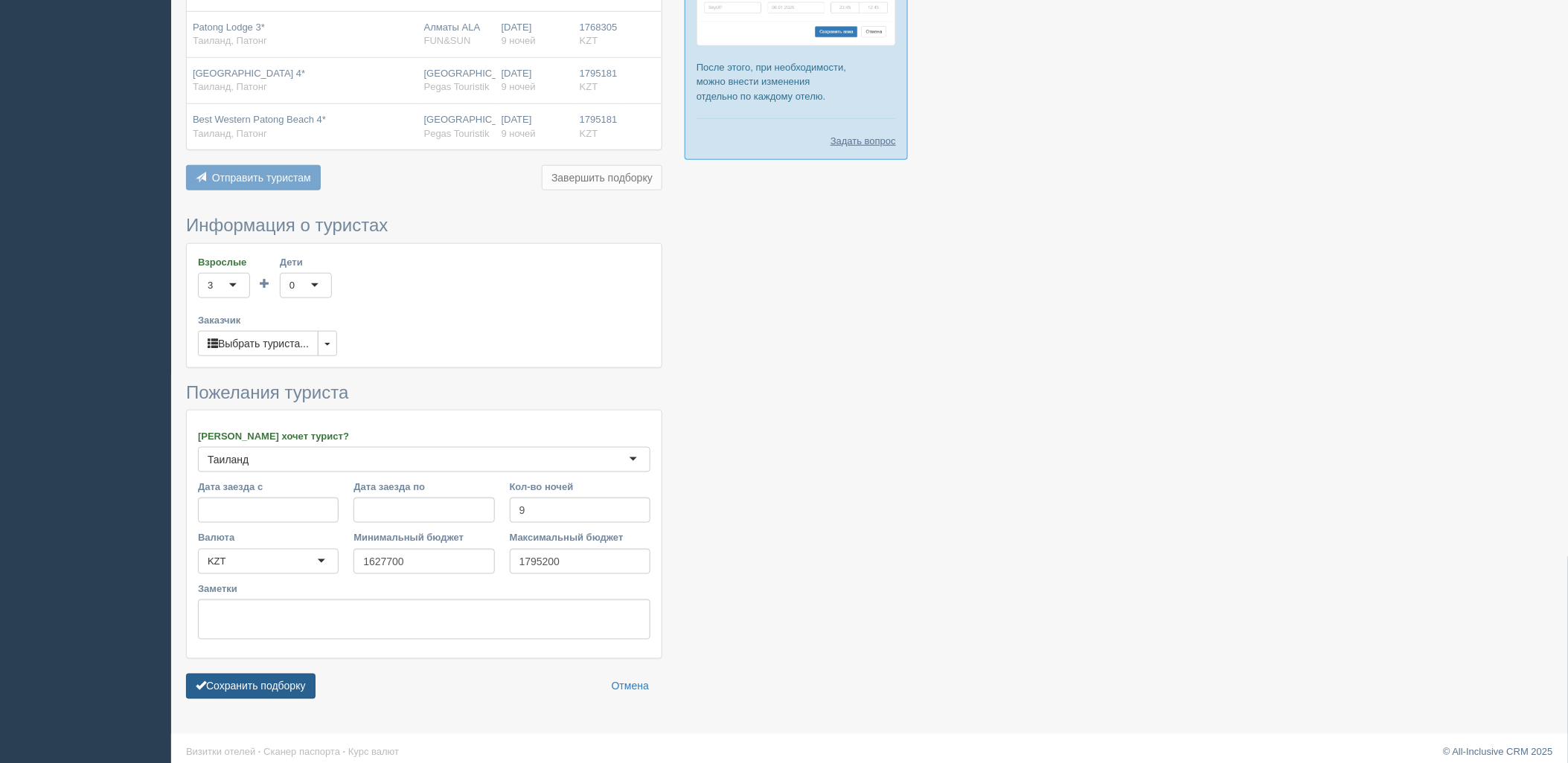
click at [301, 674] on form "Информация о туристах Взрослые 3 3 1 2 3 4 5 6 7 8 9 10 11 12 13 14 15 16 17 18…" at bounding box center [424, 460] width 476 height 490
click at [304, 682] on button "Сохранить подборку" at bounding box center [250, 686] width 129 height 25
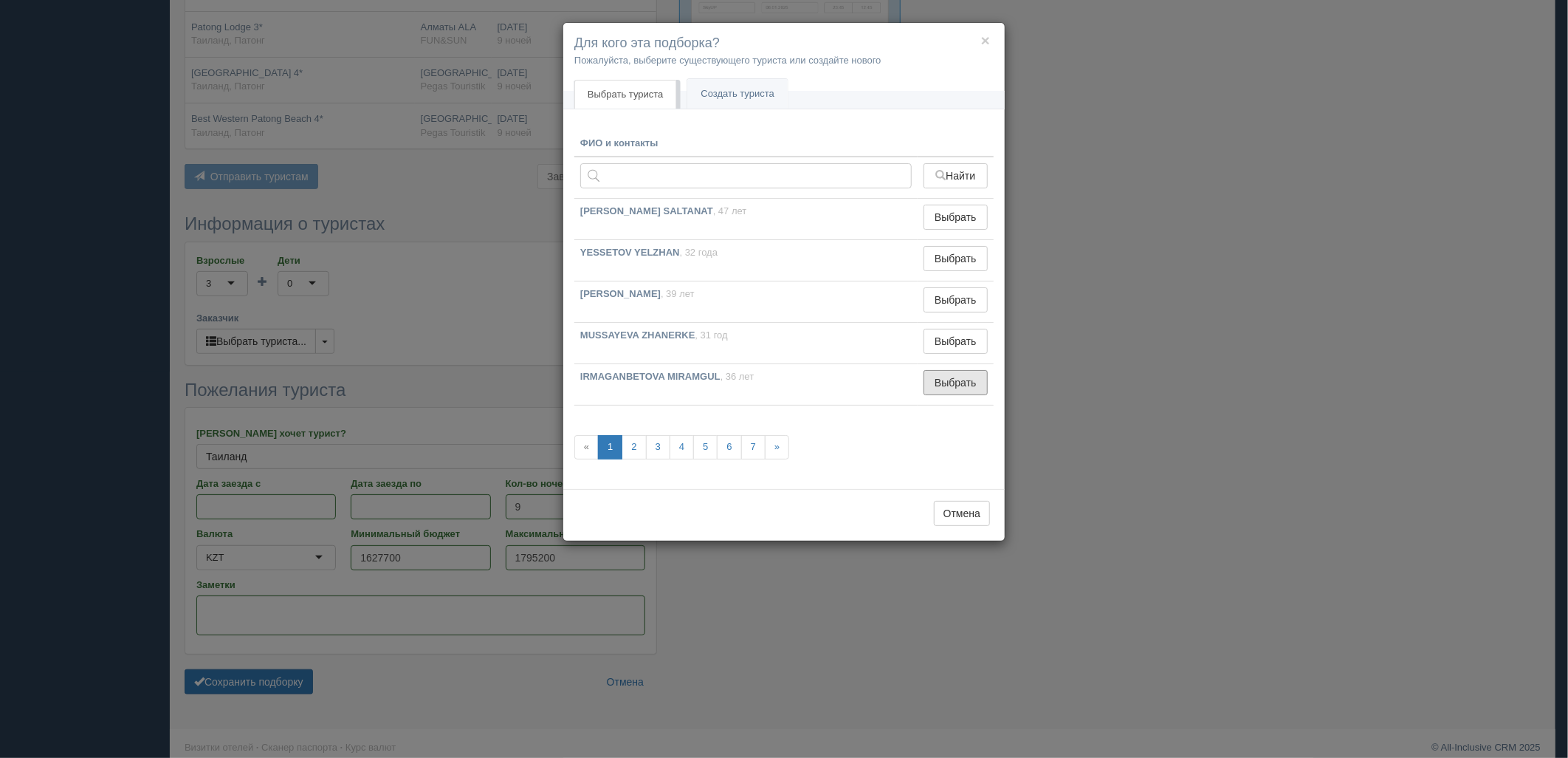
drag, startPoint x: 977, startPoint y: 394, endPoint x: 947, endPoint y: 398, distance: 30.3
click at [976, 394] on button "Выбрать" at bounding box center [956, 382] width 64 height 25
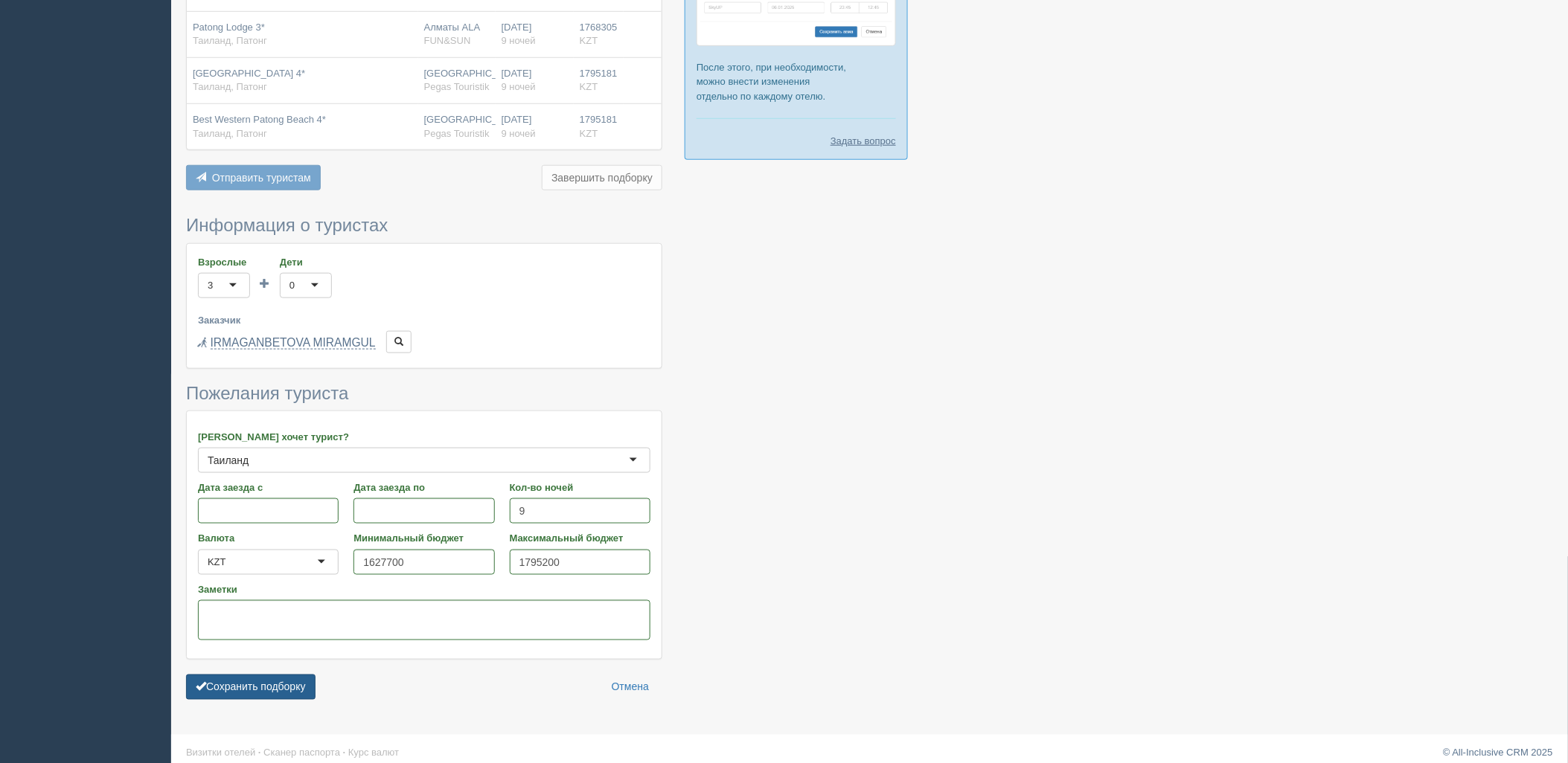
drag, startPoint x: 311, startPoint y: 673, endPoint x: 306, endPoint y: 682, distance: 10.3
click at [311, 674] on form "Информация о туристах Взрослые 3 3 1 2 3 4 5 6 7 8 9 10 11 12 13 14 15 16 17 18…" at bounding box center [424, 460] width 476 height 491
click at [306, 684] on button "Сохранить подборку" at bounding box center [250, 686] width 129 height 25
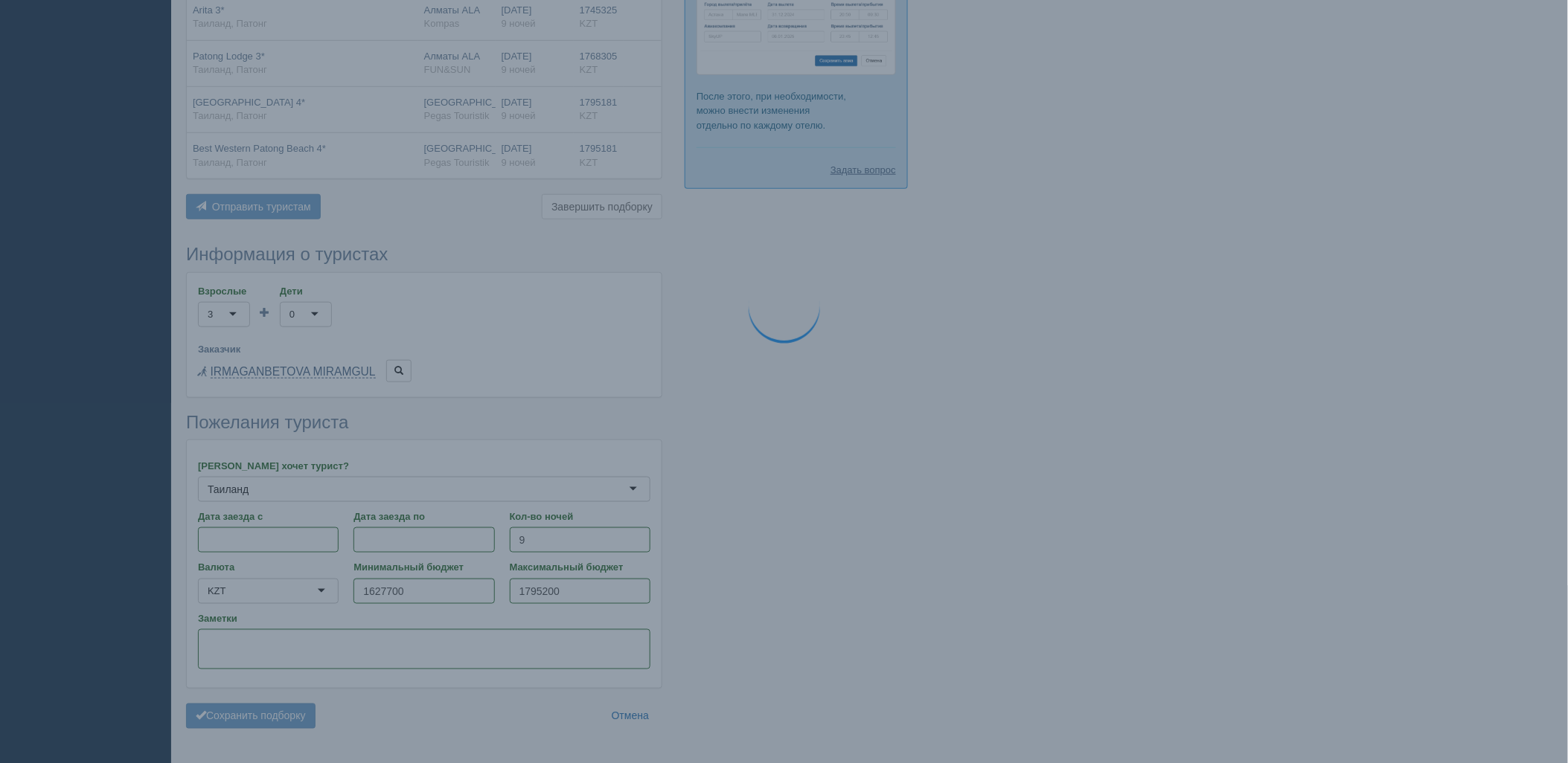
scroll to position [318, 0]
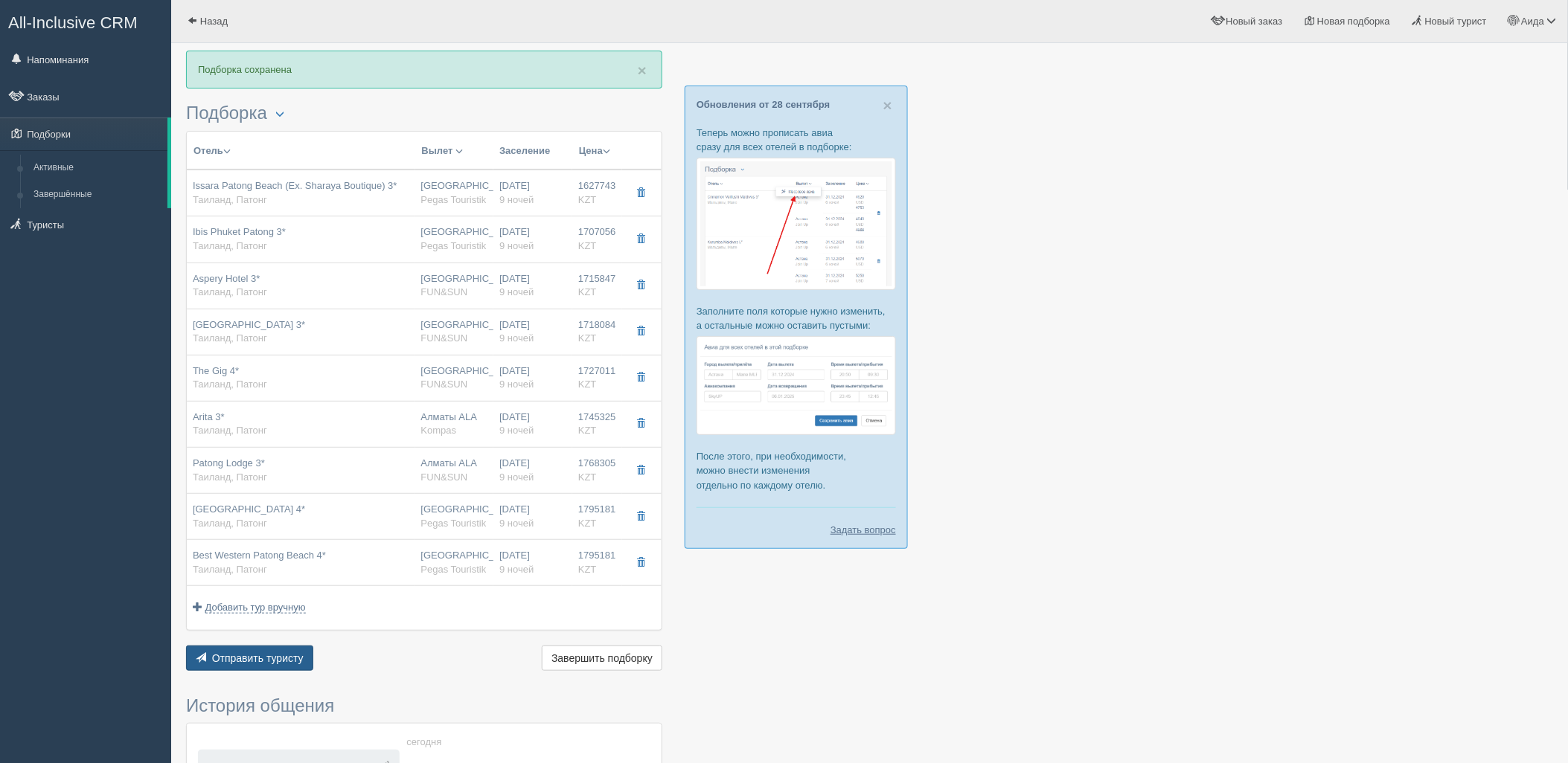
click at [302, 656] on button "Отправить туристу Отправить" at bounding box center [250, 657] width 127 height 25
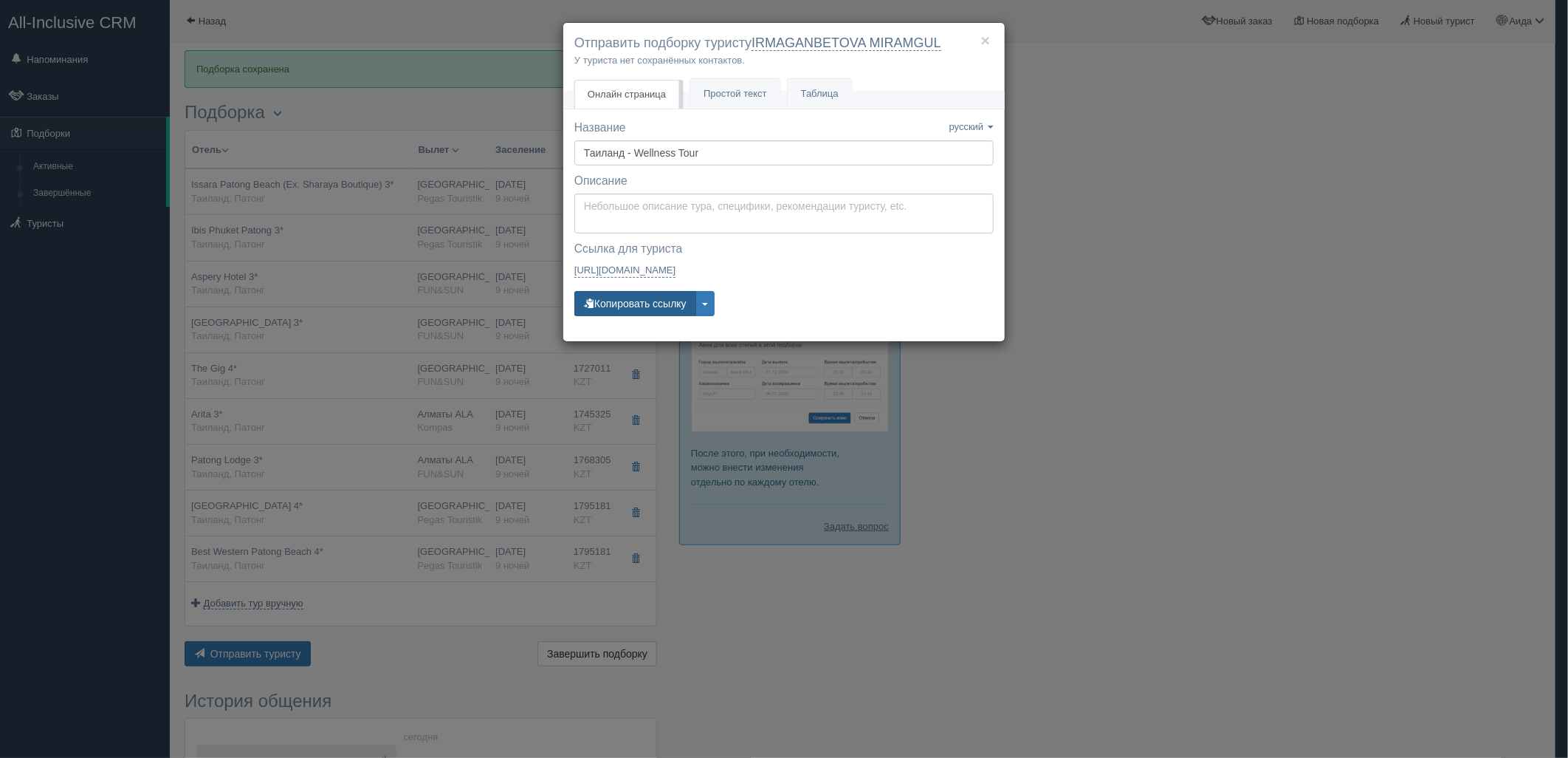
click at [635, 310] on button "Копировать ссылку" at bounding box center [635, 303] width 122 height 25
click at [609, 311] on button "Копировать ссылку" at bounding box center [635, 303] width 122 height 25
